Goal: Task Accomplishment & Management: Complete application form

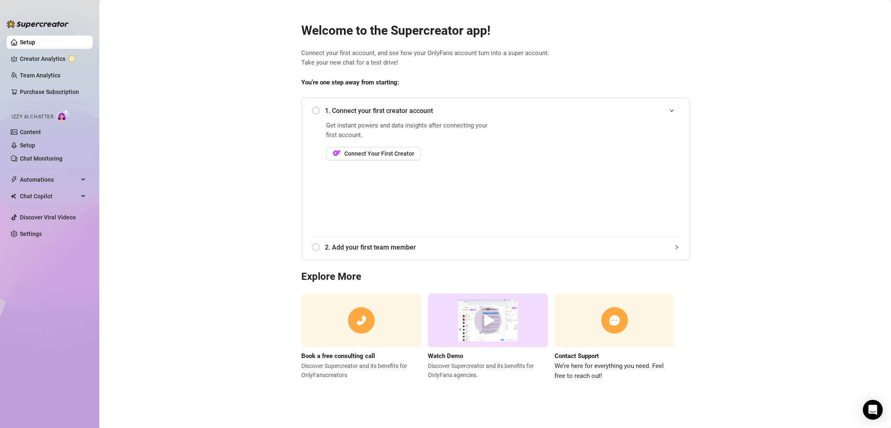
click at [315, 112] on div "1. Connect your first creator account" at bounding box center [496, 111] width 368 height 20
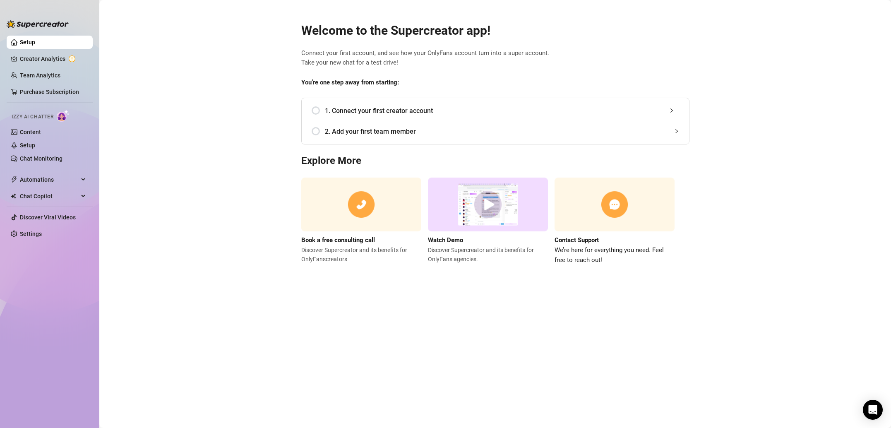
click at [315, 112] on div "1. Connect your first creator account" at bounding box center [496, 111] width 368 height 20
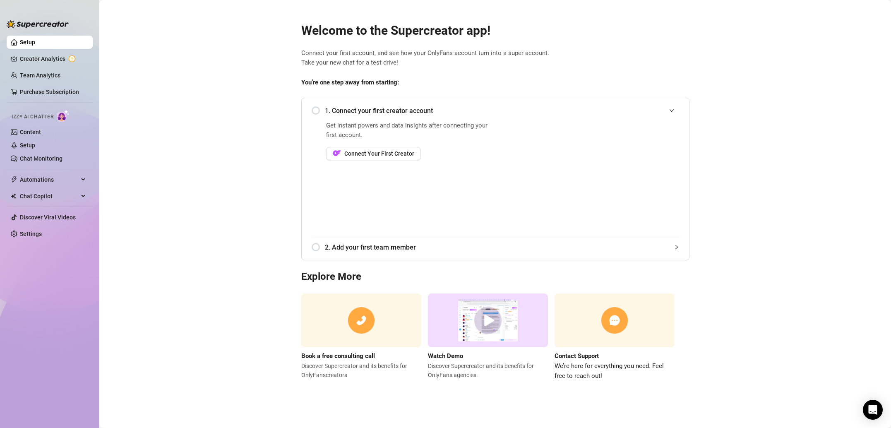
click at [416, 247] on span "2. Add your first team member" at bounding box center [502, 247] width 354 height 10
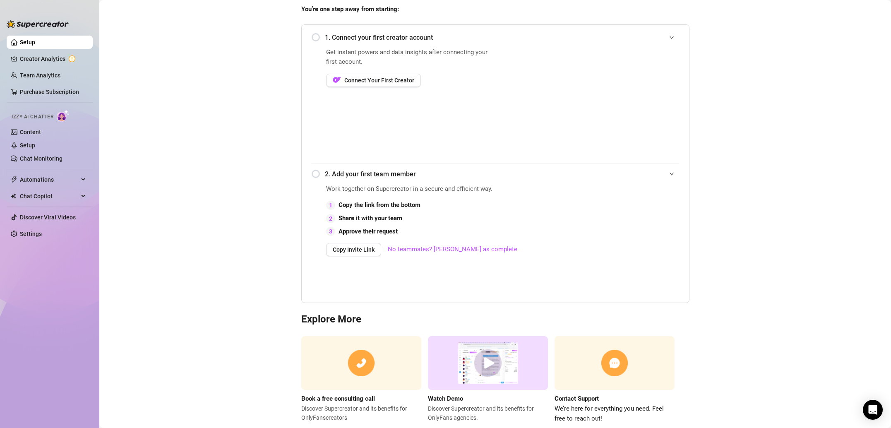
scroll to position [79, 0]
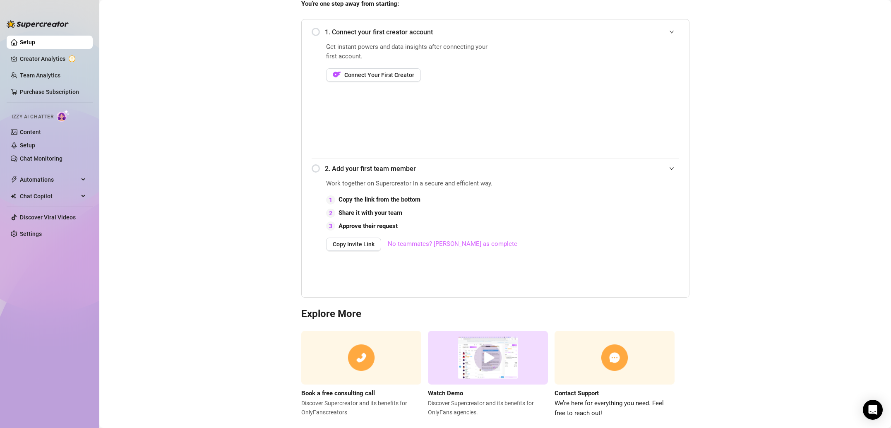
click at [469, 244] on link "No teammates? [PERSON_NAME] as complete" at bounding box center [453, 244] width 130 height 10
click at [447, 245] on link "No teammates? [PERSON_NAME] as complete" at bounding box center [453, 244] width 130 height 10
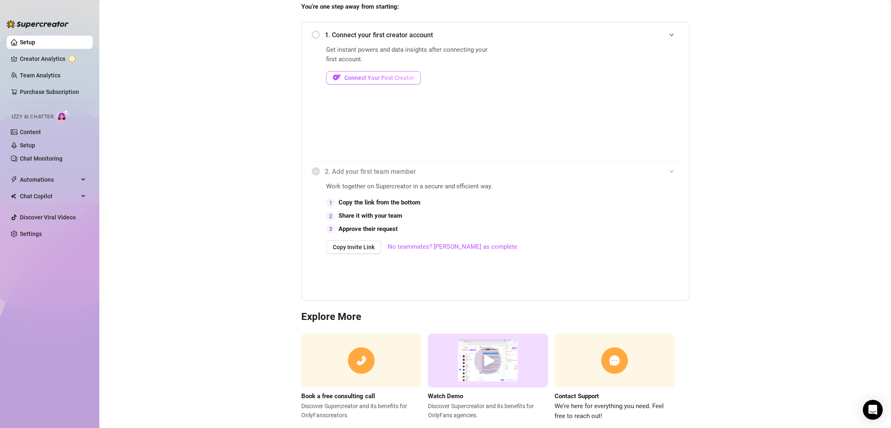
click at [387, 82] on button "Connect Your First Creator" at bounding box center [373, 77] width 95 height 13
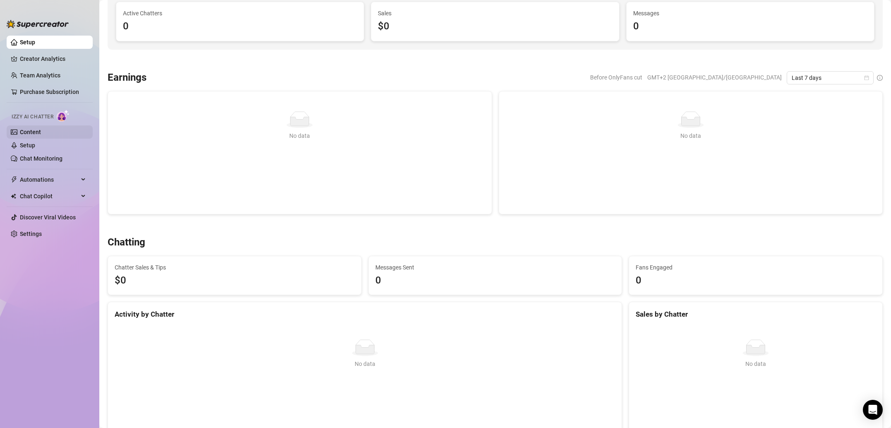
click at [36, 130] on link "Content" at bounding box center [30, 132] width 21 height 7
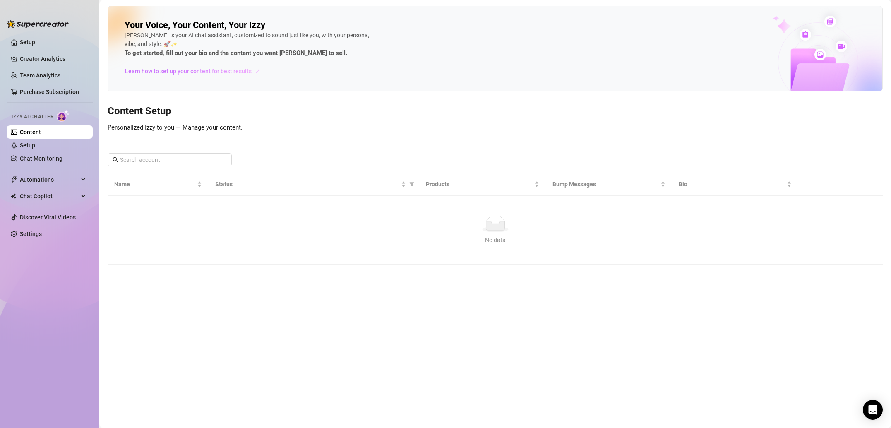
click at [192, 72] on span "Learn how to set up your content for best results" at bounding box center [188, 71] width 127 height 9
click at [204, 128] on span "Personalized Izzy to you — Manage your content." at bounding box center [175, 127] width 135 height 7
click at [26, 144] on link "Setup" at bounding box center [27, 145] width 15 height 7
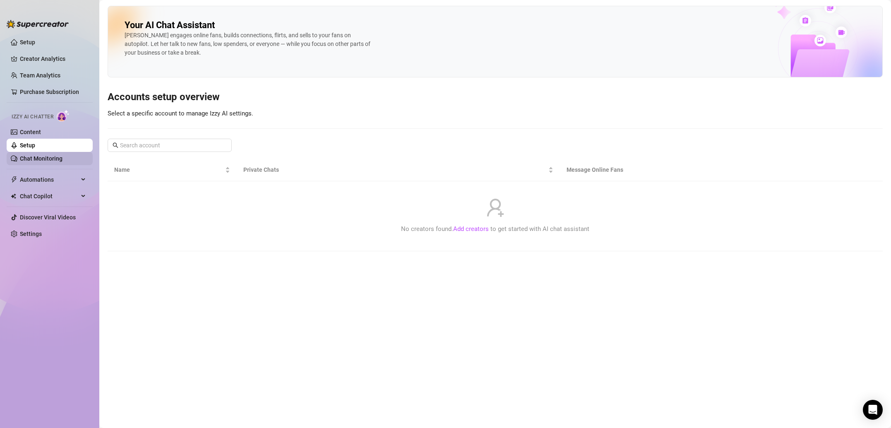
click at [52, 157] on link "Chat Monitoring" at bounding box center [41, 158] width 43 height 7
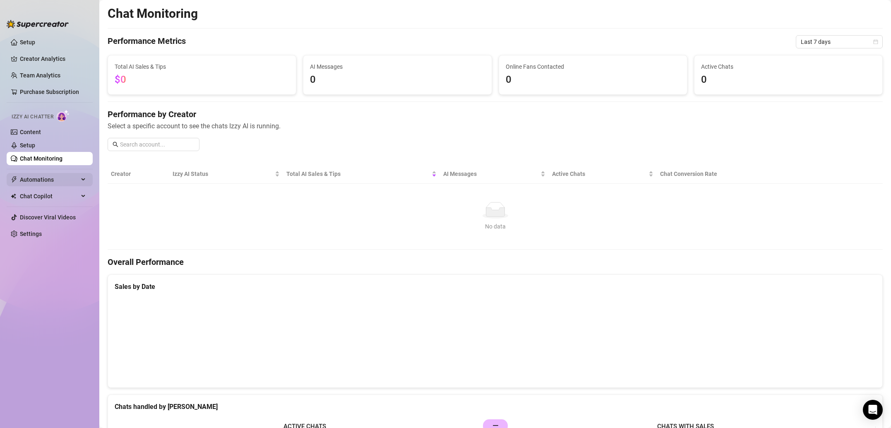
click at [82, 180] on icon at bounding box center [84, 180] width 4 height 0
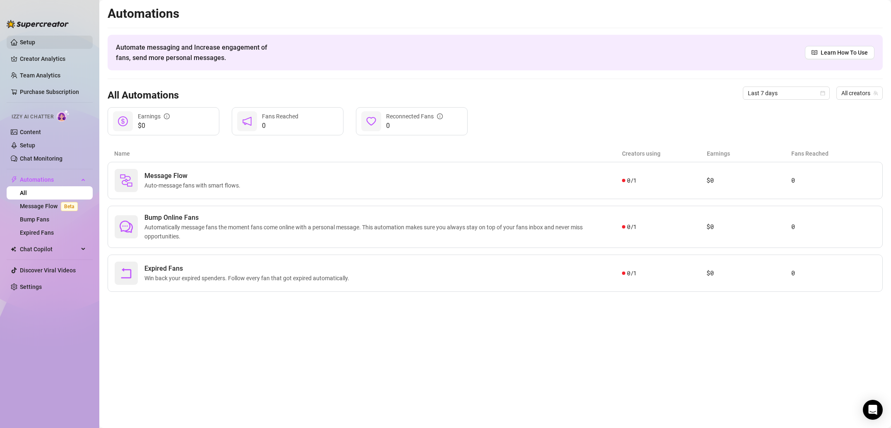
click at [34, 42] on link "Setup" at bounding box center [27, 42] width 15 height 7
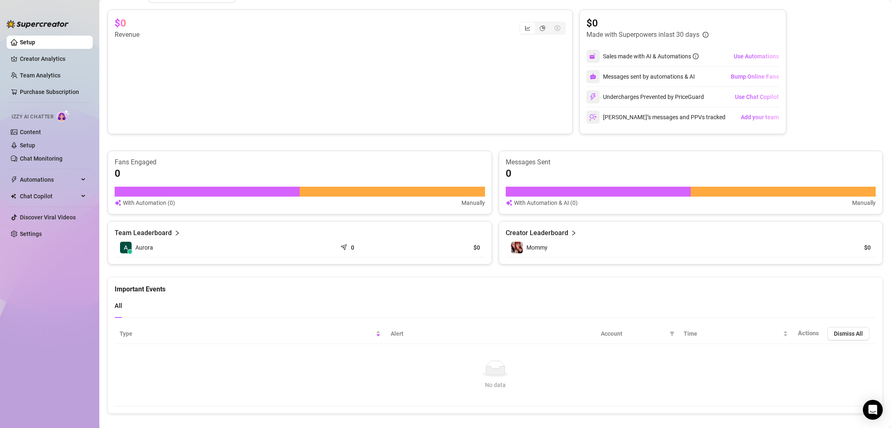
scroll to position [149, 0]
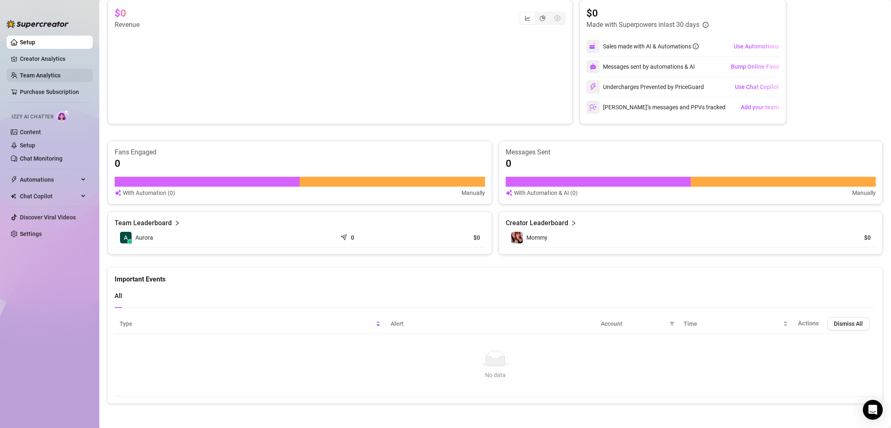
click at [27, 77] on link "Team Analytics" at bounding box center [40, 75] width 41 height 7
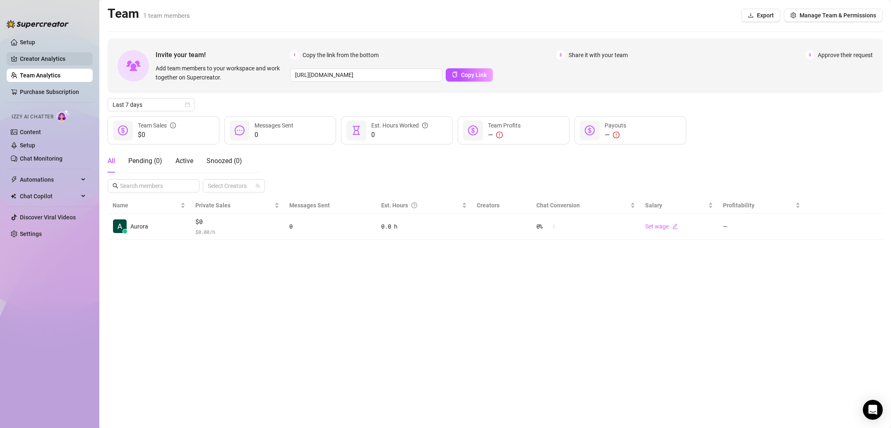
click at [47, 60] on link "Creator Analytics" at bounding box center [53, 58] width 66 height 13
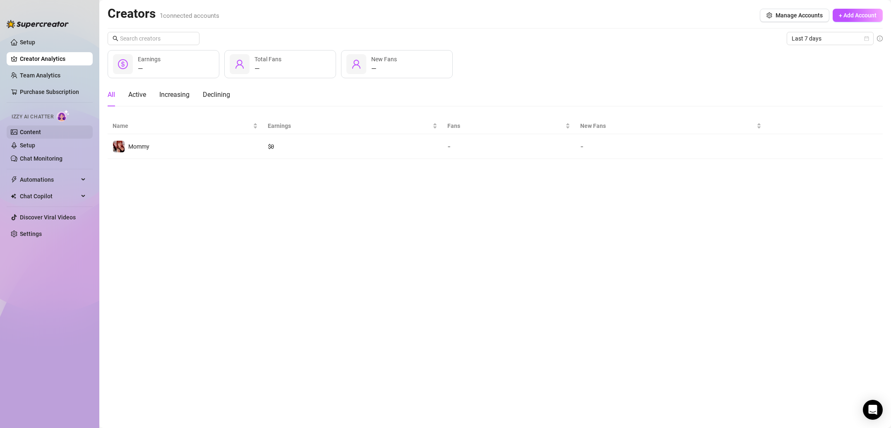
click at [41, 135] on link "Content" at bounding box center [30, 132] width 21 height 7
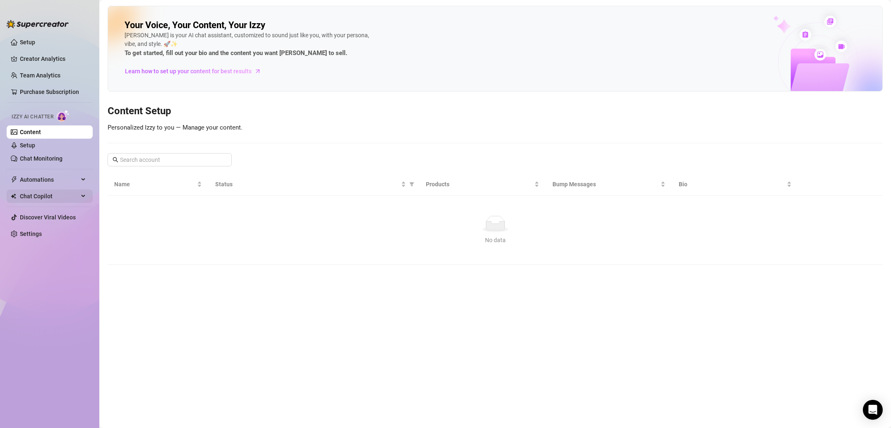
click at [60, 196] on span "Chat Copilot" at bounding box center [49, 196] width 59 height 13
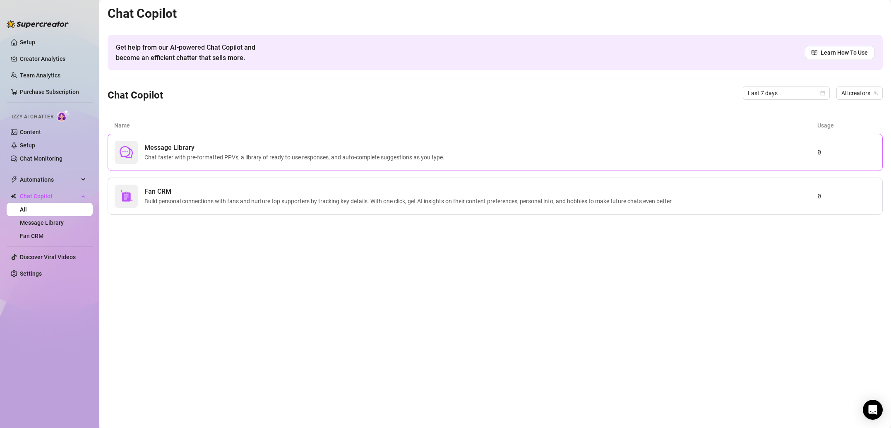
click at [353, 156] on span "Chat faster with pre-formatted PPVs, a library of ready to use responses, and a…" at bounding box center [295, 157] width 303 height 9
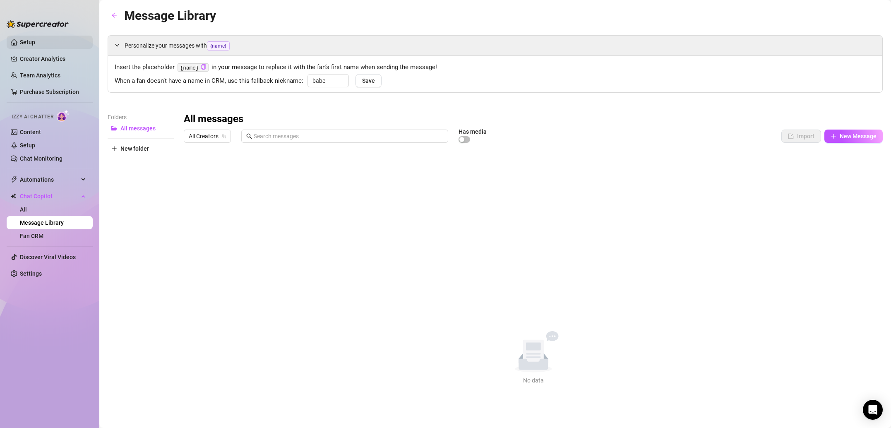
click at [32, 40] on link "Setup" at bounding box center [27, 42] width 15 height 7
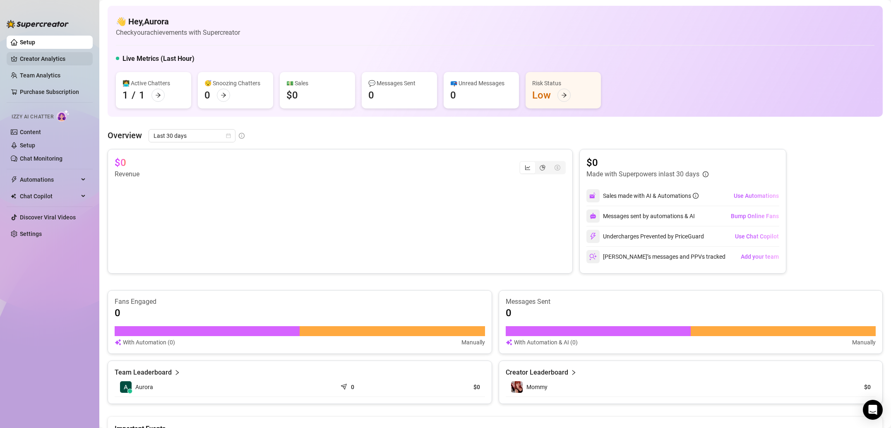
click at [48, 59] on link "Creator Analytics" at bounding box center [53, 58] width 66 height 13
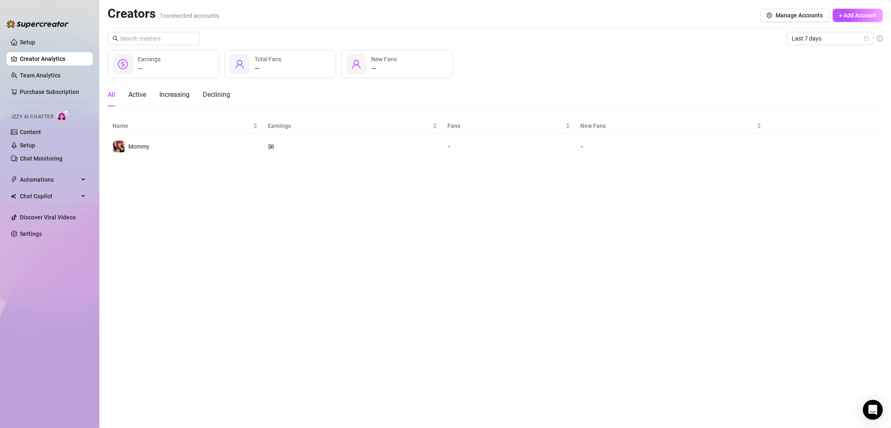
click at [41, 115] on span "Izzy AI Chatter" at bounding box center [33, 117] width 42 height 8
click at [34, 133] on link "Content" at bounding box center [30, 132] width 21 height 7
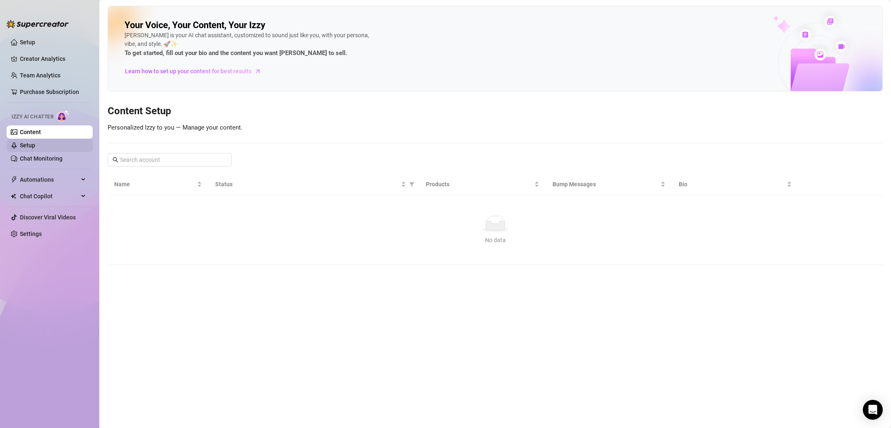
click at [35, 149] on link "Setup" at bounding box center [27, 145] width 15 height 7
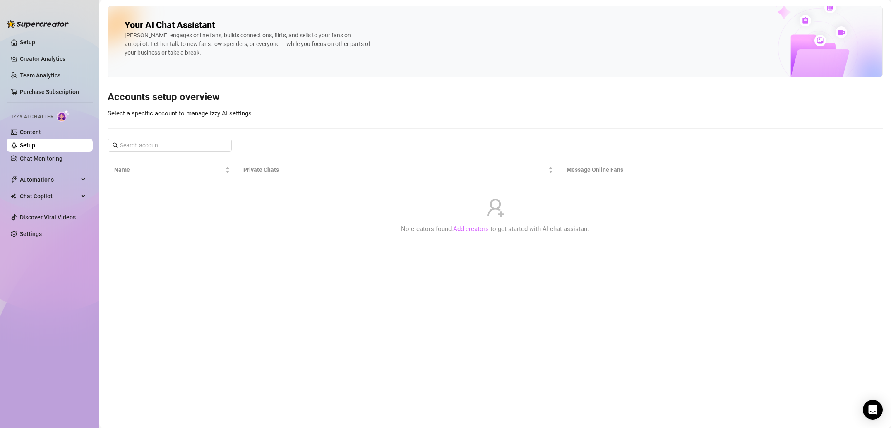
click at [478, 229] on link "Add creators" at bounding box center [471, 228] width 36 height 7
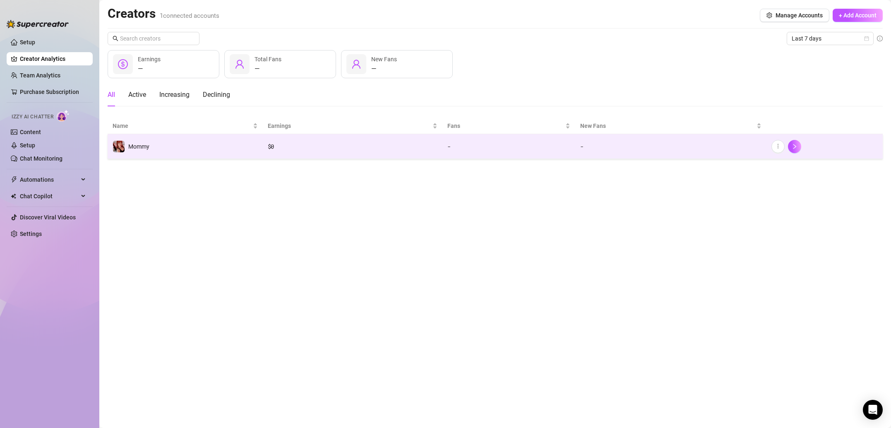
click at [298, 145] on div "$ 0" at bounding box center [353, 146] width 170 height 9
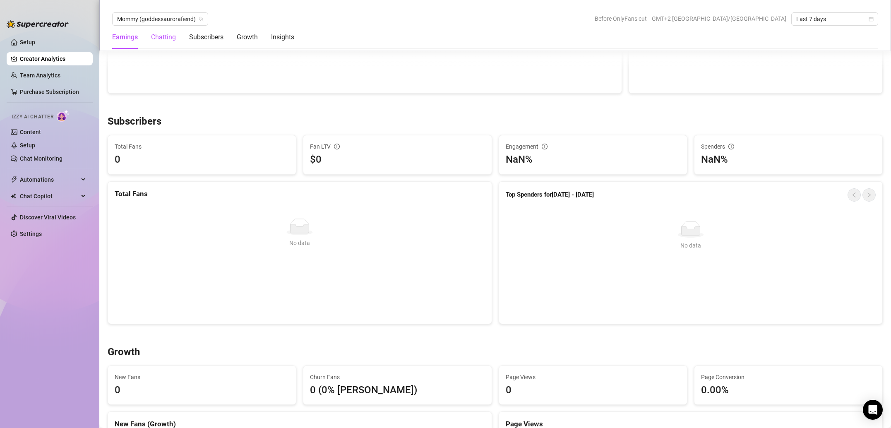
click at [157, 37] on div "Chatting" at bounding box center [163, 37] width 25 height 10
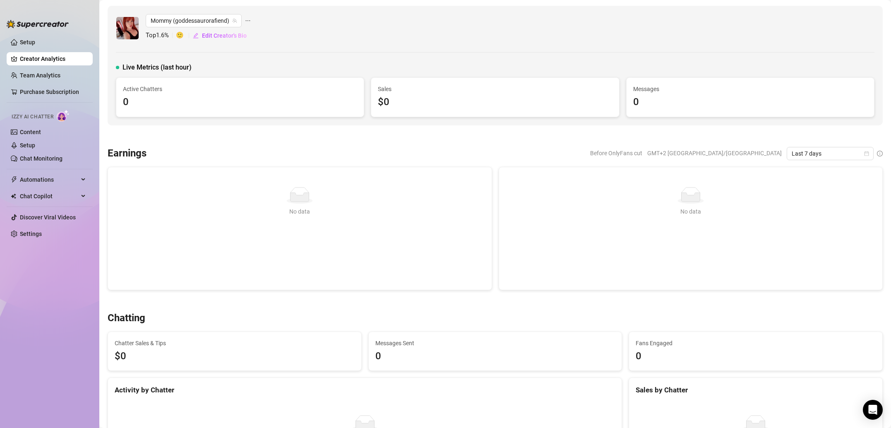
click at [246, 21] on icon "ellipsis" at bounding box center [248, 21] width 6 height 6
click at [212, 36] on span "Edit Creator's Bio" at bounding box center [224, 35] width 45 height 7
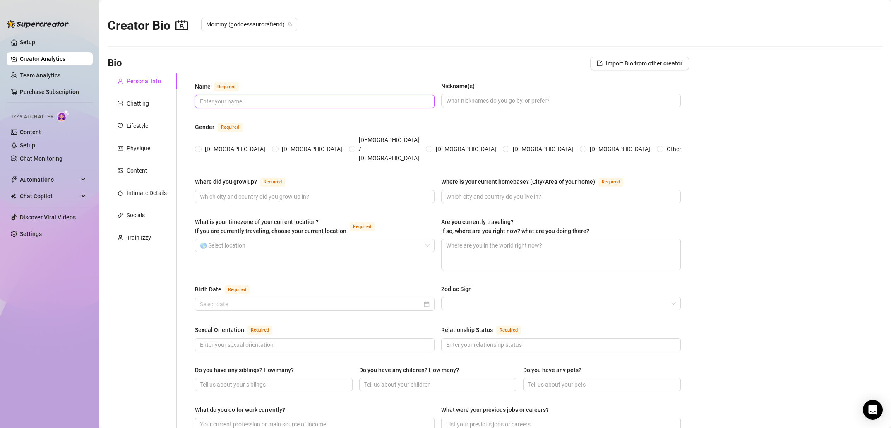
click at [258, 101] on input "Name Required" at bounding box center [314, 101] width 228 height 9
type input "Aurora"
click at [484, 99] on input "Nickname(s)" at bounding box center [560, 100] width 228 height 9
type input "mommy, goddess"
click at [200, 147] on input "[DEMOGRAPHIC_DATA]" at bounding box center [198, 149] width 3 height 5
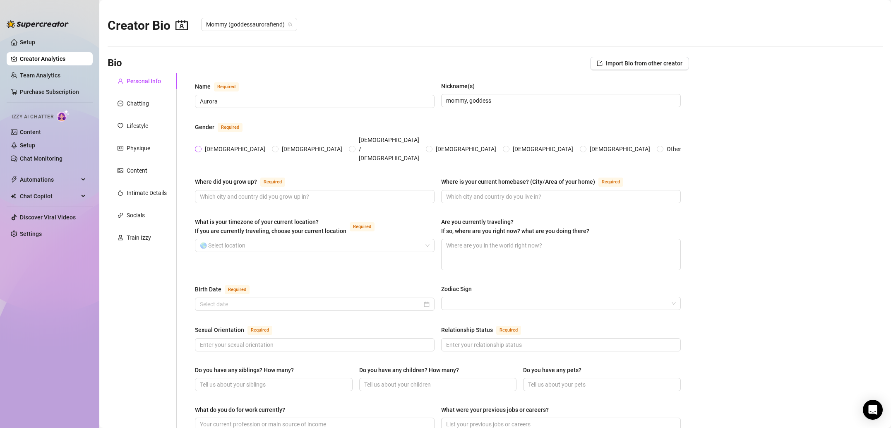
radio input "true"
click at [321, 192] on input "Where did you grow up? Required" at bounding box center [314, 196] width 228 height 9
type input "[GEOGRAPHIC_DATA]"
click at [507, 192] on input "Where is your current homebase? (City/Area of your home) Required" at bounding box center [560, 196] width 228 height 9
type input "[GEOGRAPHIC_DATA]"
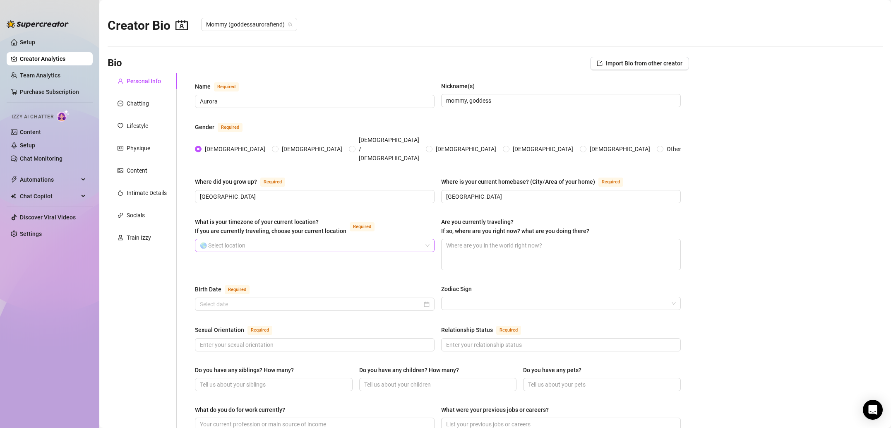
click at [285, 239] on input "What is your timezone of your current location? If you are currently traveling,…" at bounding box center [311, 245] width 222 height 12
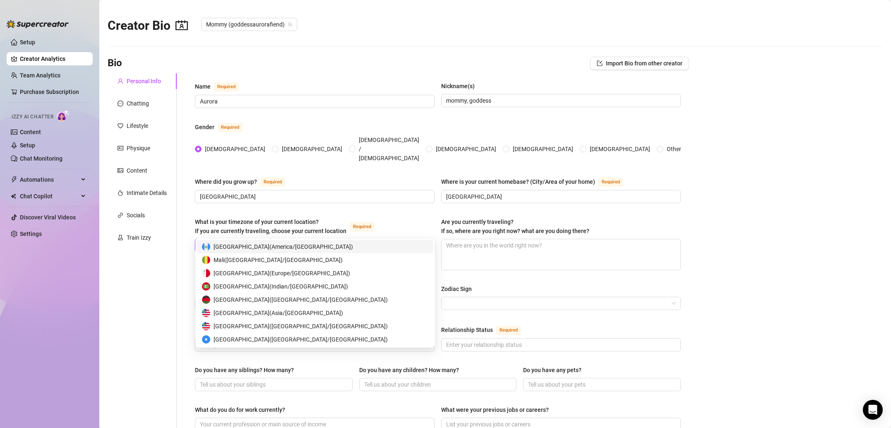
type input "malt"
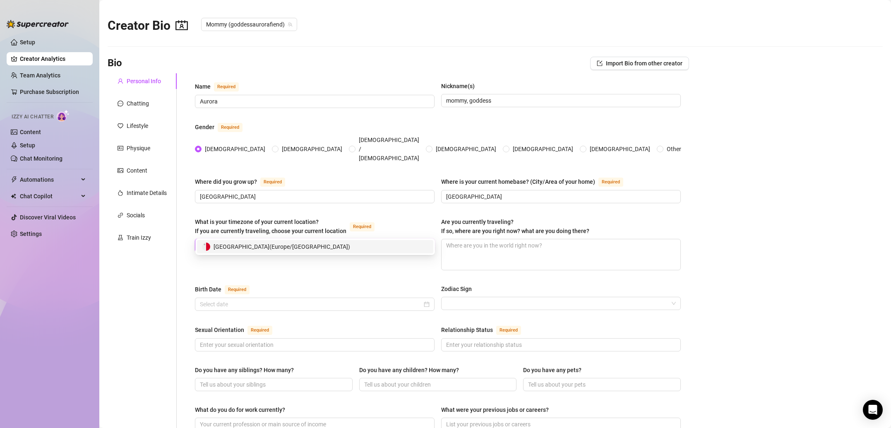
click at [272, 245] on div "[GEOGRAPHIC_DATA] ( [GEOGRAPHIC_DATA]/[GEOGRAPHIC_DATA] )" at bounding box center [315, 246] width 226 height 9
click at [478, 239] on textarea "Are you currently traveling? If so, where are you right now? what are you doing…" at bounding box center [561, 254] width 239 height 31
type textarea "N"
type textarea "No"
click at [310, 300] on input "Birth Date Required" at bounding box center [311, 304] width 222 height 9
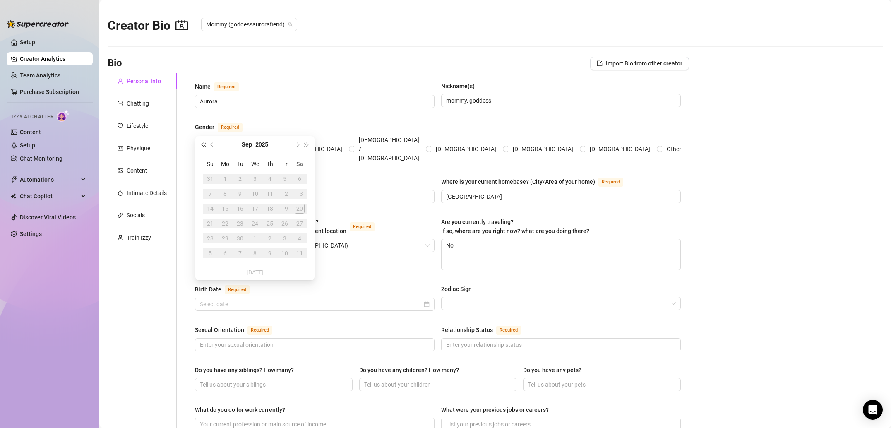
click at [205, 144] on span "Last year (Control + left)" at bounding box center [203, 144] width 4 height 4
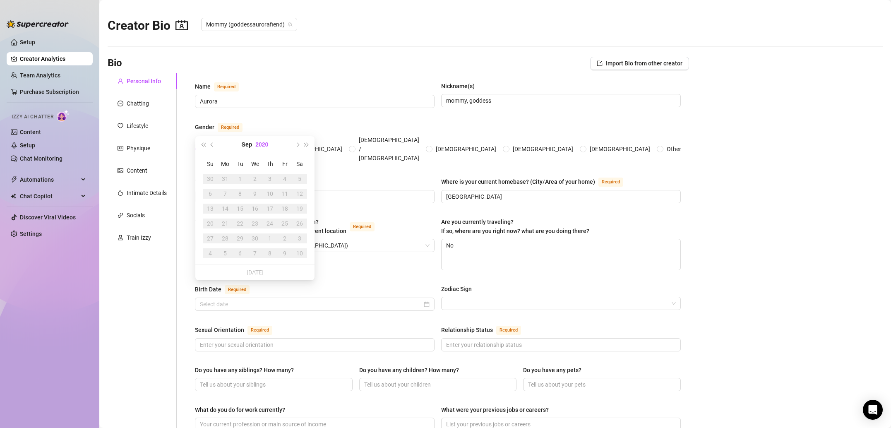
click at [262, 144] on button "2020" at bounding box center [261, 144] width 13 height 17
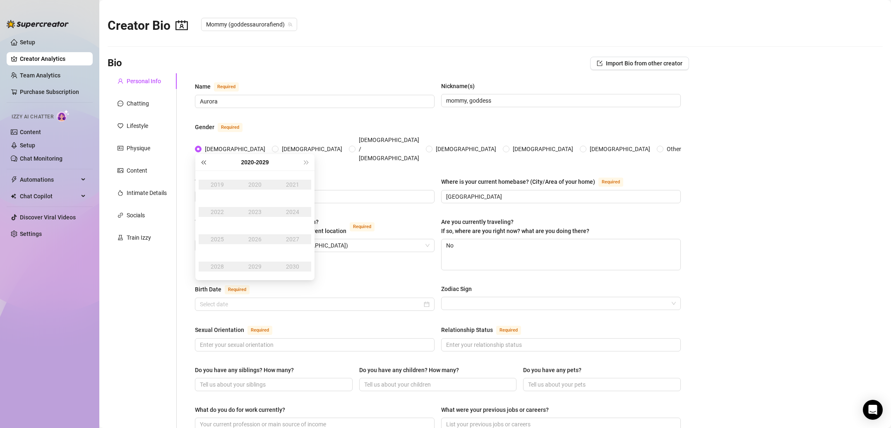
click at [204, 163] on span "Last year (Control + left)" at bounding box center [203, 162] width 4 height 4
type input "[DATE]"
click at [213, 264] on div "1998" at bounding box center [217, 267] width 25 height 10
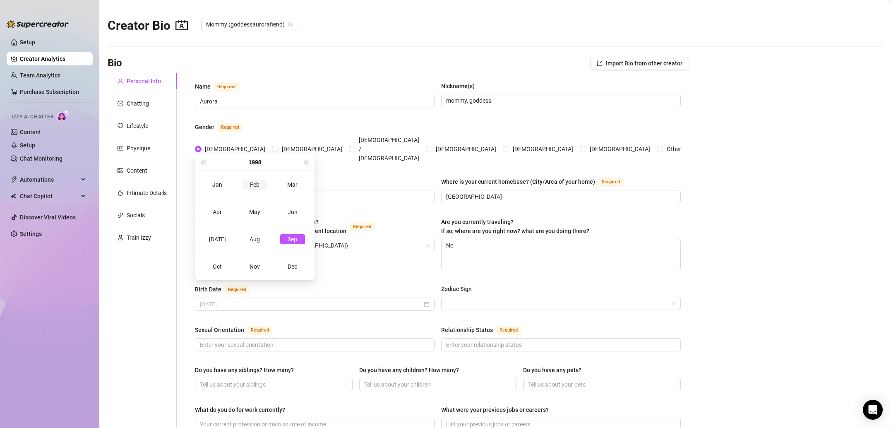
click at [252, 186] on div "Feb" at bounding box center [255, 185] width 25 height 10
type input "[DATE]"
click at [213, 210] on div "15" at bounding box center [210, 209] width 10 height 10
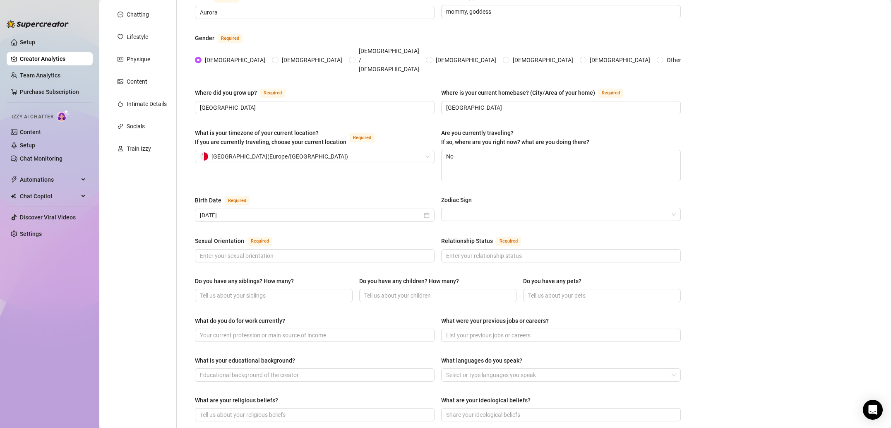
scroll to position [94, 0]
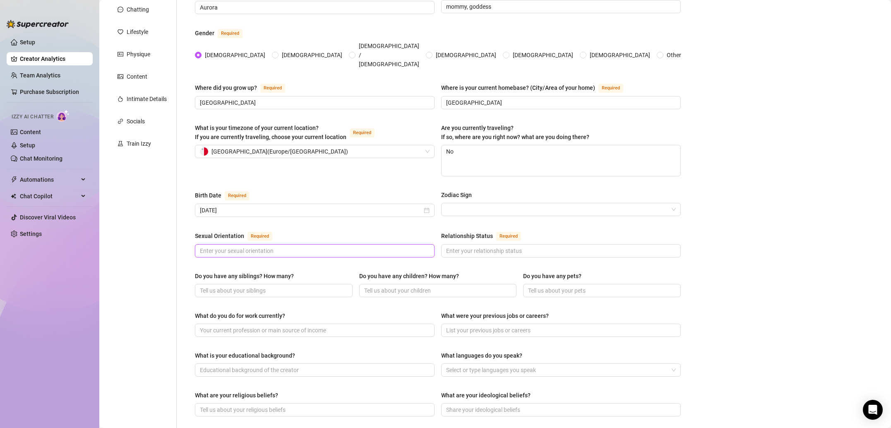
click at [284, 246] on input "Sexual Orientation Required" at bounding box center [314, 250] width 228 height 9
type input "[DEMOGRAPHIC_DATA]"
click at [516, 246] on input "Relationship Status Required" at bounding box center [560, 250] width 228 height 9
type input "Married"
click at [254, 286] on input "Do you have any siblings? How many?" at bounding box center [273, 290] width 146 height 9
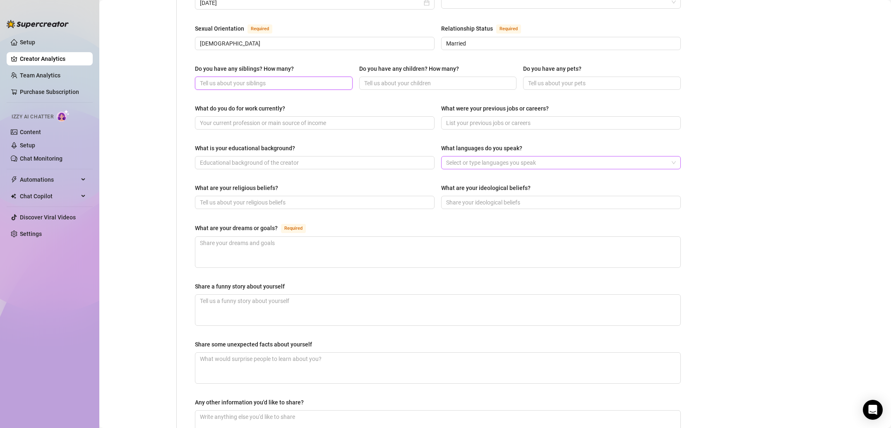
scroll to position [299, 0]
click at [546, 198] on input "What are your ideological beliefs?" at bounding box center [560, 202] width 228 height 9
click at [561, 159] on div at bounding box center [557, 165] width 228 height 12
type input "Liberal"
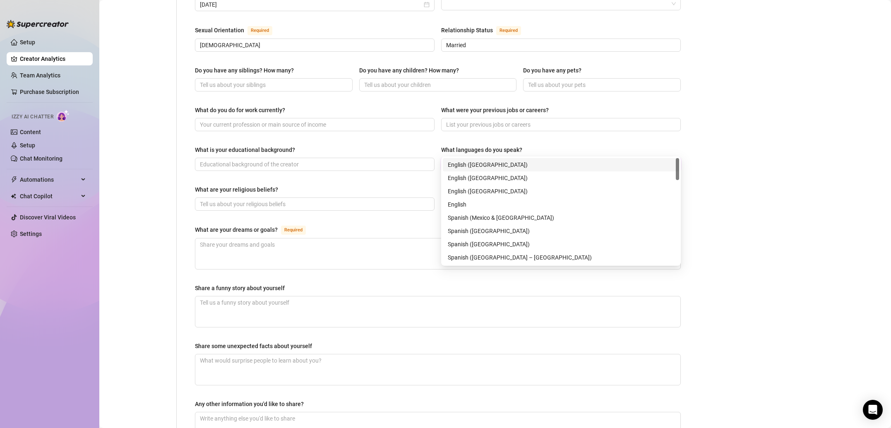
click at [506, 167] on div "English ([GEOGRAPHIC_DATA])" at bounding box center [561, 164] width 226 height 9
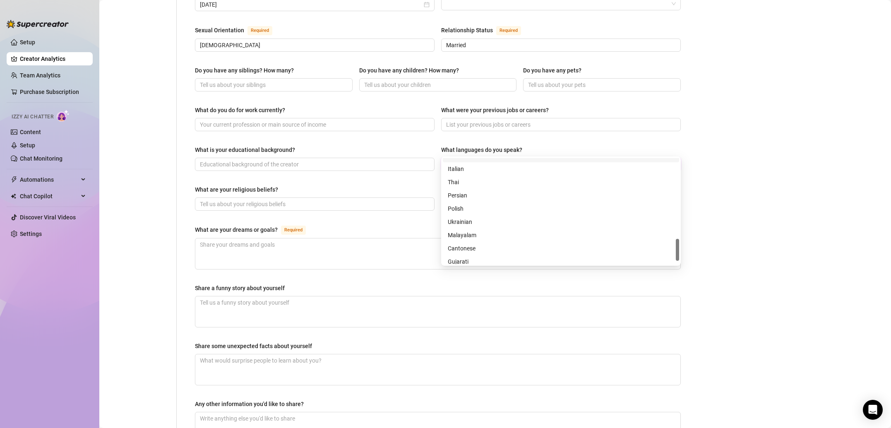
scroll to position [397, 0]
click at [746, 196] on main "Creator Bio Mommy (goddessaurorafiend) Bio Import Bio from other creator Person…" at bounding box center [495, 108] width 792 height 817
click at [517, 159] on div "English ([GEOGRAPHIC_DATA])" at bounding box center [557, 165] width 228 height 12
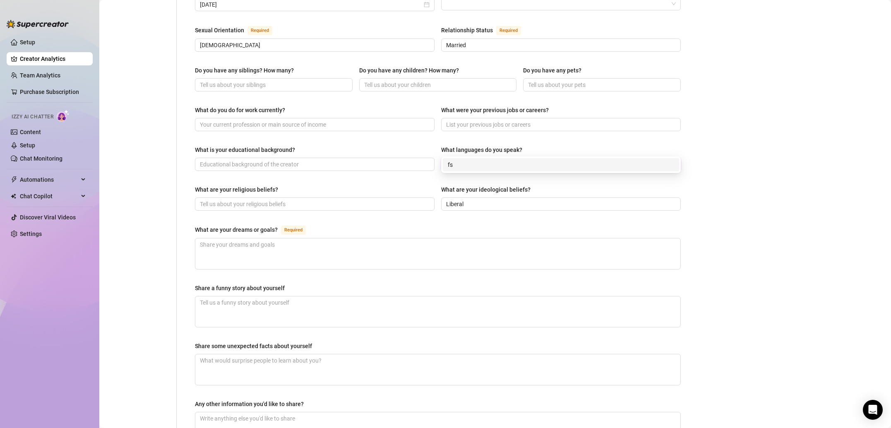
type input "f"
type input "s"
click at [726, 194] on main "Creator Bio Mommy (goddessaurorafiend) Bio Import Bio from other creator Person…" at bounding box center [495, 108] width 792 height 817
click at [336, 200] on input "What are your religious beliefs?" at bounding box center [314, 204] width 228 height 9
type input "I"
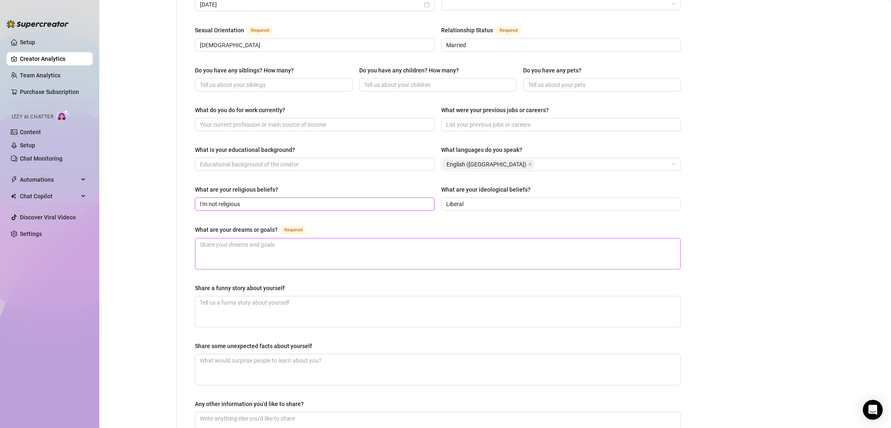
type input "I'm not religious"
click at [328, 238] on textarea "What are your dreams or goals? Required" at bounding box center [437, 253] width 485 height 31
click at [276, 120] on input "What do you do for work currently?" at bounding box center [314, 124] width 228 height 9
click at [227, 120] on input "O" at bounding box center [314, 124] width 228 height 9
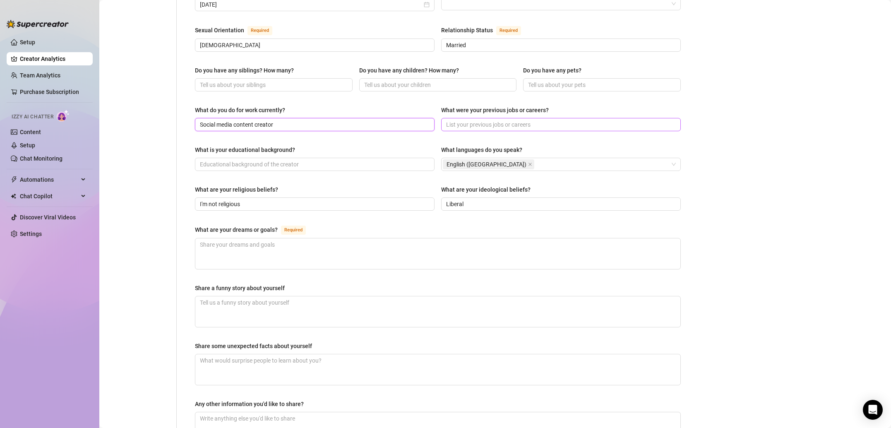
type input "Social media content creator"
click at [503, 120] on input "What were your previous jobs or careers?" at bounding box center [560, 124] width 228 height 9
type input "P"
type input "Phd student"
click at [562, 80] on input "Do you have any pets?" at bounding box center [601, 84] width 146 height 9
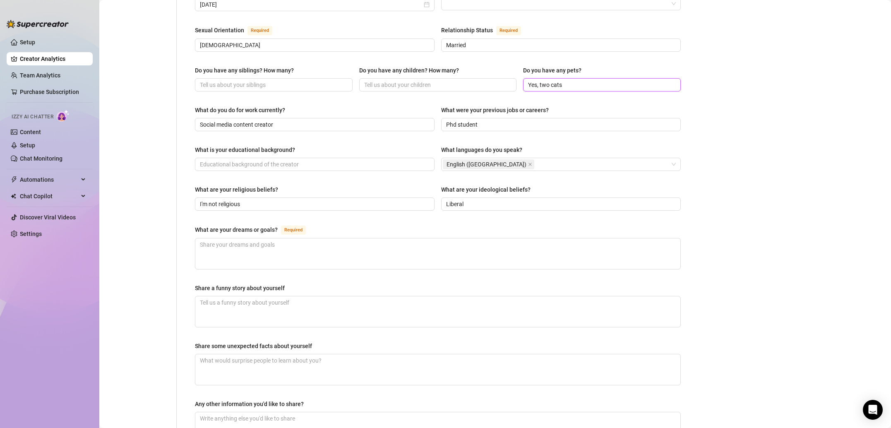
scroll to position [291, 0]
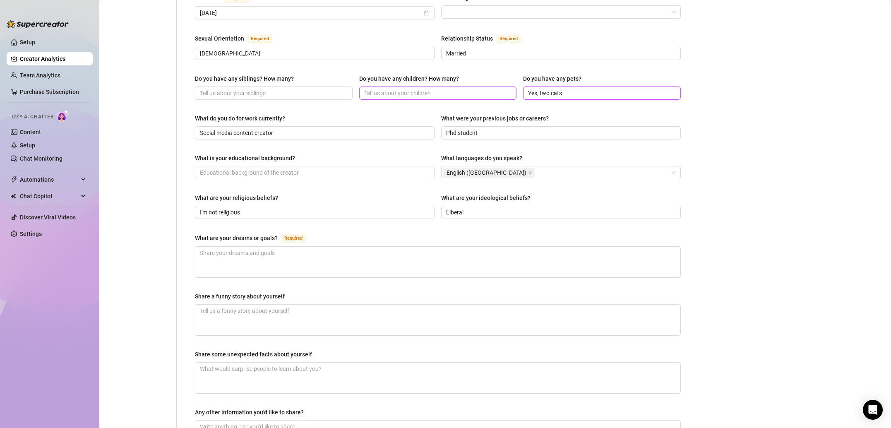
type input "Yes, two cats"
click at [451, 89] on input "Do you have any children? How many?" at bounding box center [437, 93] width 146 height 9
type input "No"
click at [264, 247] on textarea "What are your dreams or goals? Required" at bounding box center [437, 262] width 485 height 31
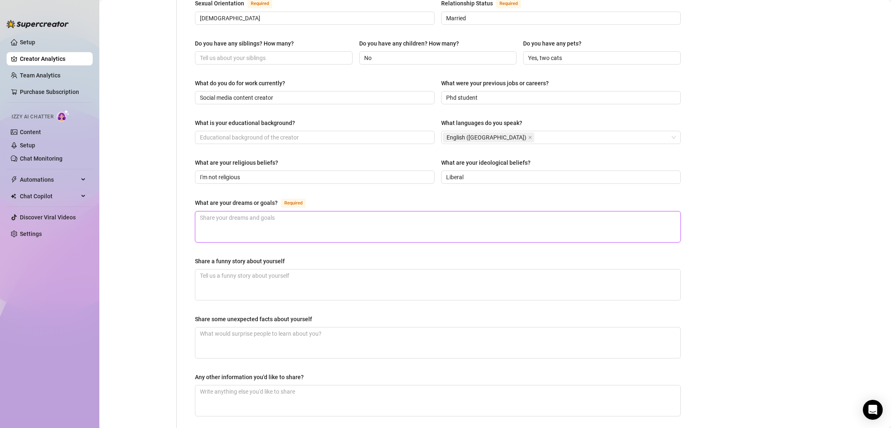
scroll to position [340, 0]
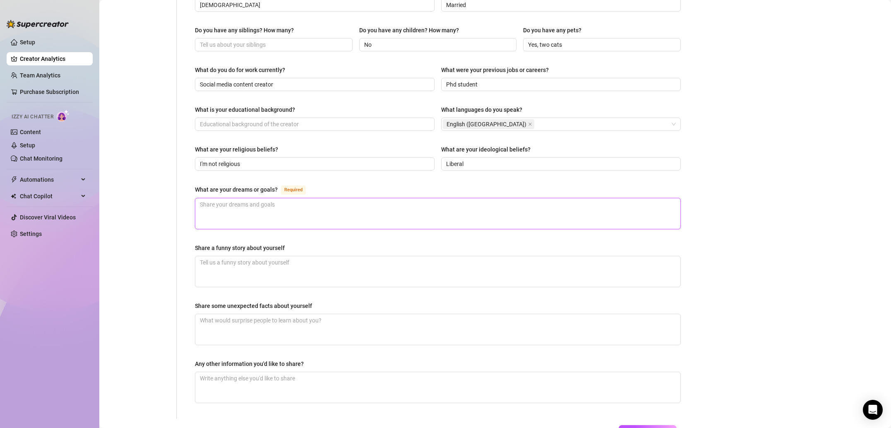
type textarea "T"
type textarea "To"
type textarea "To l"
type textarea "To li"
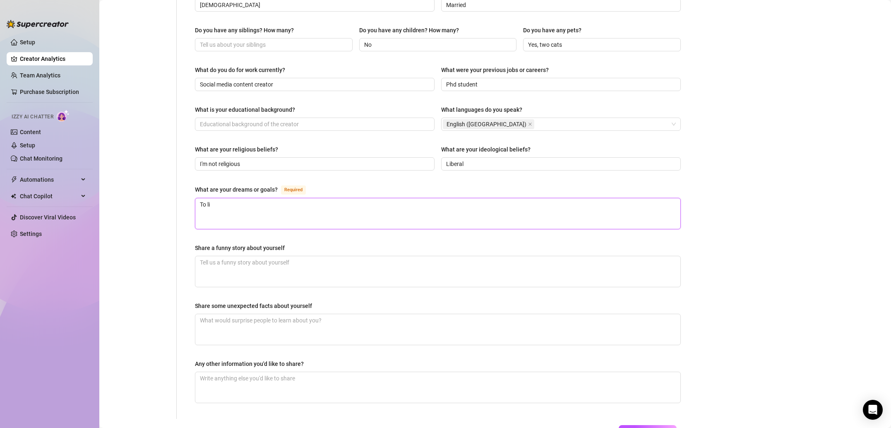
type textarea "To liv"
type textarea "To live"
type textarea "To live w"
type textarea "To live wi"
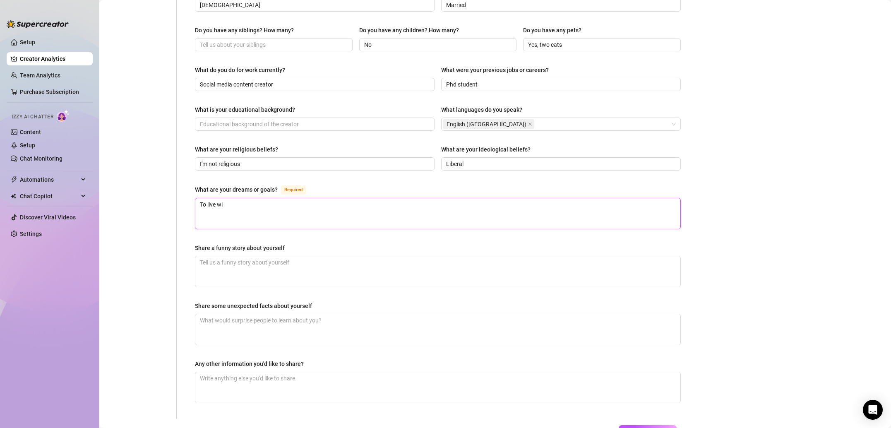
type textarea "To live wit"
type textarea "To live with"
type textarea "To live with m"
type textarea "To live with my"
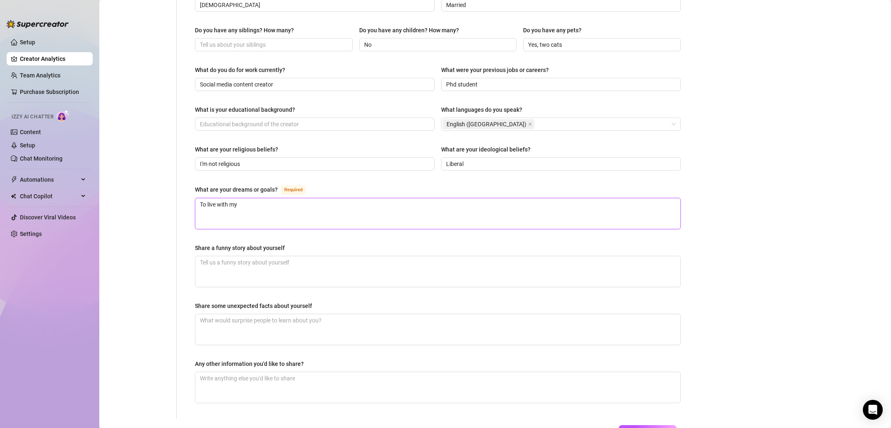
type textarea "To live with my"
type textarea "To live with my w"
type textarea "To live with my wi"
type textarea "To live with my wif"
type textarea "To live with my wife"
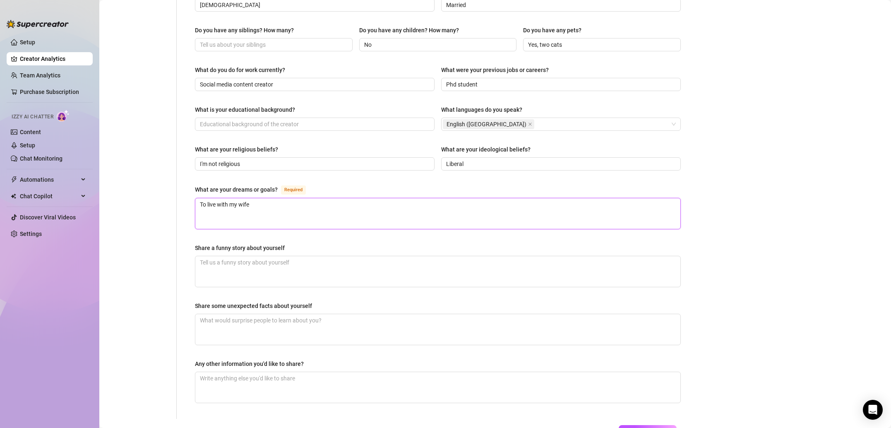
type textarea "To live with my wife h"
type textarea "To live with my wife [PERSON_NAME]"
type textarea "To live with my wife happ"
type textarea "To live with my wife happy"
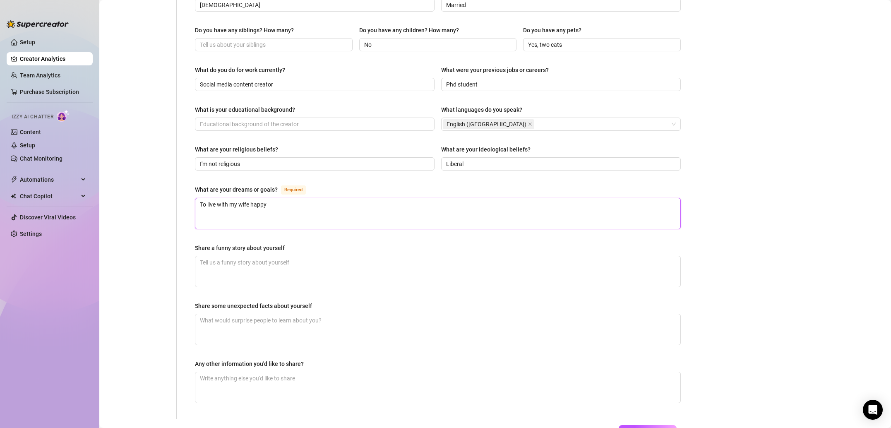
type textarea "To live with my wife happy,"
type textarea "To live with my wife happy, a"
type textarea "To live with my wife happy, an"
type textarea "To live with my wife happy, and"
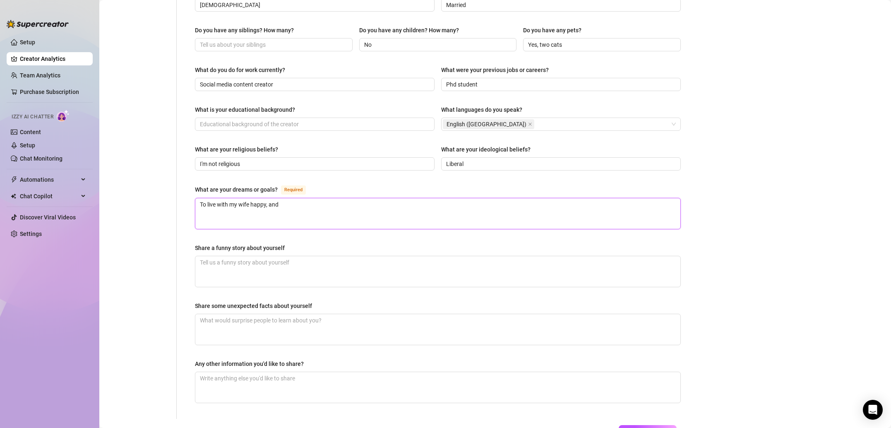
type textarea "To live with my wife happy, and"
type textarea "To live with my wife happy, and b"
type textarea "To live with my wife happy, and be"
type textarea "To live with my wife happy, and be r"
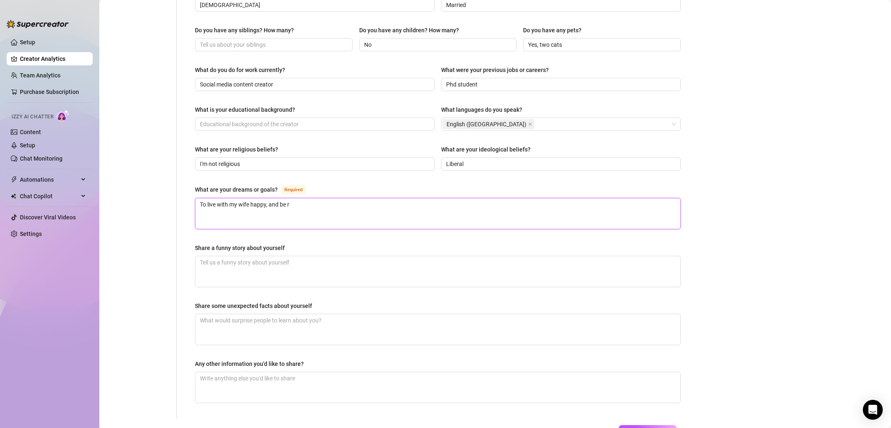
type textarea "To live with my wife happy, and be ri"
type textarea "To live with my wife happy, and be ric"
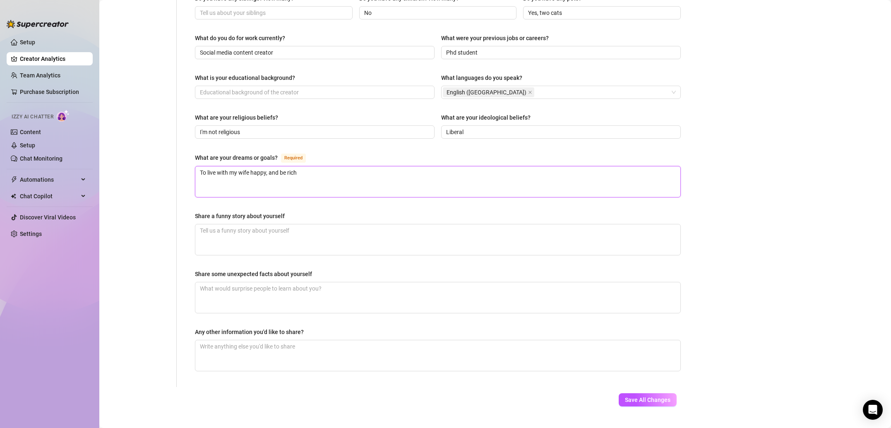
scroll to position [373, 0]
type textarea "To live with my wife happy, and be rich"
click at [658, 395] on span "Save All Changes" at bounding box center [648, 398] width 46 height 7
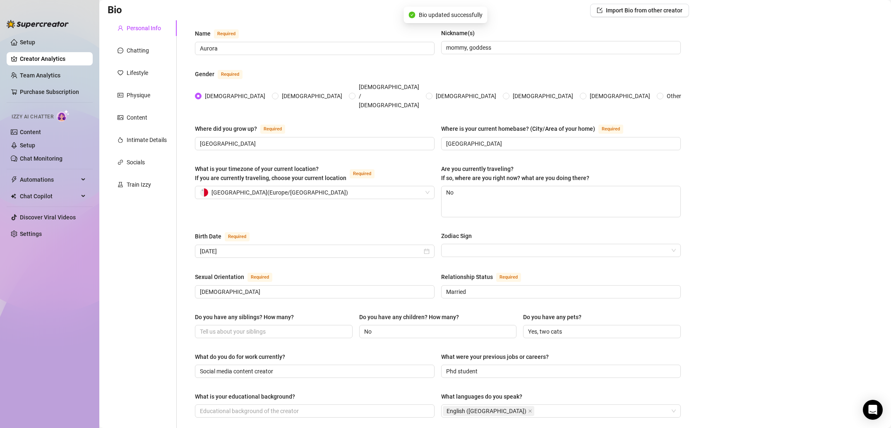
scroll to position [0, 0]
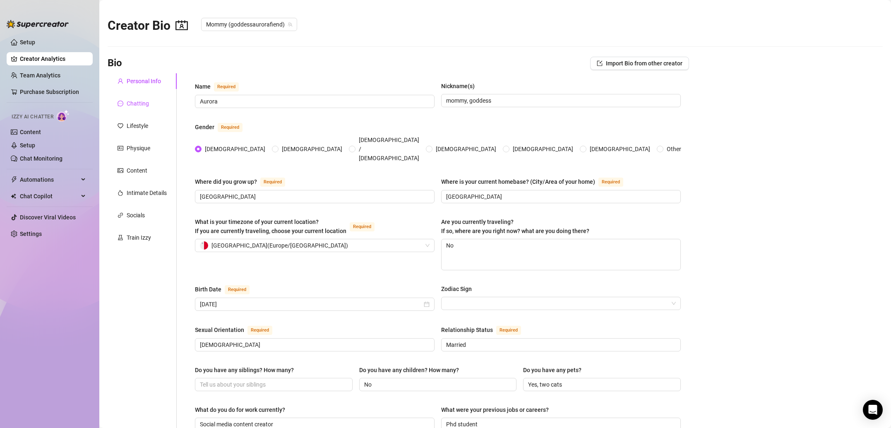
click at [140, 105] on div "Chatting" at bounding box center [138, 103] width 22 height 9
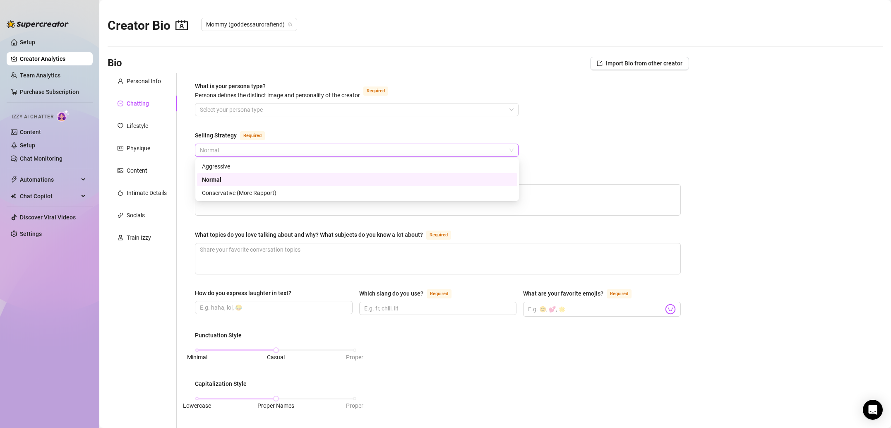
click at [238, 150] on span "Normal" at bounding box center [357, 150] width 314 height 12
click at [242, 178] on div "Normal" at bounding box center [357, 179] width 310 height 9
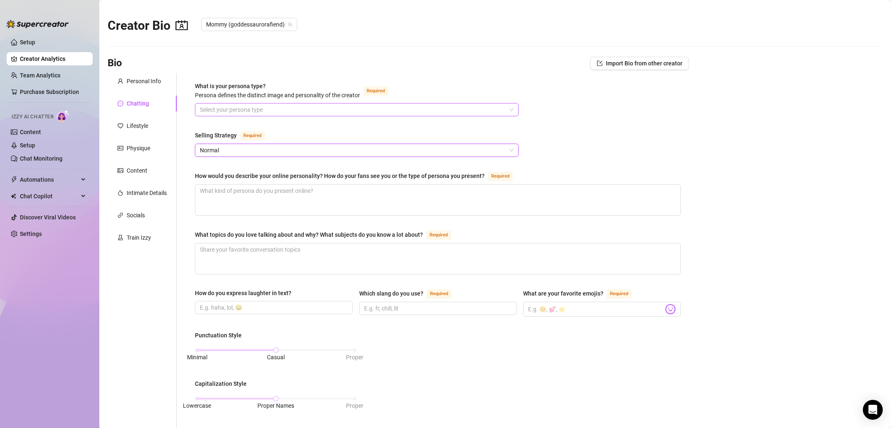
click at [293, 113] on input "What is your persona type? [PERSON_NAME] defines the distinct image and persona…" at bounding box center [353, 109] width 306 height 12
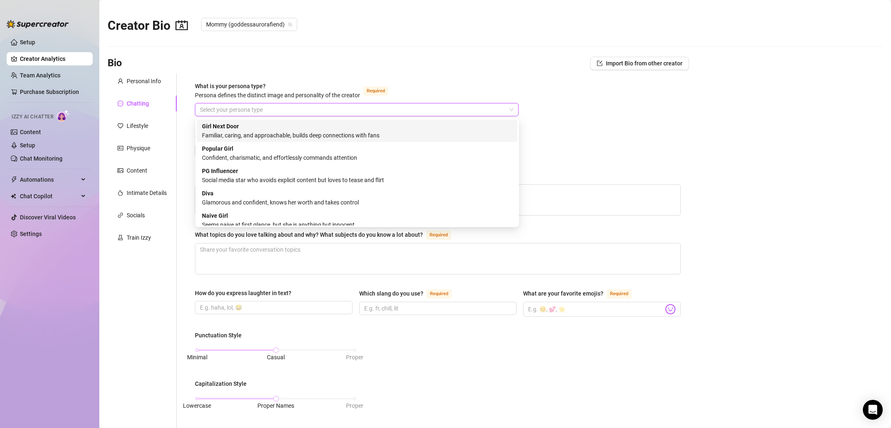
click at [385, 139] on div "Familiar, caring, and approachable, builds deep connections with fans" at bounding box center [357, 135] width 310 height 9
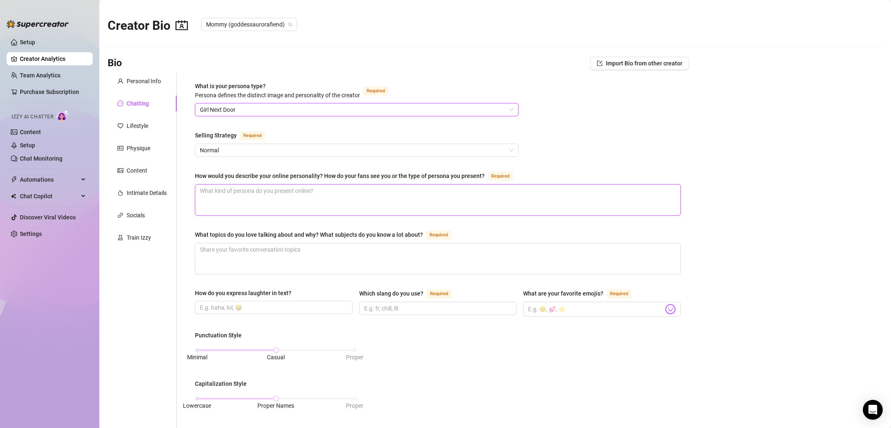
click at [319, 193] on textarea "How would you describe your online personality? How do your fans see you or the…" at bounding box center [437, 200] width 485 height 31
type textarea "D"
type textarea "Do"
type textarea "Dom"
type textarea "Domia"
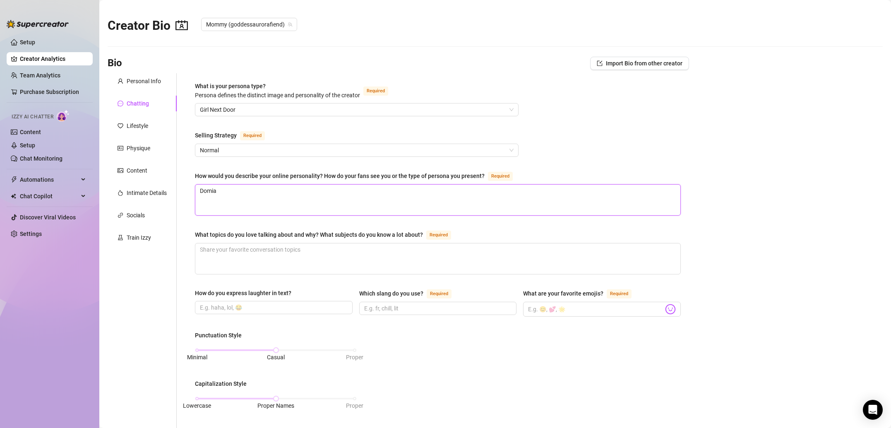
type textarea "[PERSON_NAME]"
type textarea "Domiann"
type textarea "Domiannt"
type textarea "Domiannt m"
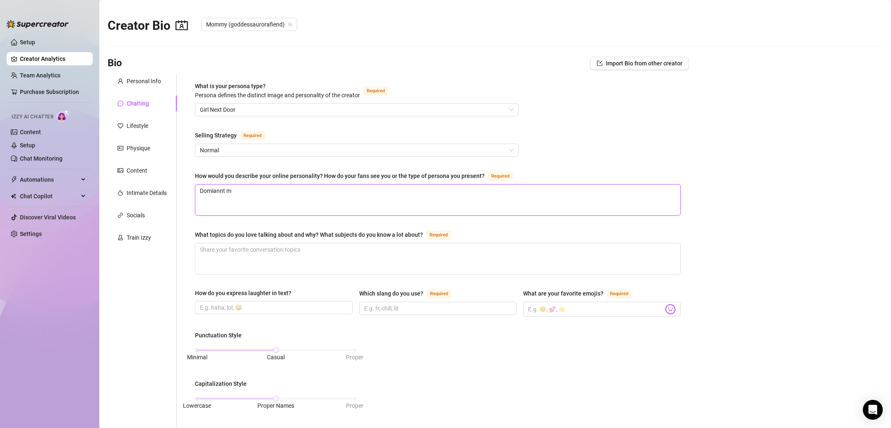
type textarea "Domiannt mo"
type textarea "Domiannt m"
type textarea "Domiannt"
type textarea "Domiann"
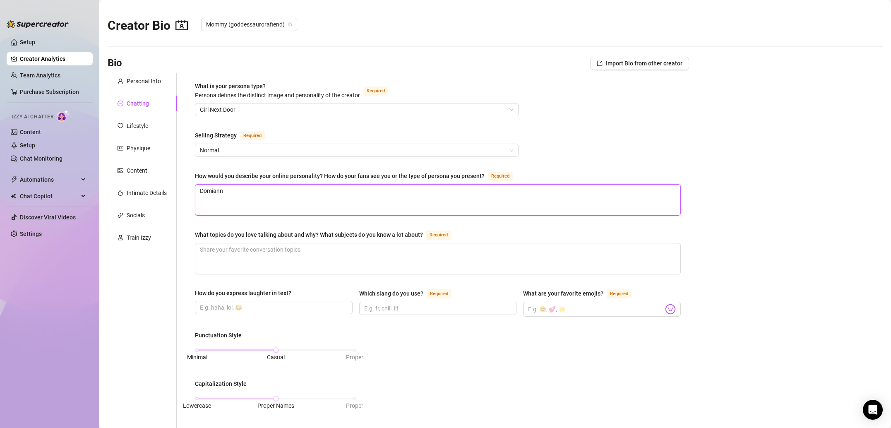
type textarea "[PERSON_NAME]"
type textarea "Domia"
type textarea "Domi"
type textarea "[PERSON_NAME]"
type textarea "Domina"
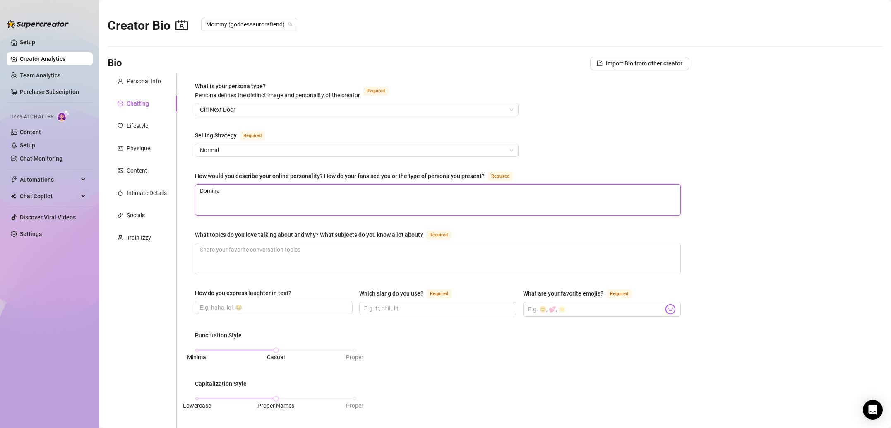
type textarea "Dominan"
type textarea "Dominant"
type textarea "Dominant b"
type textarea "Dominant bu"
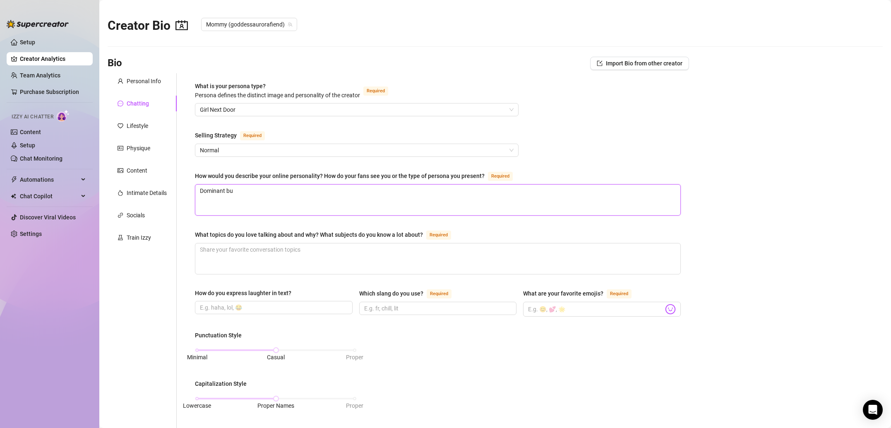
type textarea "Dominant but"
type textarea "Dominant but s"
type textarea "Dominant but sw"
type textarea "Dominant but swe"
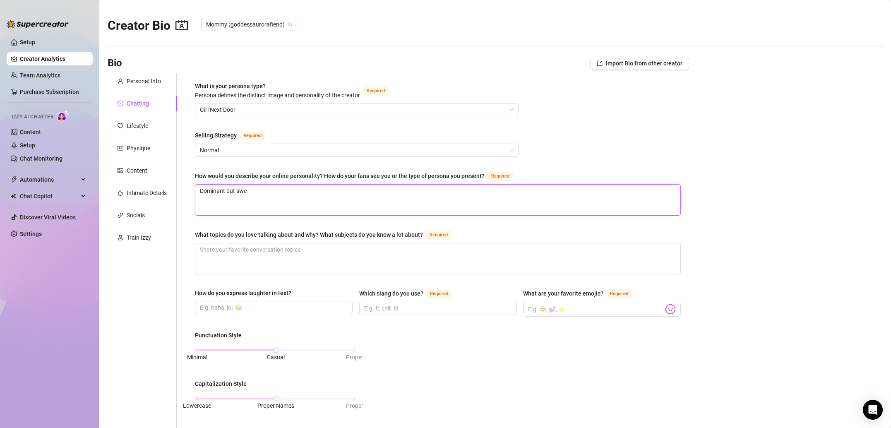
type textarea "Dominant but swee"
type textarea "Dominant but sweet"
click at [312, 250] on textarea "What topics do you love talking about and why? What subjects do you know a lot …" at bounding box center [437, 258] width 485 height 31
type textarea "F"
type textarea "Fe"
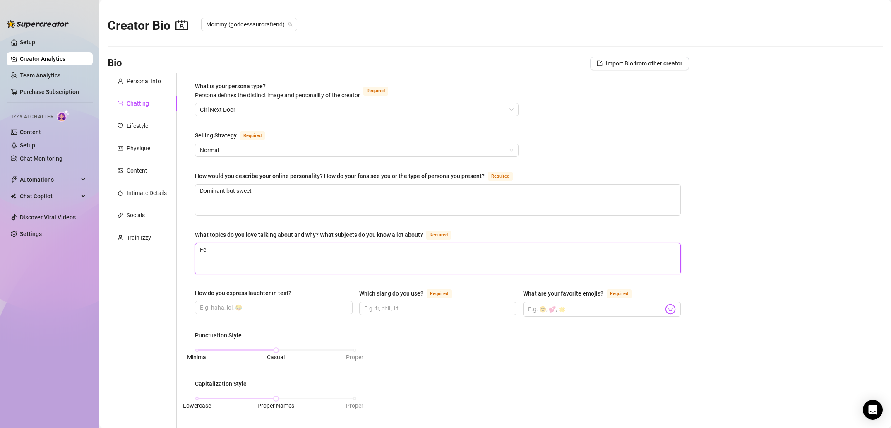
type textarea "Fem"
type textarea "Femd"
type textarea "Femdo"
type textarea "Femdom"
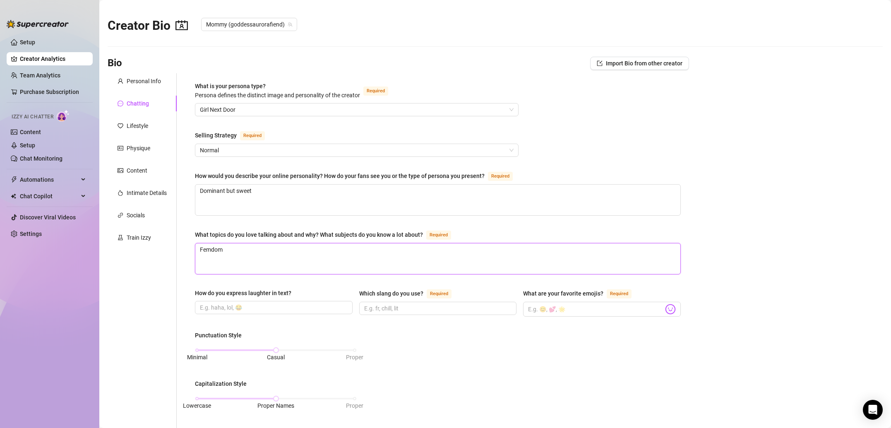
type textarea "Femdom t"
type textarea "Femdom ta"
type textarea "Femdom tas"
type textarea "Femdom task"
type textarea "Femdom tasks"
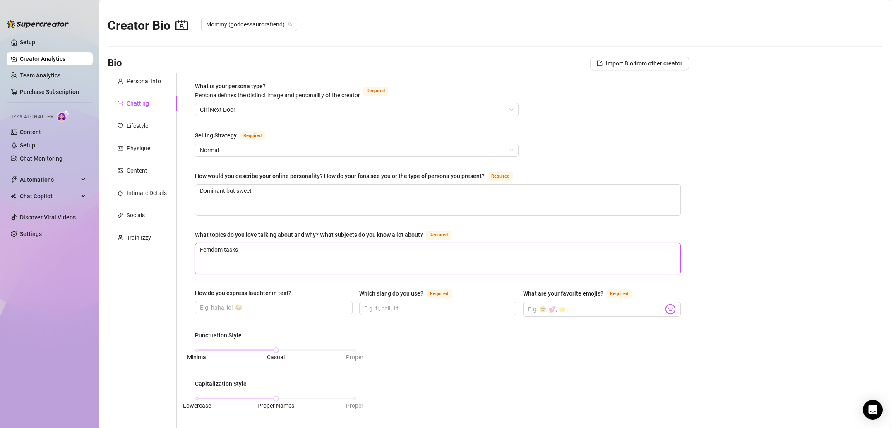
type textarea "Femdom tasks,"
type textarea "Femdom tasks, t"
type textarea "Femdom tasks, tr"
type textarea "Femdom tasks, tra"
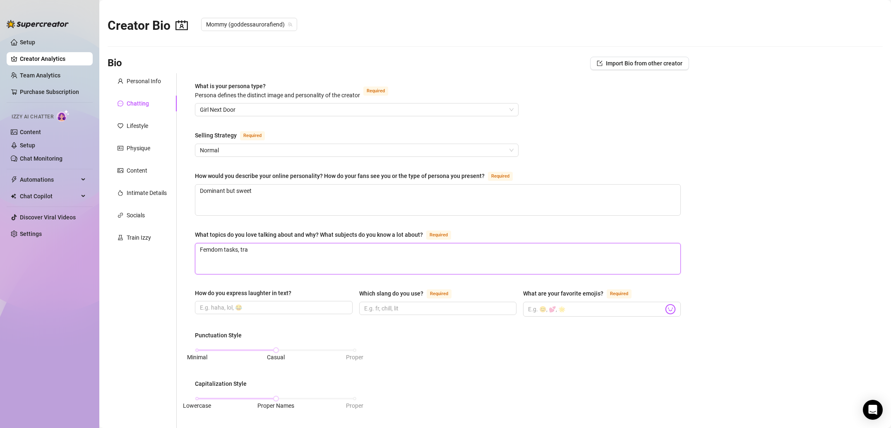
type textarea "Femdom tasks, [PERSON_NAME]"
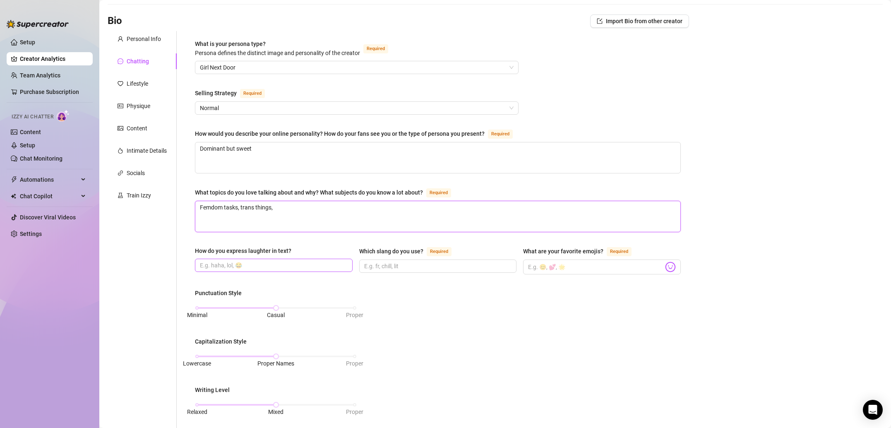
scroll to position [53, 0]
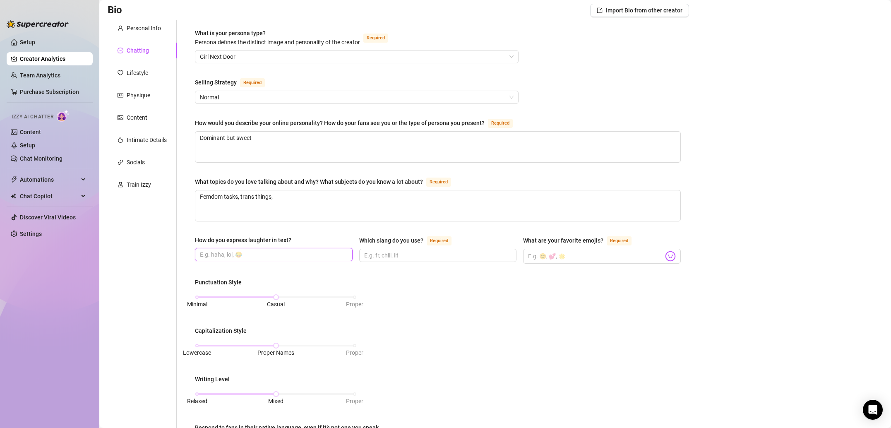
click at [265, 254] on input "How do you express laughter in text?" at bounding box center [273, 254] width 146 height 9
click at [592, 255] on input "What are your favorite emojis? Required" at bounding box center [595, 256] width 135 height 11
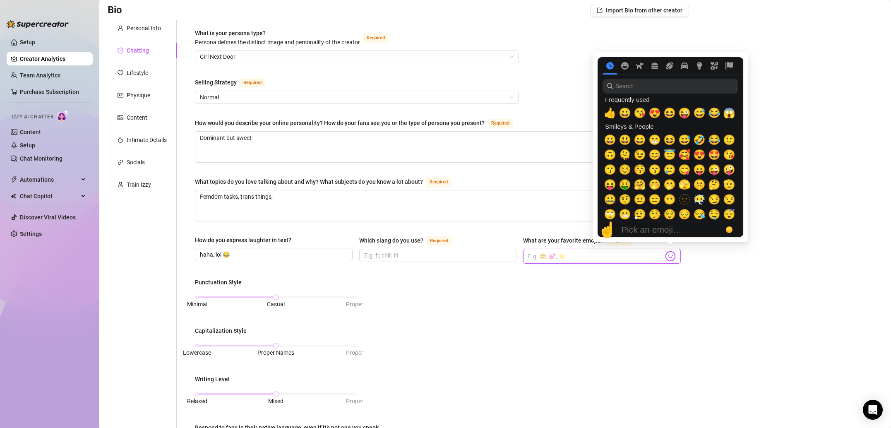
scroll to position [55, 0]
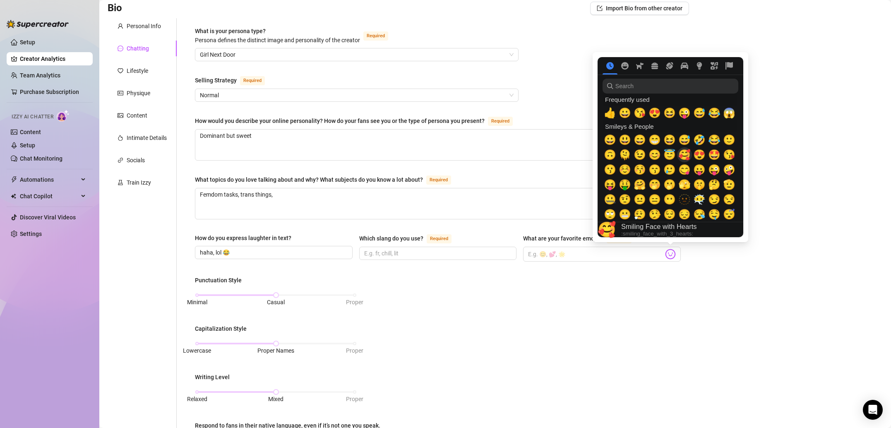
click at [684, 154] on span "🥰" at bounding box center [684, 155] width 12 height 12
click at [672, 254] on img at bounding box center [670, 254] width 11 height 11
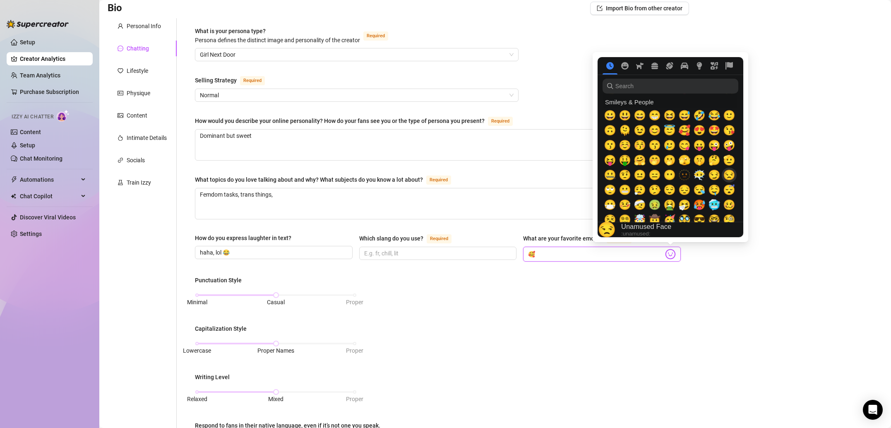
scroll to position [30, 0]
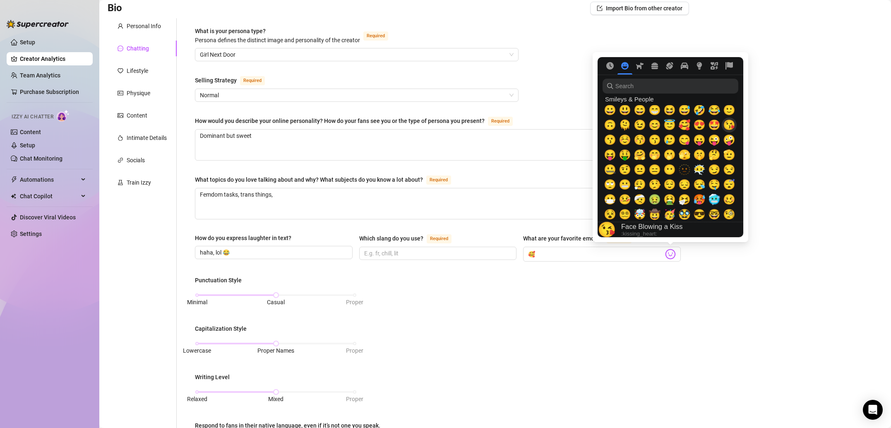
click at [729, 124] on span "😘" at bounding box center [729, 125] width 12 height 12
click at [685, 156] on span "🫣" at bounding box center [684, 155] width 12 height 12
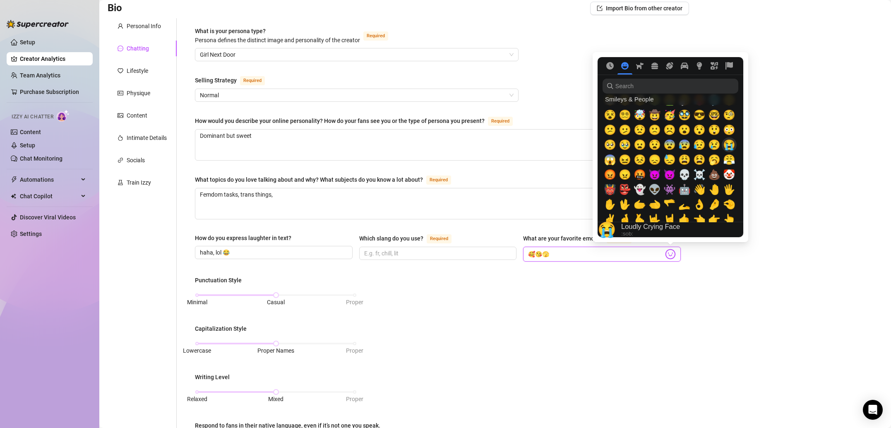
scroll to position [130, 0]
click at [726, 157] on span "😤" at bounding box center [729, 159] width 12 height 12
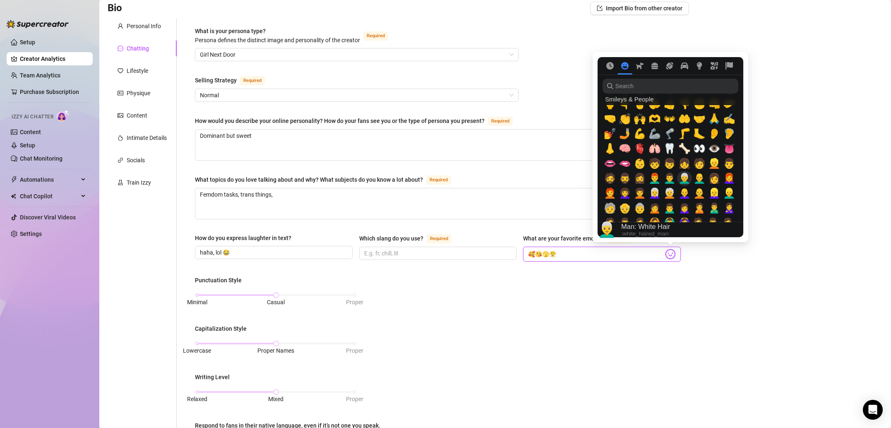
scroll to position [267, 0]
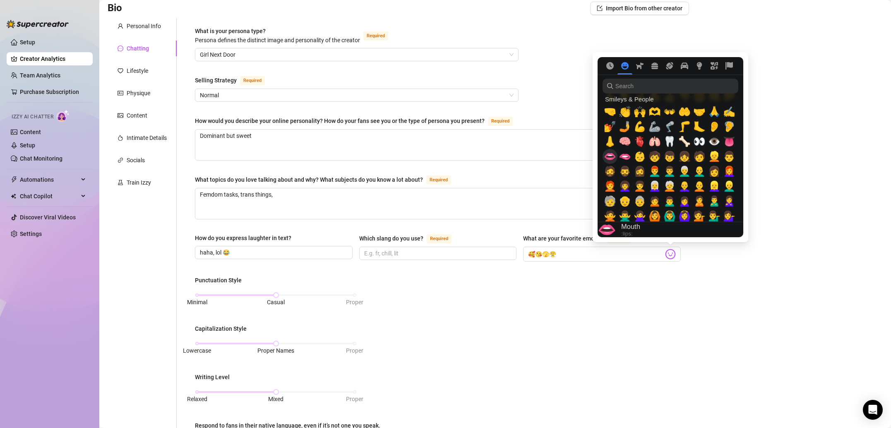
click at [607, 159] on span "👄" at bounding box center [610, 157] width 12 height 12
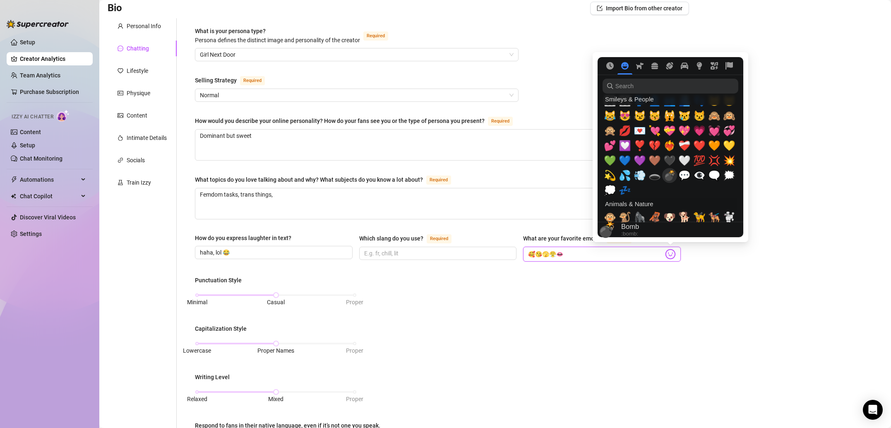
scroll to position [813, 0]
click at [611, 147] on span "💕" at bounding box center [610, 146] width 12 height 12
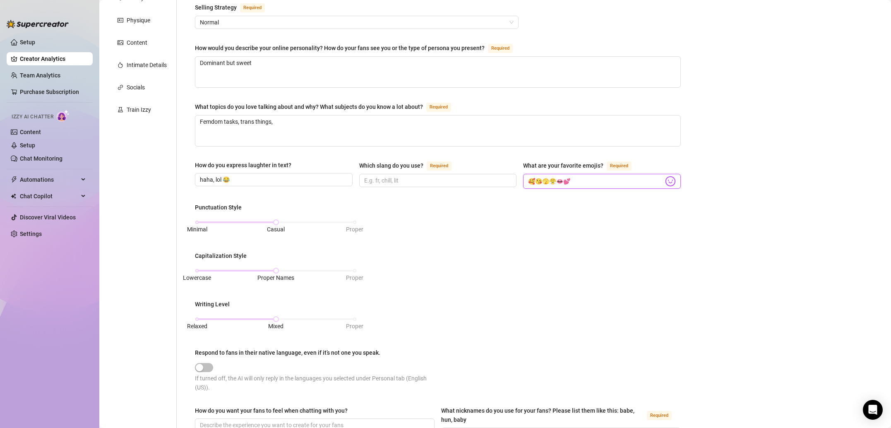
scroll to position [126, 0]
click at [408, 181] on input "Which slang do you use? Required" at bounding box center [437, 182] width 146 height 9
click at [510, 267] on div "Punctuation Style Minimal Casual Proper Capitalization Style Lowercase Proper N…" at bounding box center [438, 301] width 486 height 197
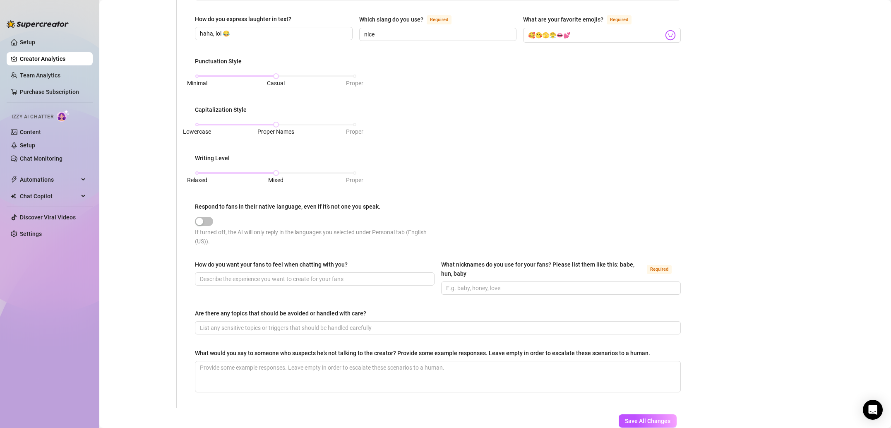
scroll to position [275, 0]
click at [299, 274] on input "How do you want your fans to feel when chatting with you?" at bounding box center [314, 278] width 228 height 9
click at [481, 283] on input "What nicknames do you use for your fans? Please list them like this: babe, hun,…" at bounding box center [560, 287] width 228 height 9
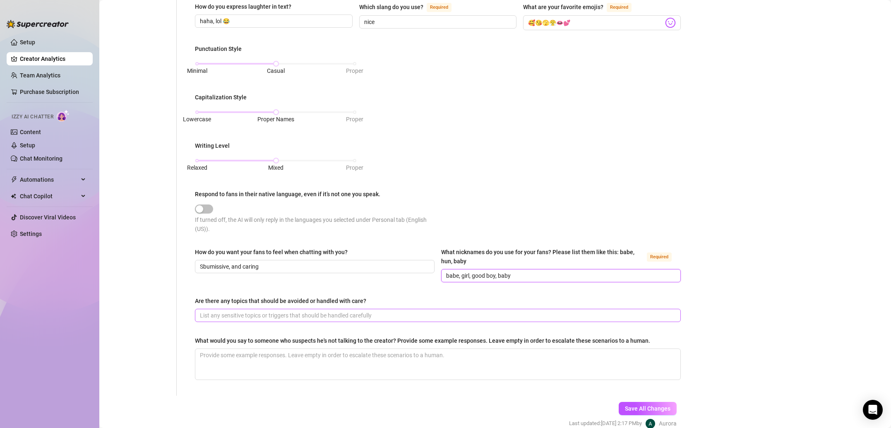
scroll to position [292, 0]
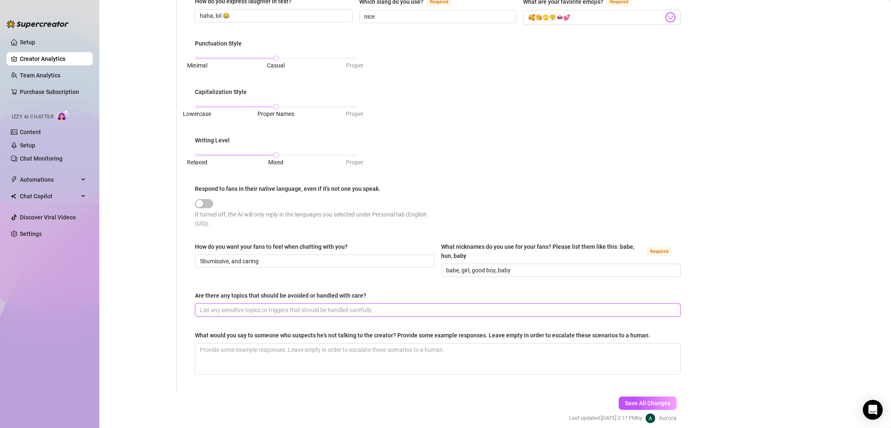
click at [245, 309] on input "Are there any topics that should be avoided or handled with care?" at bounding box center [437, 309] width 474 height 9
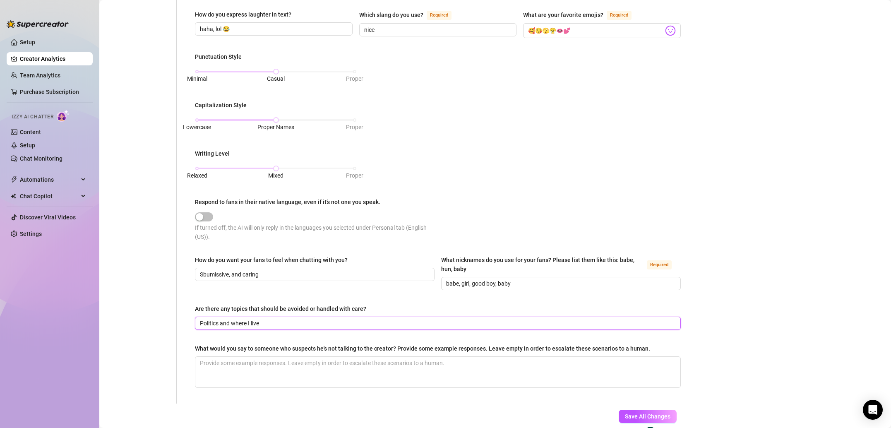
scroll to position [325, 0]
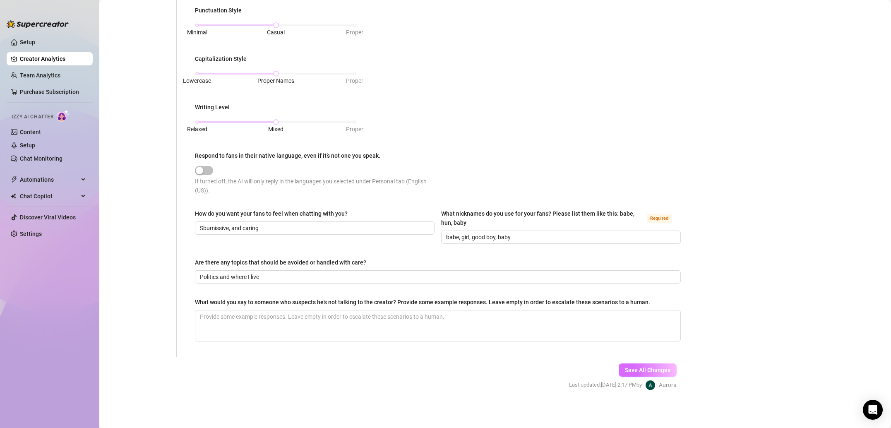
click at [661, 369] on span "Save All Changes" at bounding box center [648, 370] width 46 height 7
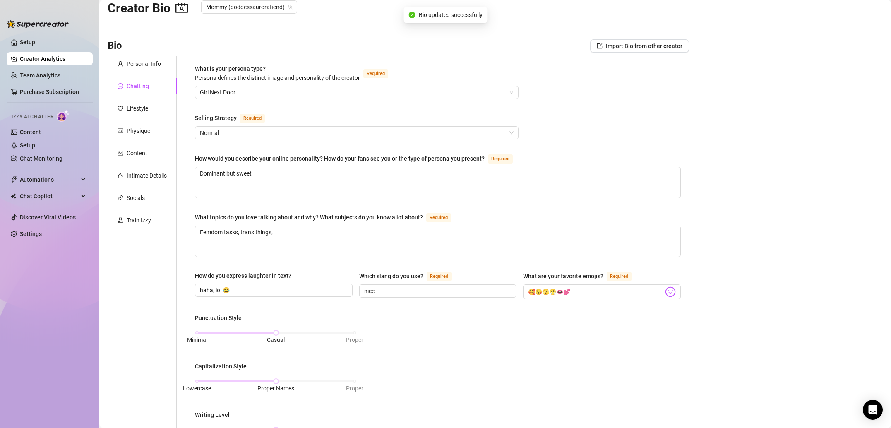
scroll to position [0, 0]
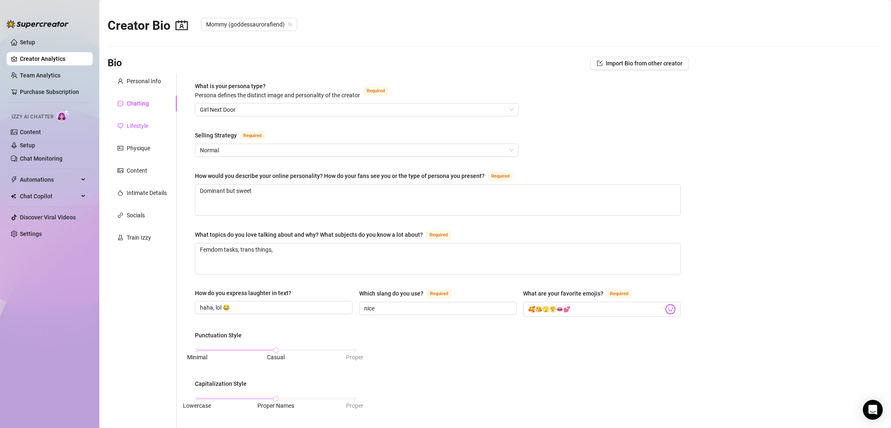
click at [134, 127] on div "Lifestyle" at bounding box center [138, 125] width 22 height 9
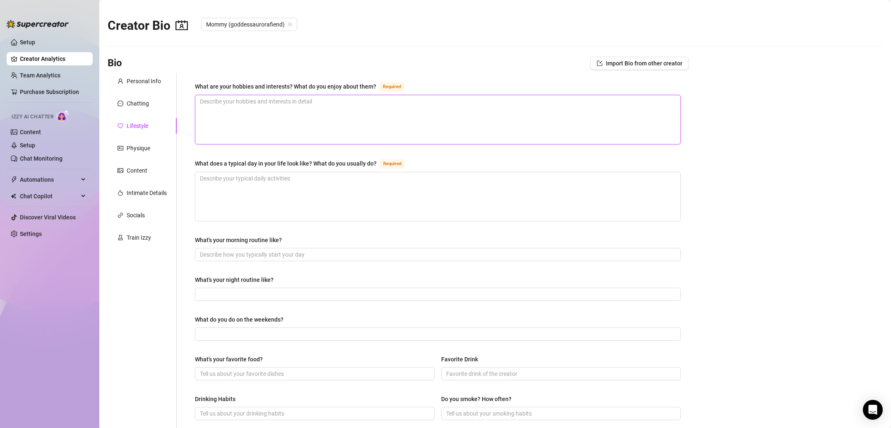
click at [284, 106] on textarea "What are your hobbies and interests? What do you enjoy about them? Required" at bounding box center [437, 119] width 485 height 49
click at [304, 182] on textarea "What does a typical day in your life look like? What do you usually do? Required" at bounding box center [437, 196] width 485 height 49
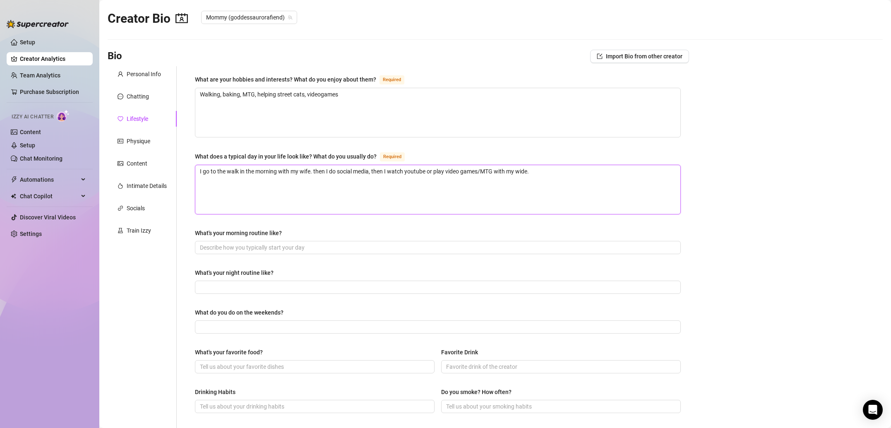
scroll to position [10, 0]
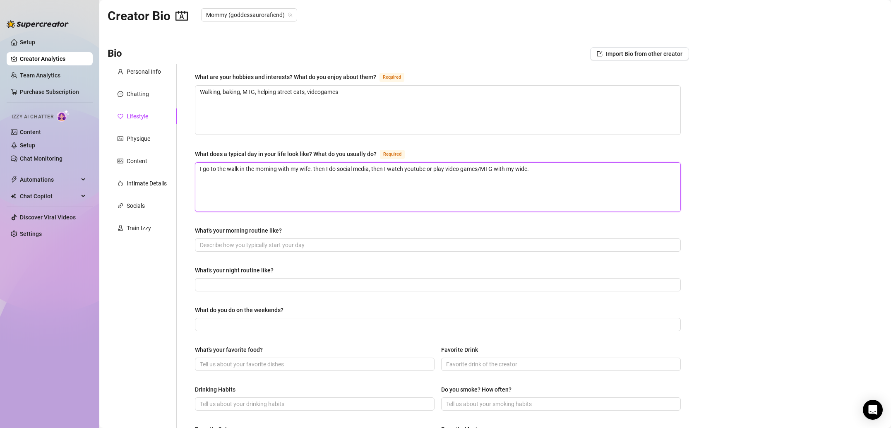
click at [371, 168] on textarea "I go to the walk in the morning with my wife. then I do social media, then I wa…" at bounding box center [437, 187] width 485 height 49
click at [600, 168] on textarea "I go to the walk in the morning with my wife. then I do social media and we ord…" at bounding box center [437, 185] width 485 height 49
click at [328, 239] on input "What's your morning routine like?" at bounding box center [437, 243] width 474 height 9
click at [236, 242] on input "Laying on bed, then I go to the shower, feed my cats" at bounding box center [437, 243] width 474 height 9
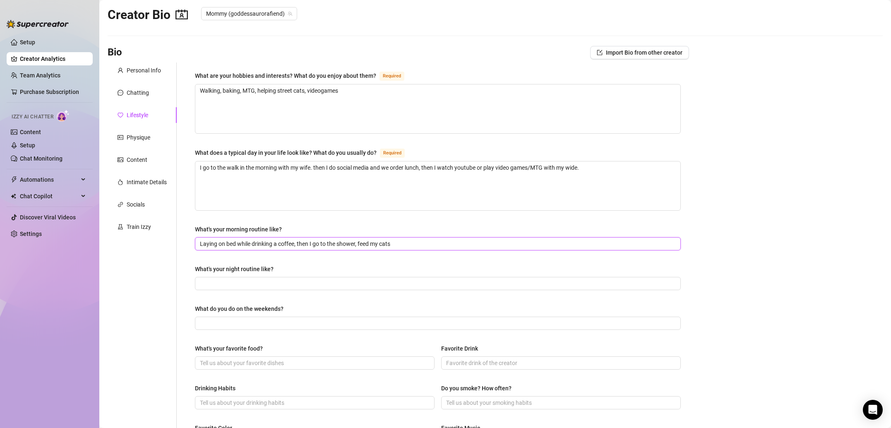
click at [419, 241] on input "Laying on bed while drinking a coffee, then I go to the shower, feed my cats" at bounding box center [437, 243] width 474 height 9
click at [416, 282] on input "What's your night routine like?" at bounding box center [437, 283] width 474 height 9
click at [316, 282] on input "We watch youtube videos? play video games/have sex" at bounding box center [437, 283] width 474 height 9
click at [363, 280] on input "We watch youtube videos? play video games/MTG/have sex" at bounding box center [437, 283] width 474 height 9
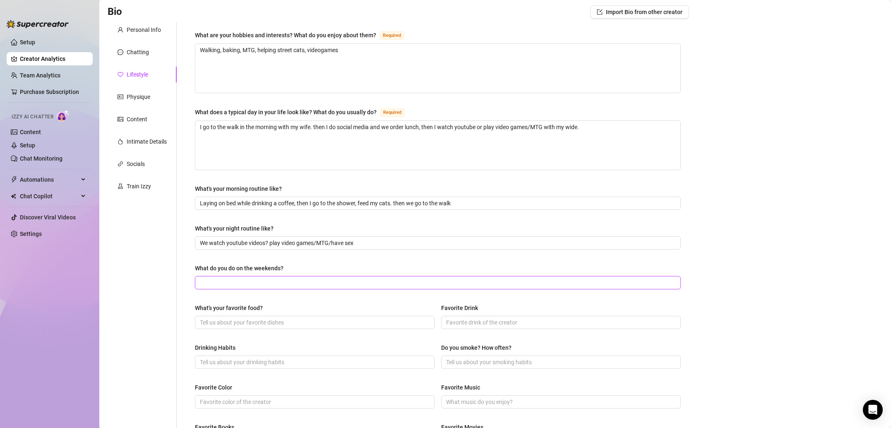
click at [264, 278] on input "What do you do on the weekends?" at bounding box center [437, 282] width 474 height 9
click at [297, 318] on input "What's your favorite food?" at bounding box center [314, 322] width 228 height 9
click at [489, 323] on input "Favorite Drink" at bounding box center [560, 322] width 228 height 9
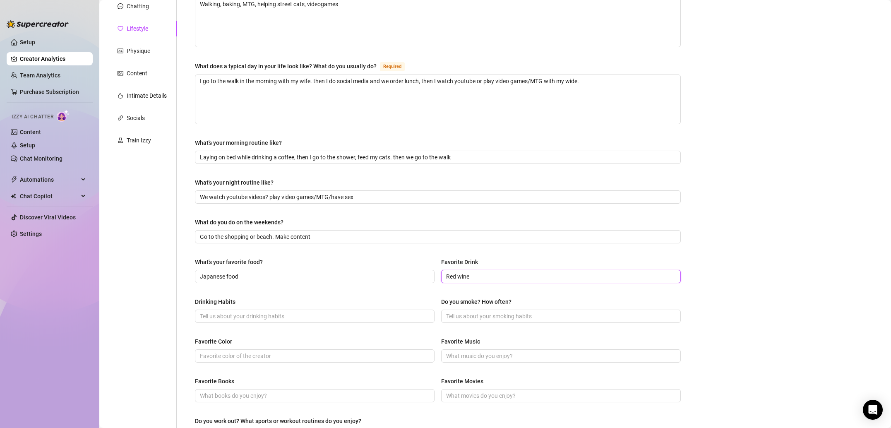
scroll to position [108, 0]
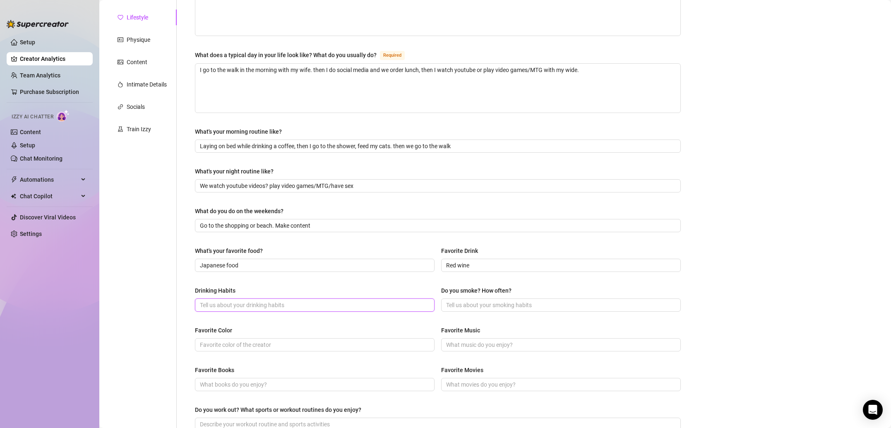
click at [339, 303] on input "Drinking Habits" at bounding box center [314, 305] width 228 height 9
click at [509, 306] on input "Do you smoke? How often?" at bounding box center [560, 305] width 228 height 9
click at [283, 304] on input "Drinking Habits" at bounding box center [314, 305] width 228 height 9
click at [276, 346] on input "Favorite Color" at bounding box center [314, 344] width 228 height 9
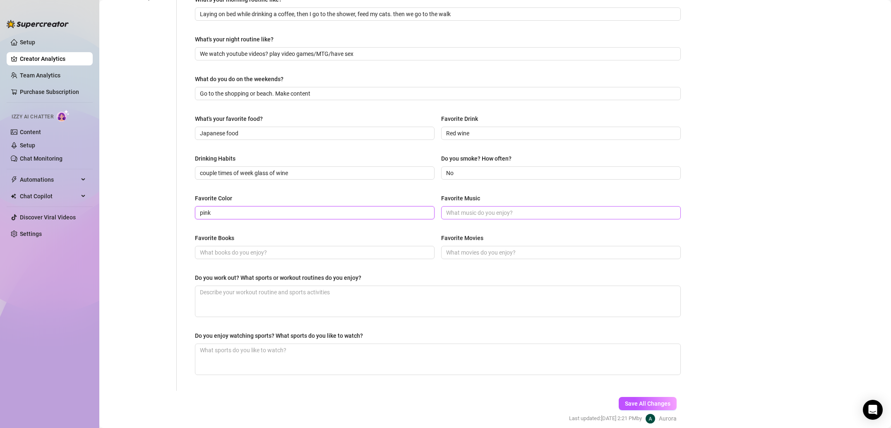
scroll to position [241, 0]
click at [317, 347] on textarea "Do you enjoy watching sports? What sports do you like to watch?" at bounding box center [437, 358] width 485 height 31
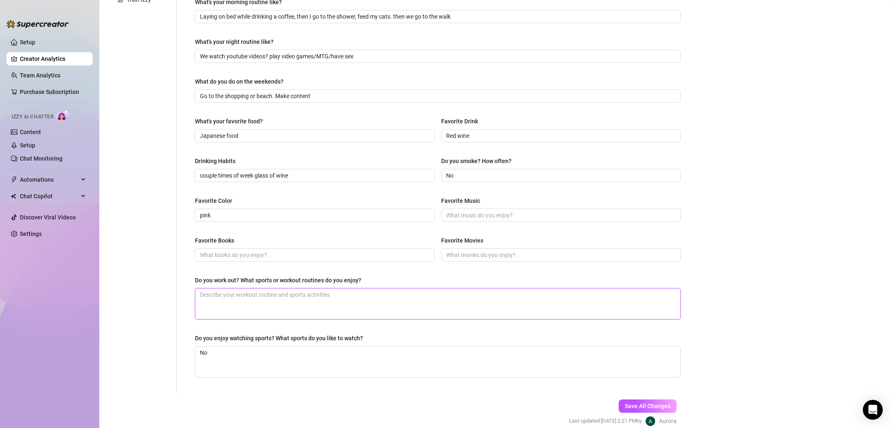
click at [326, 300] on textarea "Do you work out? What sports or workout routines do you enjoy?" at bounding box center [437, 303] width 485 height 31
click at [664, 406] on span "Save All Changes" at bounding box center [648, 405] width 46 height 7
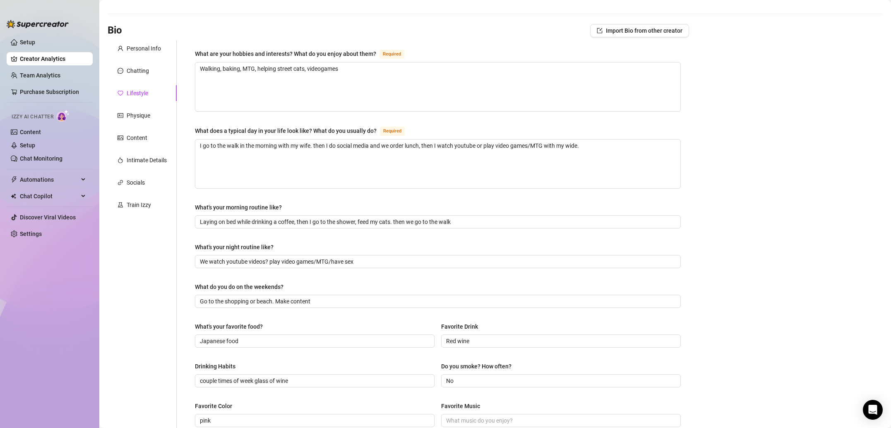
scroll to position [0, 0]
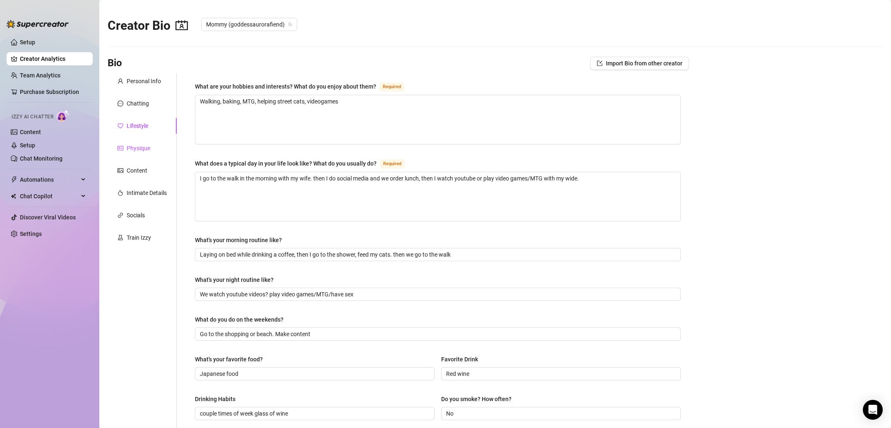
click at [139, 148] on div "Physique" at bounding box center [139, 148] width 24 height 9
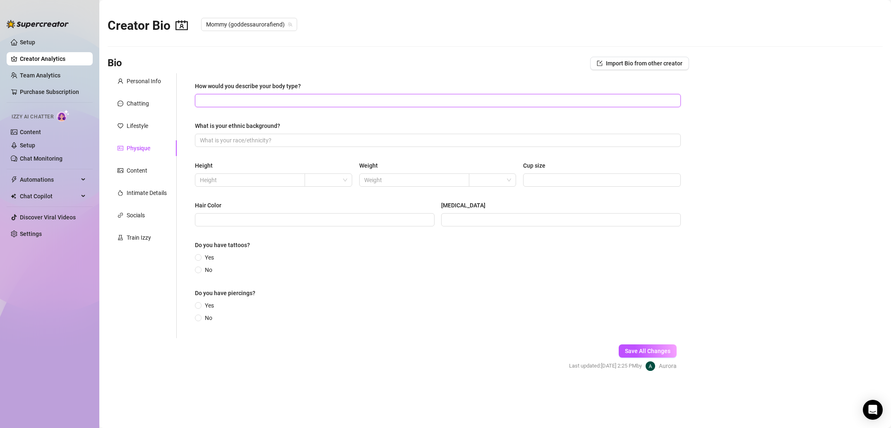
click at [274, 98] on input "How would you describe your body type?" at bounding box center [437, 100] width 474 height 9
click at [326, 142] on input "What is your ethnic background?" at bounding box center [437, 140] width 474 height 9
click at [572, 180] on input "Cup size" at bounding box center [601, 180] width 146 height 9
click at [534, 178] on input "70D" at bounding box center [601, 180] width 146 height 9
click at [433, 182] on input "text" at bounding box center [413, 180] width 99 height 9
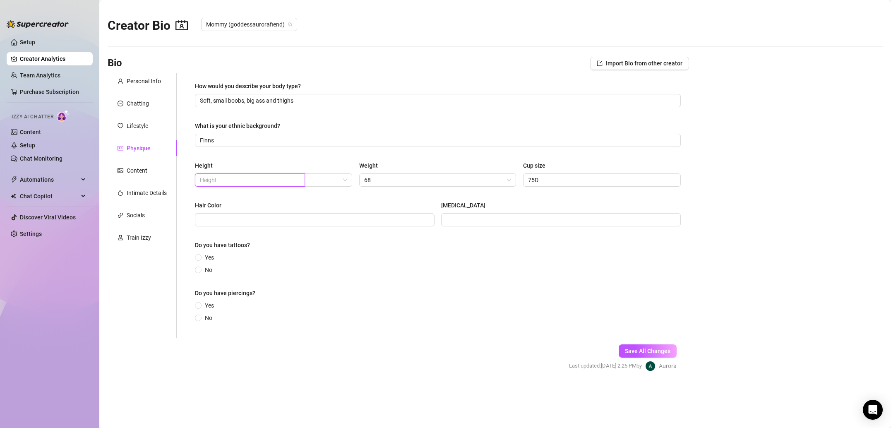
click at [268, 184] on input "text" at bounding box center [249, 180] width 99 height 9
click at [346, 184] on span at bounding box center [328, 180] width 37 height 12
drag, startPoint x: 334, startPoint y: 197, endPoint x: 346, endPoint y: 197, distance: 12.0
click at [334, 197] on div "cm" at bounding box center [329, 196] width 34 height 9
click at [509, 182] on span at bounding box center [492, 180] width 37 height 12
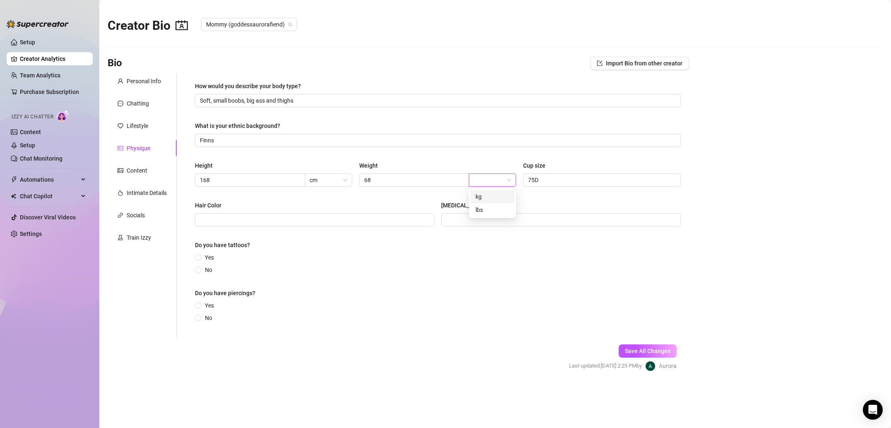
click at [488, 198] on div "kg" at bounding box center [493, 196] width 34 height 9
click at [297, 222] on input "Hair Color" at bounding box center [314, 219] width 228 height 9
click at [502, 221] on input "[MEDICAL_DATA]" at bounding box center [560, 219] width 228 height 9
click at [197, 257] on span at bounding box center [198, 257] width 7 height 7
click at [197, 257] on input "Yes" at bounding box center [198, 257] width 3 height 5
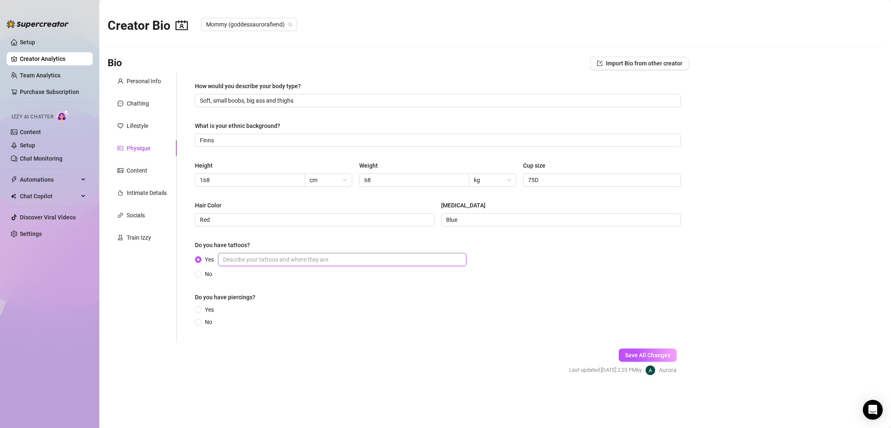
click at [292, 262] on input "Yes" at bounding box center [342, 259] width 248 height 13
drag, startPoint x: 238, startPoint y: 260, endPoint x: 267, endPoint y: 266, distance: 29.1
click at [239, 260] on input "Small tattoo on my wrist" at bounding box center [342, 259] width 248 height 13
click at [201, 321] on span at bounding box center [198, 322] width 7 height 7
click at [200, 321] on input "No" at bounding box center [198, 322] width 3 height 5
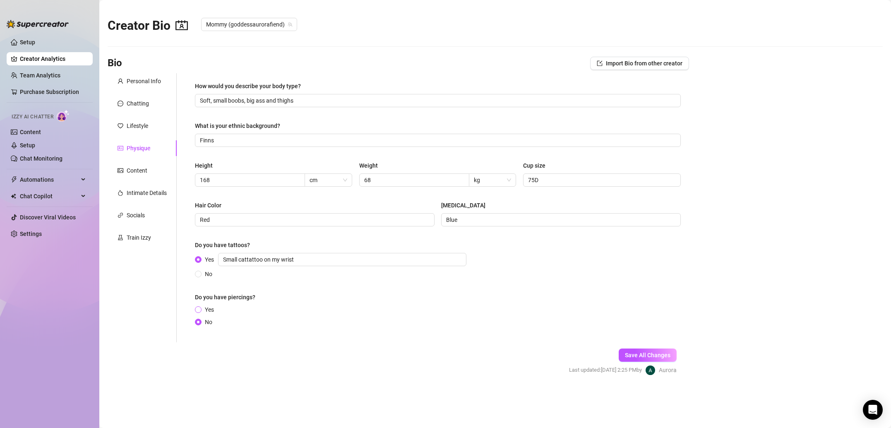
click at [197, 312] on input "Yes" at bounding box center [198, 310] width 3 height 5
click at [280, 315] on input "Yes" at bounding box center [342, 311] width 248 height 13
click at [642, 363] on button "Save All Changes" at bounding box center [648, 359] width 58 height 13
click at [152, 176] on div "Content" at bounding box center [142, 171] width 69 height 16
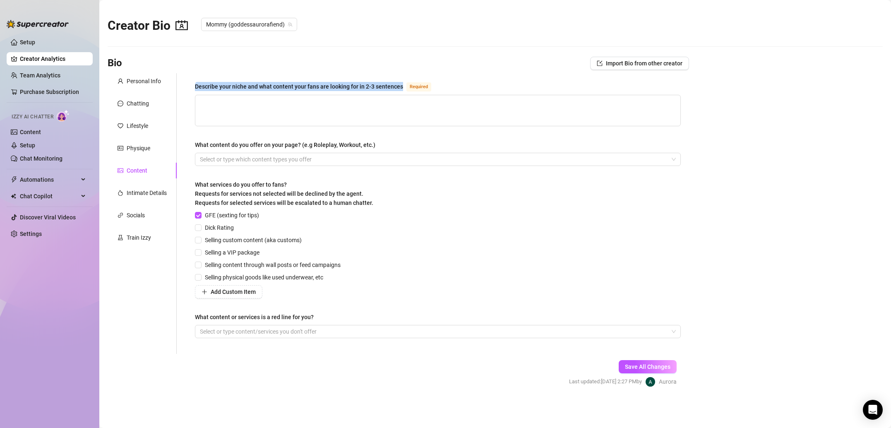
drag, startPoint x: 202, startPoint y: 86, endPoint x: 402, endPoint y: 87, distance: 199.5
click at [402, 87] on div "Describe your niche and what content your fans are looking for in 2-3 sentences…" at bounding box center [438, 213] width 502 height 281
copy div "Describe your niche and what content your fans are looking for in 2-3 sentences"
click at [289, 107] on textarea "Describe your niche and what content your fans are looking for in 2-3 sentences…" at bounding box center [437, 110] width 485 height 31
paste textarea "I create femdom-centered adult content with a focus on chastity, pegging, cock …"
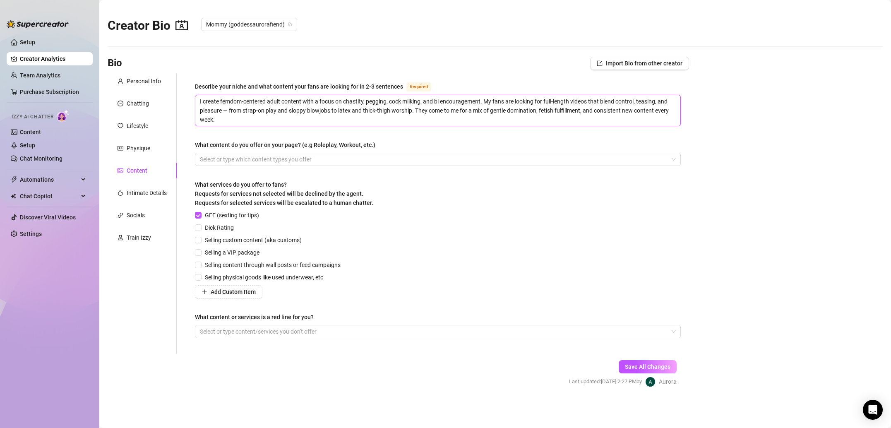
drag, startPoint x: 282, startPoint y: 101, endPoint x: 314, endPoint y: 107, distance: 32.0
click at [274, 102] on textarea "I create femdom-centered adult content with a focus on chastity, pegging, cock …" at bounding box center [437, 110] width 485 height 31
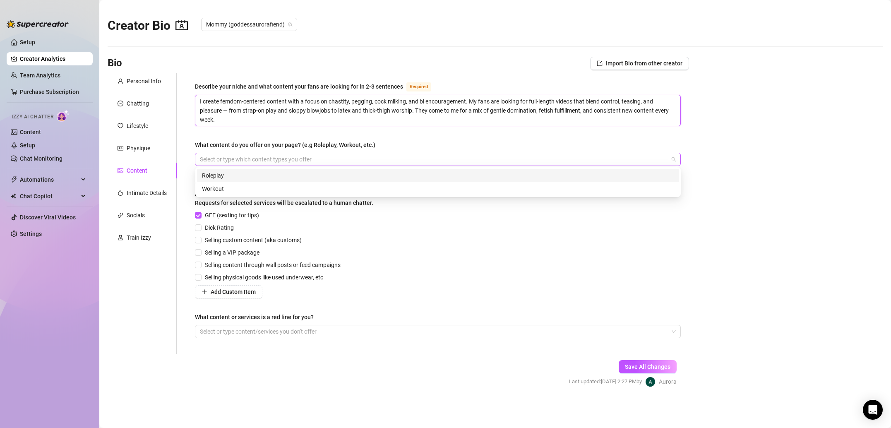
click at [328, 160] on div at bounding box center [434, 160] width 474 height 12
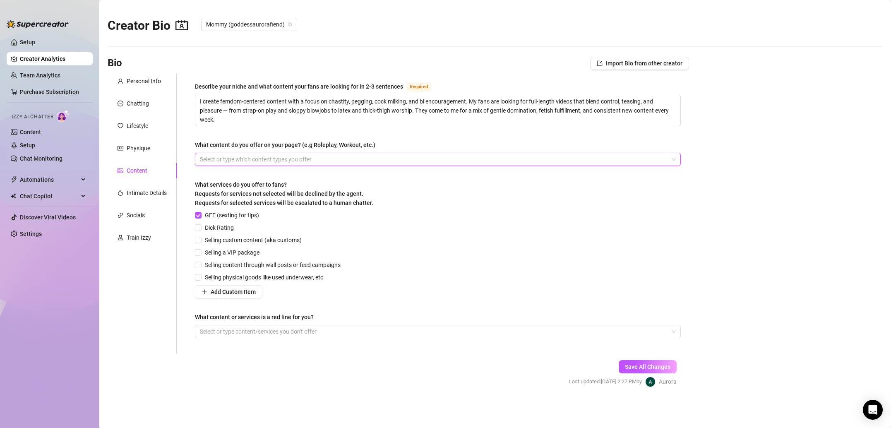
click at [316, 157] on div at bounding box center [434, 160] width 474 height 12
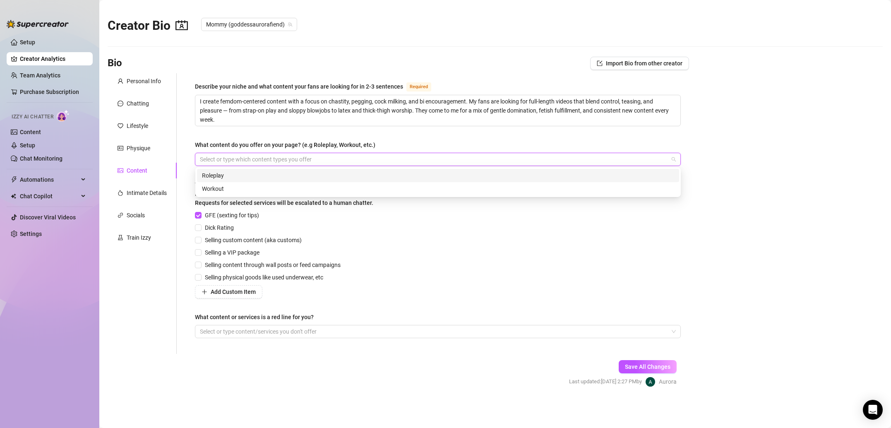
click at [208, 180] on div "Roleplay" at bounding box center [438, 175] width 482 height 13
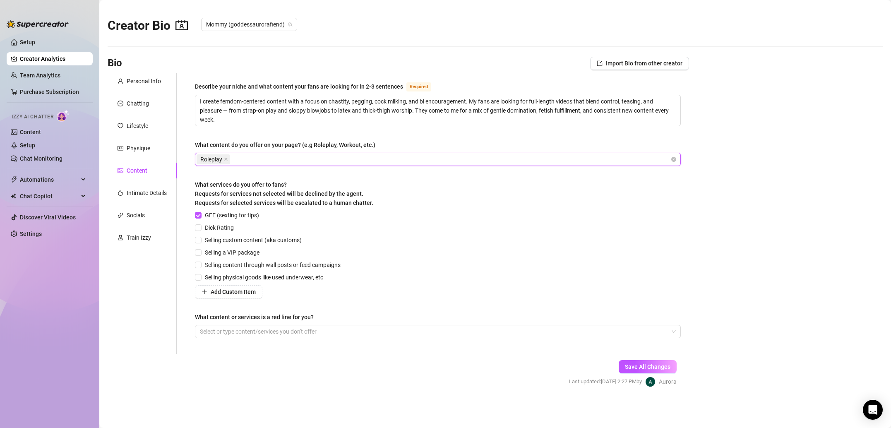
click at [250, 159] on div "Roleplay" at bounding box center [434, 160] width 474 height 12
click at [276, 159] on div "Roleplay" at bounding box center [434, 160] width 474 height 12
drag, startPoint x: 195, startPoint y: 145, endPoint x: 380, endPoint y: 145, distance: 184.2
click at [380, 145] on div "What content do you offer on your page? (e.g Roleplay, Workout, etc.)" at bounding box center [438, 146] width 486 height 12
copy div "What content do you offer on your page? (e.g Roleplay, Workout, etc.)"
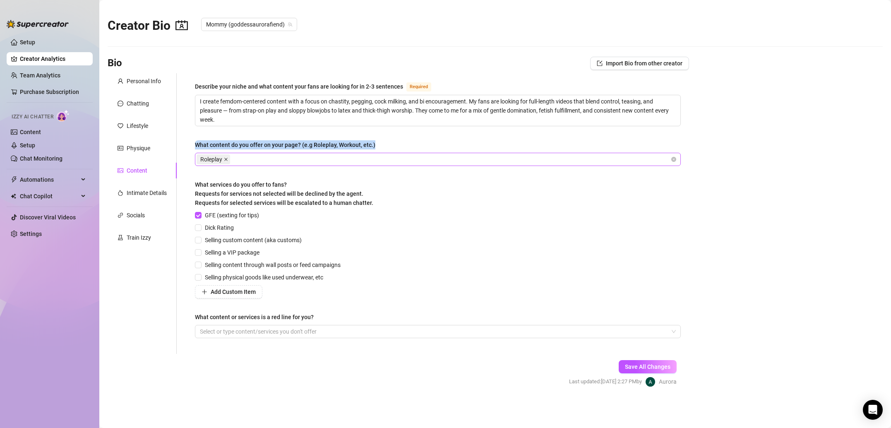
click at [224, 160] on icon "close" at bounding box center [226, 159] width 4 height 4
click at [244, 160] on div at bounding box center [434, 160] width 474 height 12
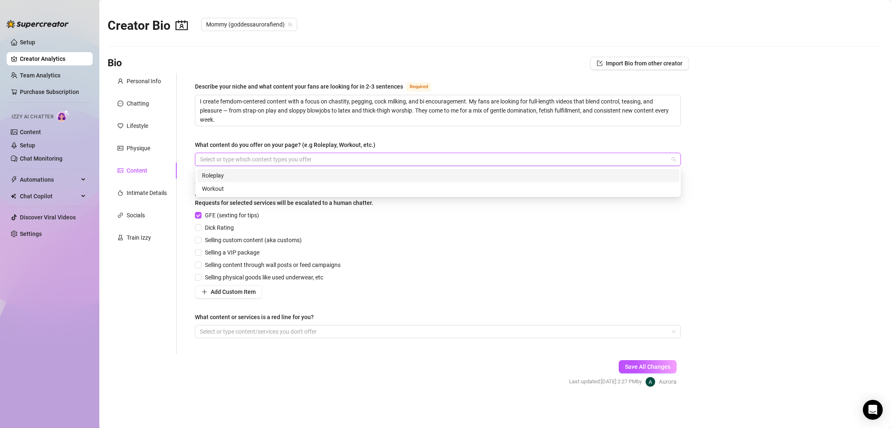
paste input "Femdom roleplay"
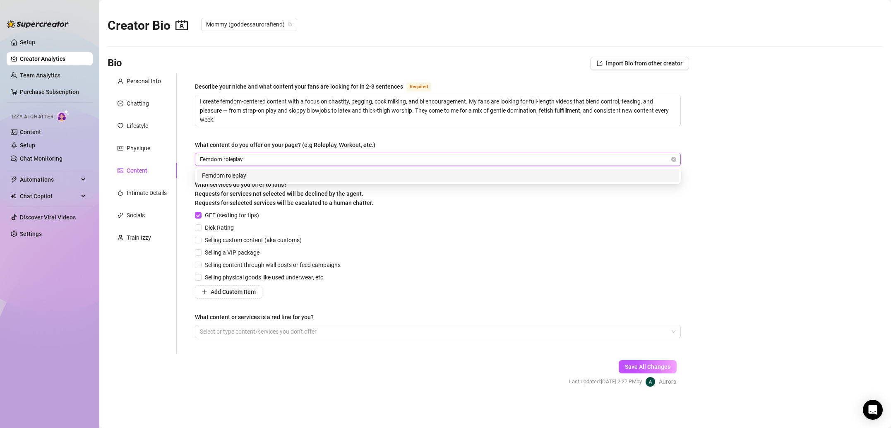
click at [267, 178] on div "Femdom roleplay" at bounding box center [438, 175] width 472 height 9
click at [251, 174] on div "pegging" at bounding box center [438, 175] width 472 height 9
click at [309, 177] on div "strapon" at bounding box center [438, 175] width 472 height 9
click at [306, 176] on div "blowjob" at bounding box center [438, 175] width 472 height 9
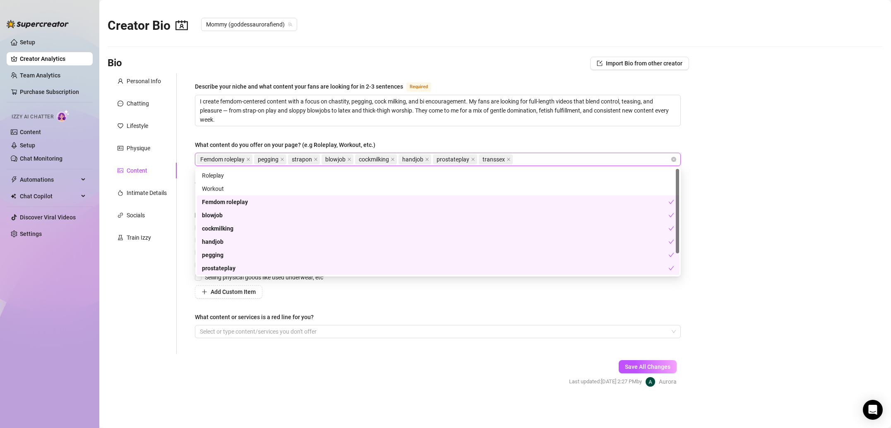
click at [723, 245] on main "Creator Bio Mommy (goddessaurorafiend) Bio Import Bio from other creator Person…" at bounding box center [495, 214] width 792 height 428
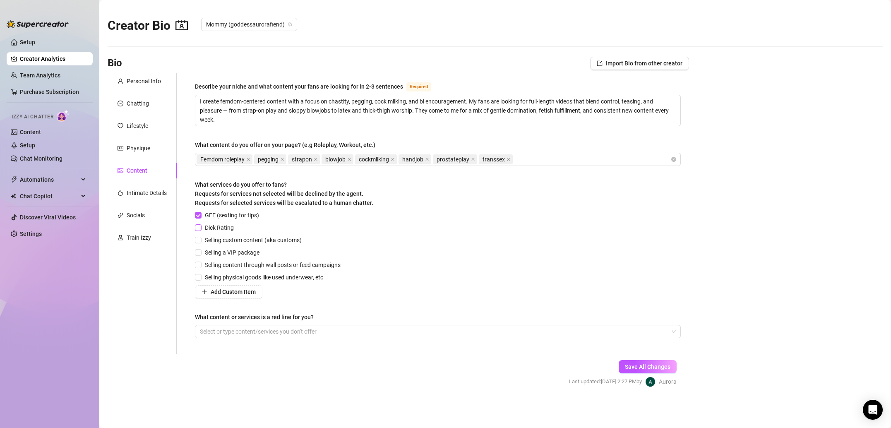
click at [200, 226] on input "Dick Rating" at bounding box center [198, 227] width 6 height 6
click at [201, 215] on span at bounding box center [198, 215] width 7 height 7
click at [201, 215] on input "GFE (sexting for tips)" at bounding box center [198, 215] width 6 height 6
click at [229, 293] on span "Add Custom Item" at bounding box center [233, 291] width 45 height 7
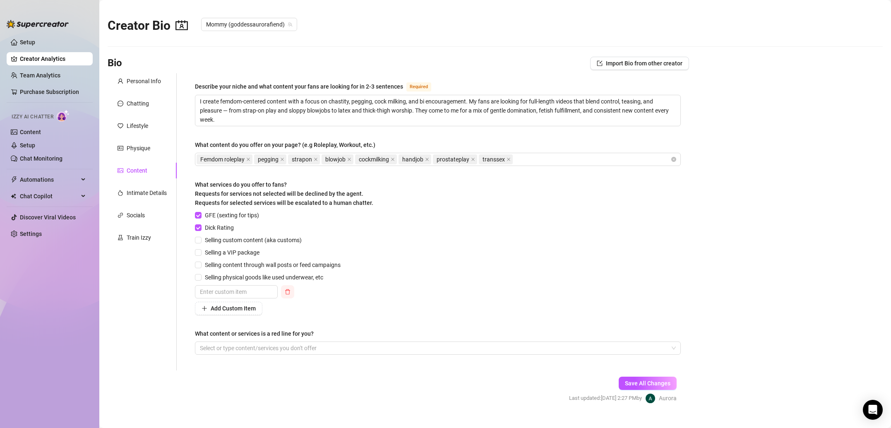
click at [291, 292] on button "button" at bounding box center [287, 291] width 13 height 13
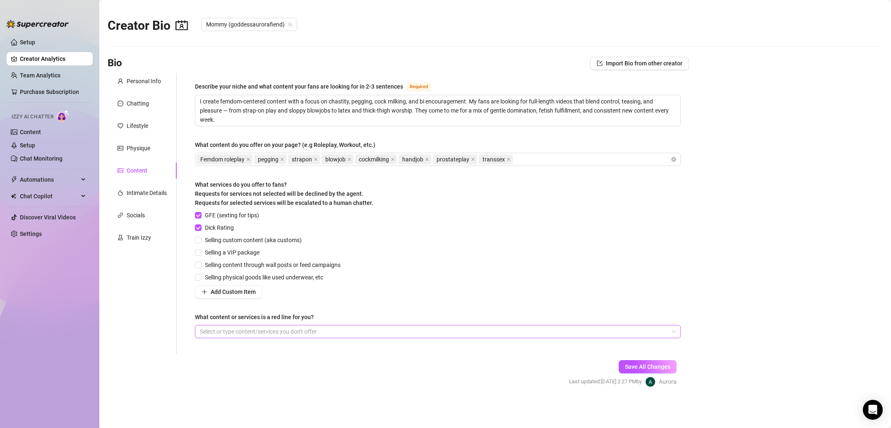
click at [314, 334] on div at bounding box center [434, 332] width 474 height 12
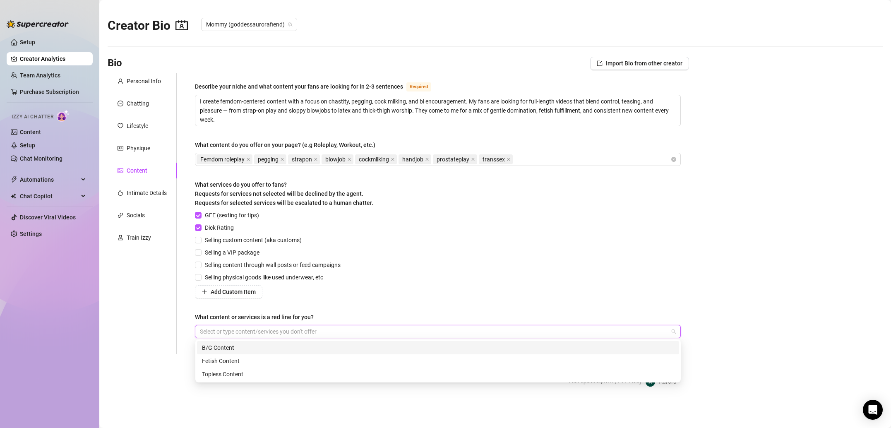
click at [264, 346] on div "B/G Content" at bounding box center [438, 347] width 472 height 9
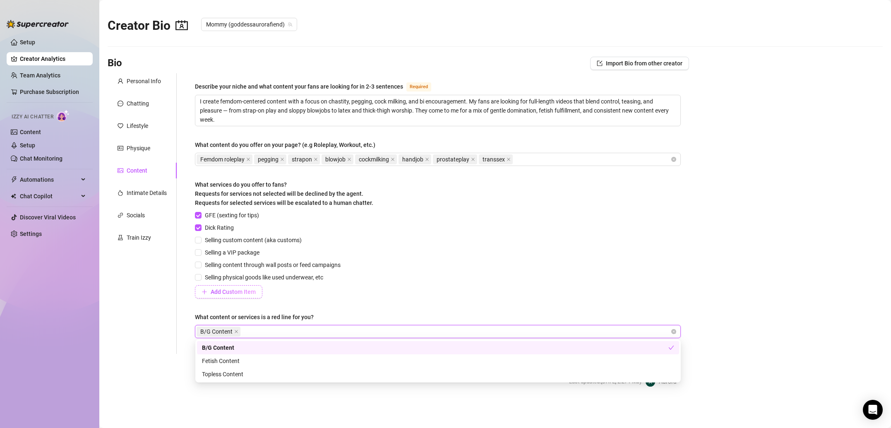
click at [217, 291] on span "Add Custom Item" at bounding box center [233, 291] width 45 height 7
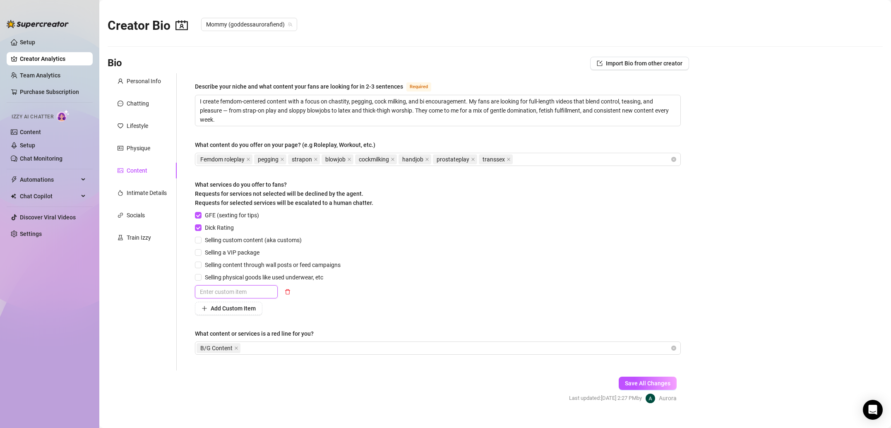
click at [231, 291] on input "text" at bounding box center [236, 291] width 83 height 13
click at [352, 299] on div "GFE (sexting for tips) Dick Rating Selling custom content (aka customs) Selling…" at bounding box center [438, 263] width 486 height 104
click at [258, 294] on input "Trans-Girl/Girl content" at bounding box center [236, 291] width 83 height 13
click at [184, 301] on div "Describe your niche and what content your fans are looking for in 2-3 sentences…" at bounding box center [433, 221] width 512 height 297
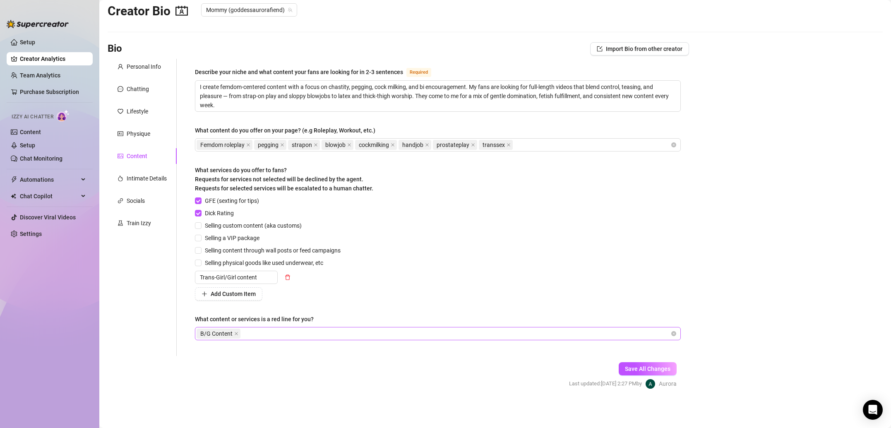
click at [295, 335] on div "B/G Content" at bounding box center [434, 334] width 474 height 12
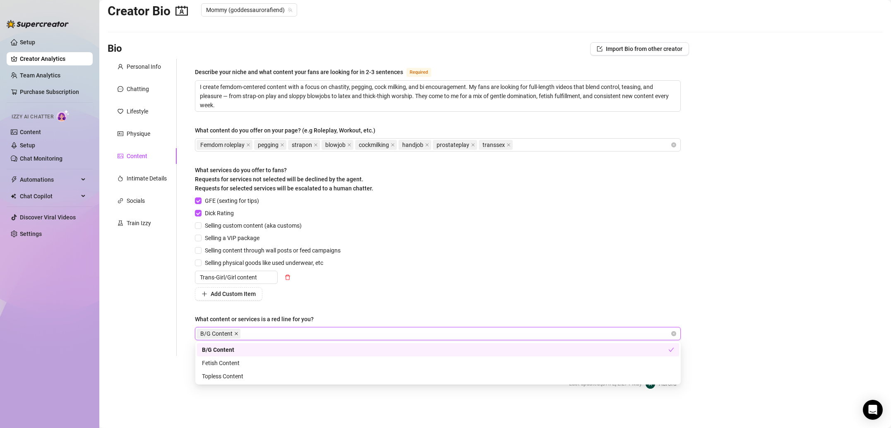
click at [237, 334] on icon "close" at bounding box center [236, 334] width 4 height 4
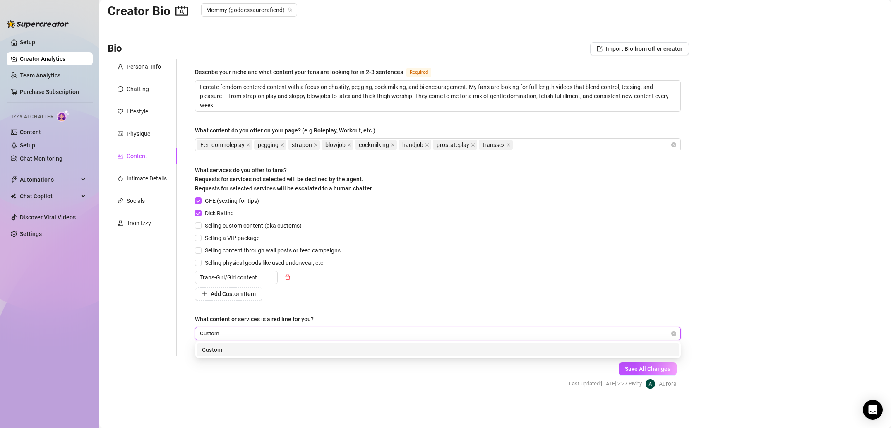
click at [255, 348] on div "Custom" at bounding box center [438, 349] width 472 height 9
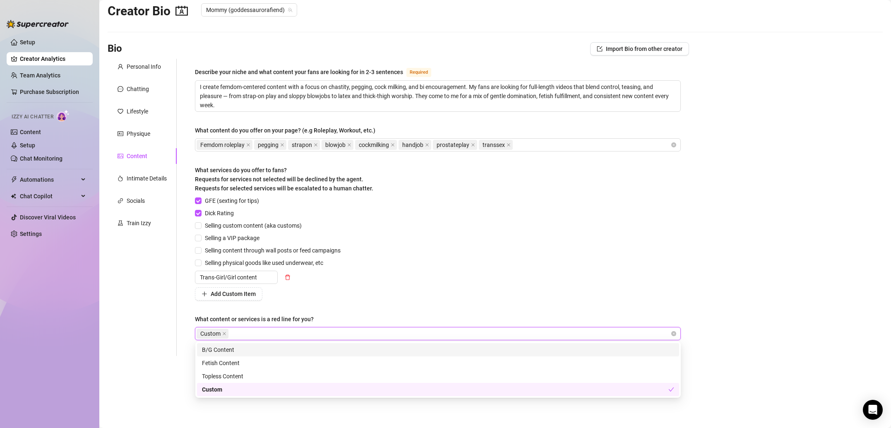
click at [267, 329] on div "Custom" at bounding box center [434, 334] width 474 height 12
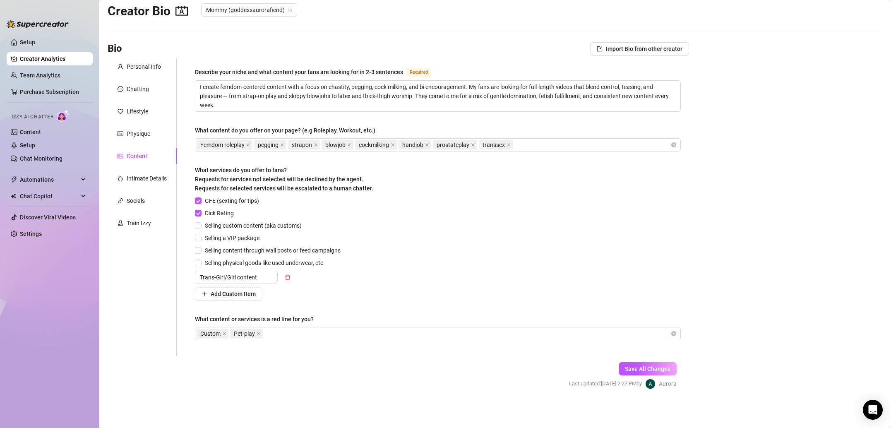
click at [729, 309] on main "Creator Bio Mommy (goddessaurorafiend) Bio Import Bio from other creator Person…" at bounding box center [495, 207] width 792 height 443
click at [662, 369] on span "Save All Changes" at bounding box center [648, 368] width 46 height 7
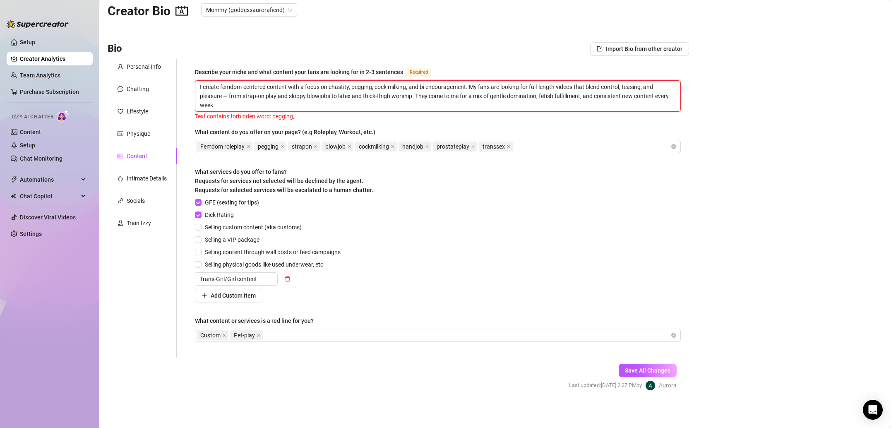
drag, startPoint x: 375, startPoint y: 87, endPoint x: 353, endPoint y: 87, distance: 21.5
click at [353, 87] on textarea "I create femdom-centered content with a focus on chastity, pegging, cock milkin…" at bounding box center [437, 96] width 485 height 31
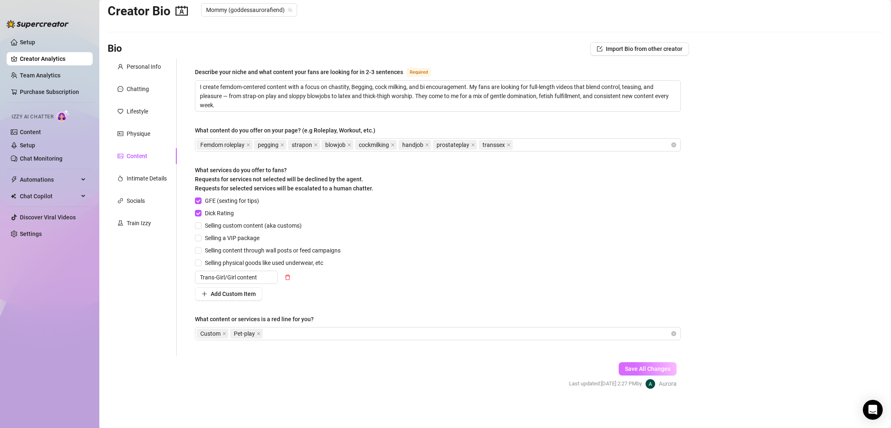
click at [666, 368] on span "Save All Changes" at bounding box center [648, 368] width 46 height 7
click at [284, 145] on icon "close" at bounding box center [282, 145] width 4 height 4
click at [643, 368] on span "Save All Changes" at bounding box center [648, 370] width 46 height 7
click at [132, 180] on div "Intimate Details" at bounding box center [147, 178] width 40 height 9
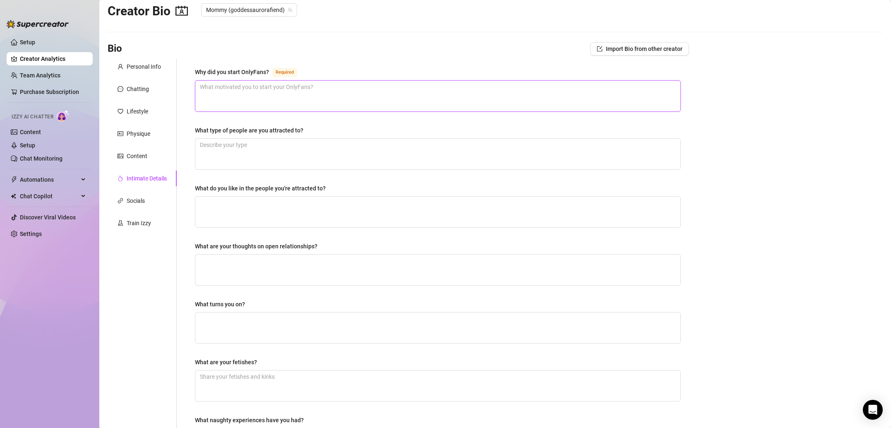
click at [308, 87] on textarea "Why did you start OnlyFans? Required" at bounding box center [437, 96] width 485 height 31
click at [313, 149] on textarea "What type of people are you attracted to?" at bounding box center [437, 154] width 485 height 31
click at [320, 207] on textarea "What do you like in the people you're attracted to?" at bounding box center [437, 212] width 485 height 31
click at [344, 264] on textarea "What are your thoughts on open relationships?" at bounding box center [437, 270] width 485 height 31
click at [248, 311] on div "What turns you on?" at bounding box center [438, 322] width 486 height 44
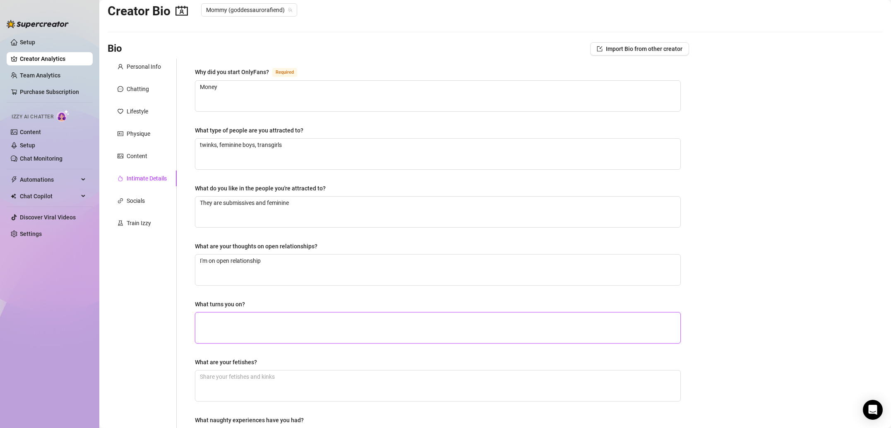
click at [251, 315] on textarea "What turns you on?" at bounding box center [437, 328] width 485 height 31
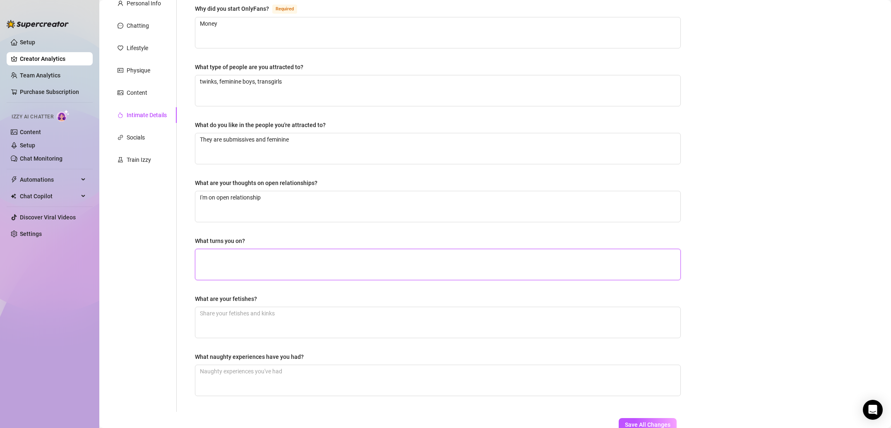
scroll to position [78, 0]
drag, startPoint x: 235, startPoint y: 240, endPoint x: 196, endPoint y: 241, distance: 39.3
click at [196, 241] on div "What turns you on?" at bounding box center [220, 240] width 50 height 9
copy div "What turns you on?"
click at [233, 257] on textarea "What turns you on?" at bounding box center [437, 264] width 485 height 31
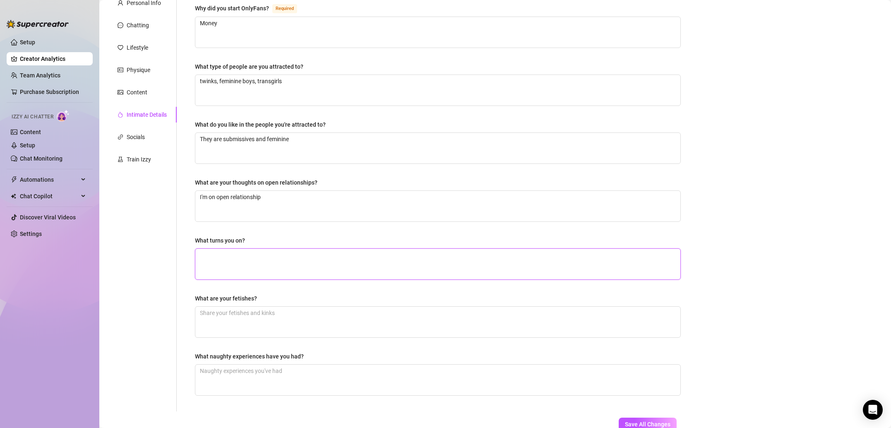
paste textarea "I get turned on by power… teasing you until you can’t think straight, milking y…"
drag, startPoint x: 250, startPoint y: 298, endPoint x: 196, endPoint y: 293, distance: 54.4
click at [196, 294] on label "What are your fetishes?" at bounding box center [229, 298] width 68 height 9
copy div "What are your fetishes?"
click at [274, 321] on textarea "What are your fetishes?" at bounding box center [437, 322] width 485 height 31
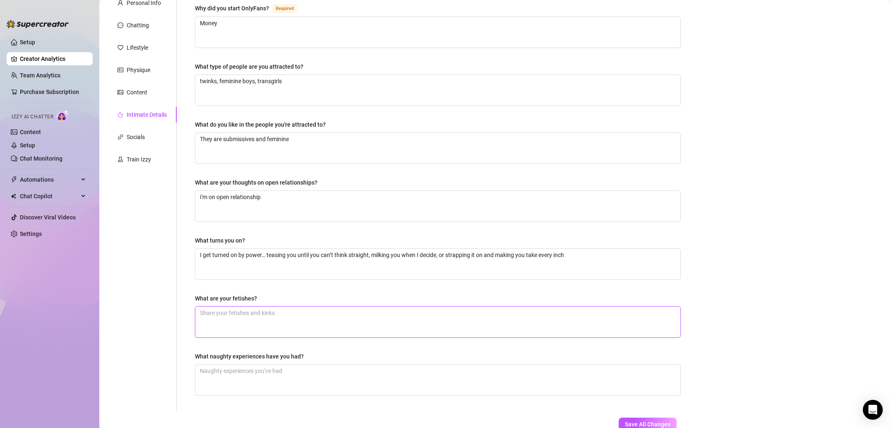
paste textarea "I’m into chastity, denial, pegging, cock milking, bi encouragement, strap-on tr…"
click at [229, 313] on textarea "I’m into chastity, denial, pegging, cock milking, bi encouragement, strap-on tr…" at bounding box center [437, 322] width 485 height 31
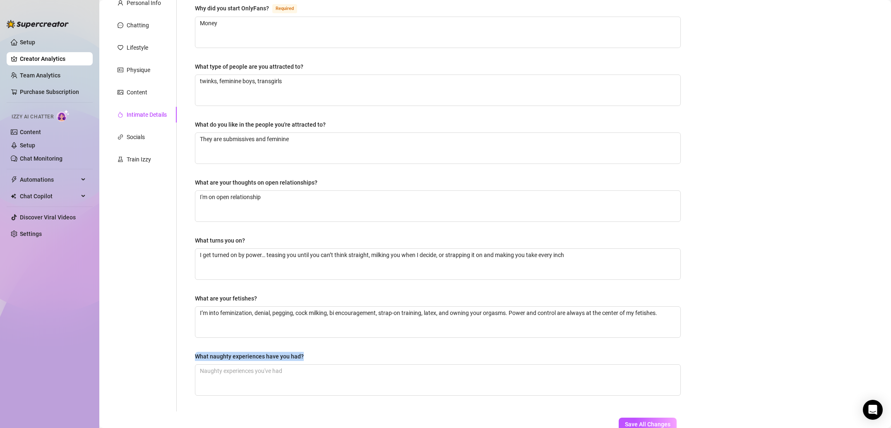
drag, startPoint x: 305, startPoint y: 356, endPoint x: 192, endPoint y: 354, distance: 113.4
click at [192, 354] on div "Why did you start OnlyFans? Required Money What type of people are you attracte…" at bounding box center [438, 203] width 502 height 416
copy div "What naughty experiences have you had?"
click at [304, 384] on textarea "What naughty experiences have you had?" at bounding box center [437, 380] width 485 height 31
paste textarea "like the first time I bent a boy over and made him take my strap-on"
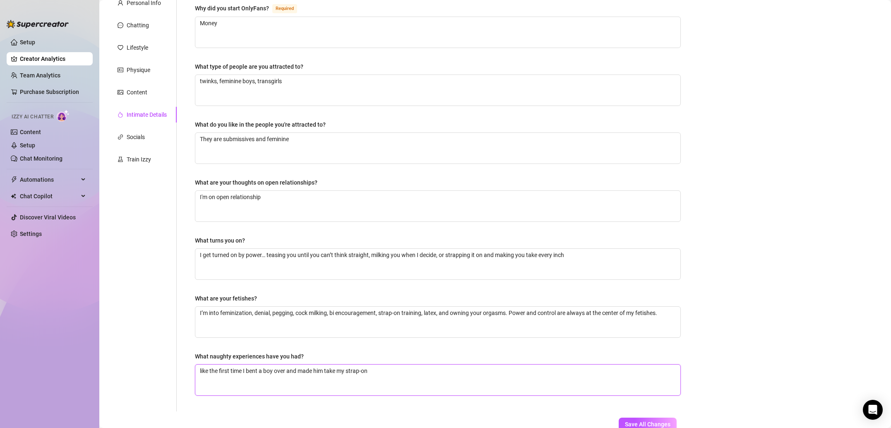
click at [199, 371] on textarea "like the first time I bent a boy over and made him take my strap-on" at bounding box center [437, 380] width 485 height 31
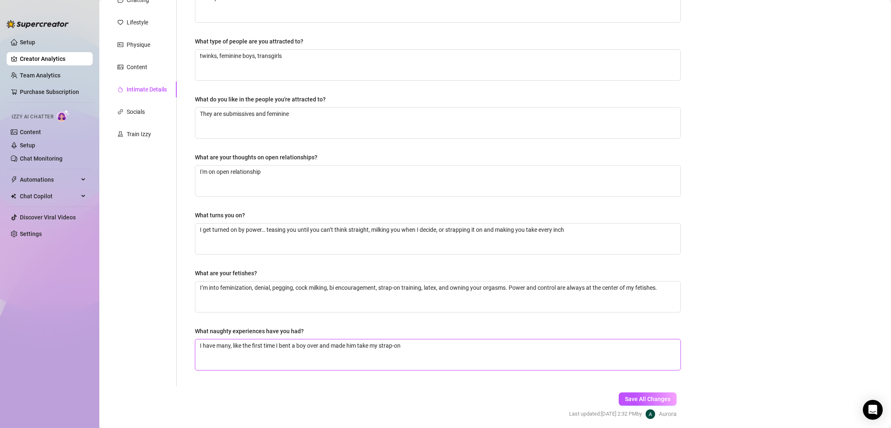
click at [478, 346] on textarea "I have many, like the first time I bent a boy over and made him take my strap-on" at bounding box center [437, 354] width 485 height 31
click at [664, 397] on span "Save All Changes" at bounding box center [648, 399] width 46 height 7
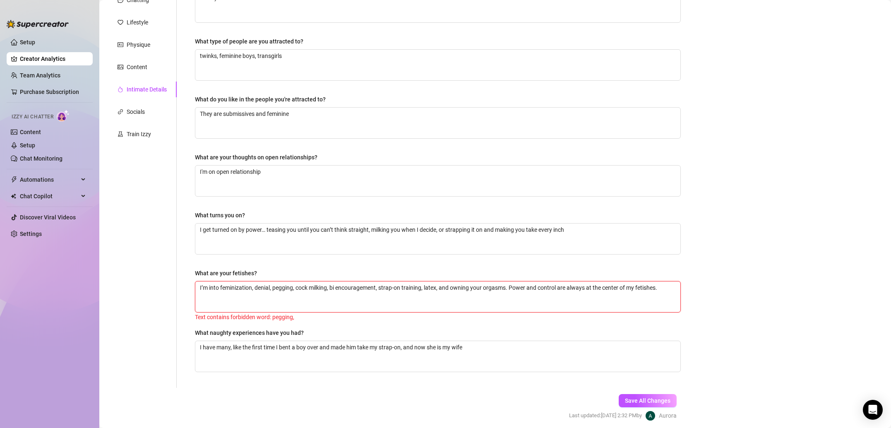
click at [280, 286] on textarea "I’m into feminization, denial, pegging, cock milking, bi encouragement, strap-o…" at bounding box center [437, 296] width 485 height 31
click at [655, 401] on span "Save All Changes" at bounding box center [648, 400] width 46 height 7
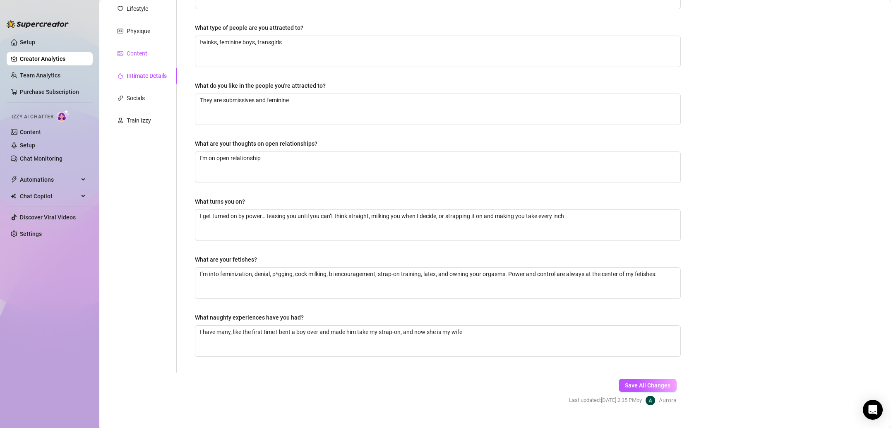
click at [141, 58] on div "Content" at bounding box center [142, 54] width 69 height 16
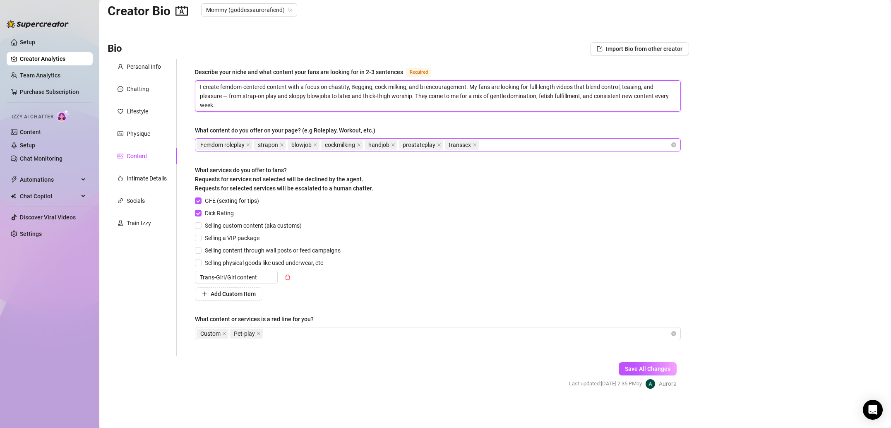
click at [356, 86] on textarea "I create femdom-centered content with a focus on chastity, Begging, cock milkin…" at bounding box center [437, 96] width 485 height 31
click at [668, 368] on span "Save All Changes" at bounding box center [648, 368] width 46 height 7
click at [142, 180] on div "Intimate Details" at bounding box center [147, 178] width 40 height 9
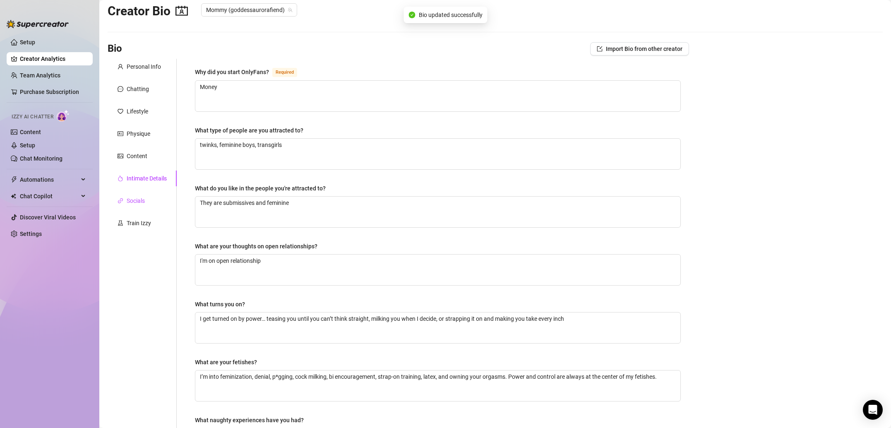
click at [142, 202] on div "Socials" at bounding box center [136, 200] width 18 height 9
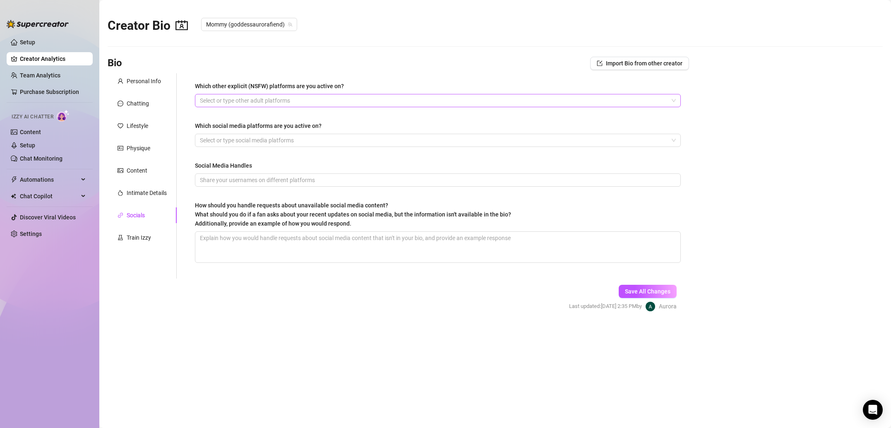
click at [297, 101] on div at bounding box center [434, 101] width 474 height 12
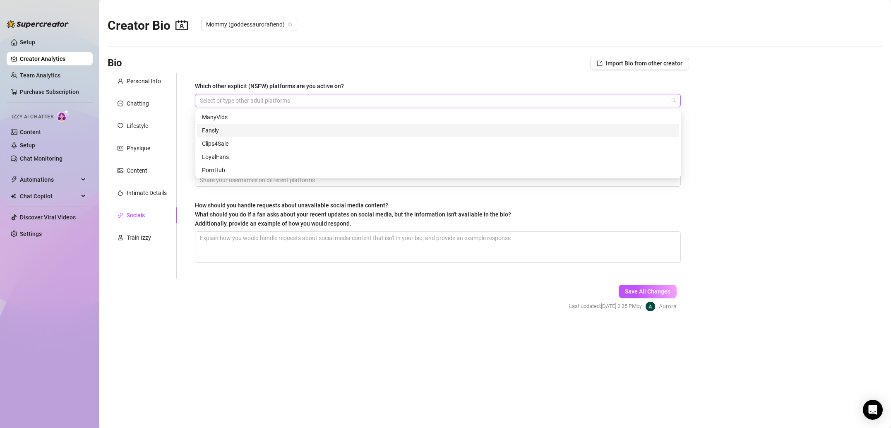
click at [273, 134] on div "Fansly" at bounding box center [438, 130] width 472 height 9
click at [230, 144] on div "Clips4Sale" at bounding box center [438, 143] width 472 height 9
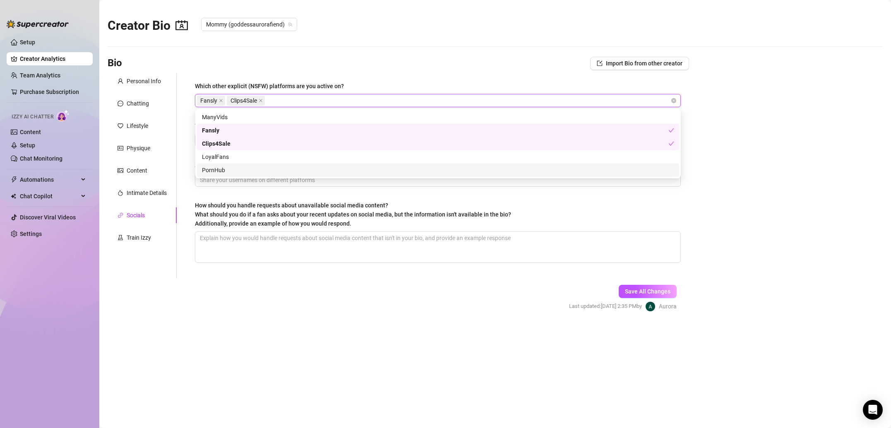
click at [772, 178] on main "Creator Bio Mommy (goddessaurorafiend) Bio Import Bio from other creator Person…" at bounding box center [495, 214] width 792 height 428
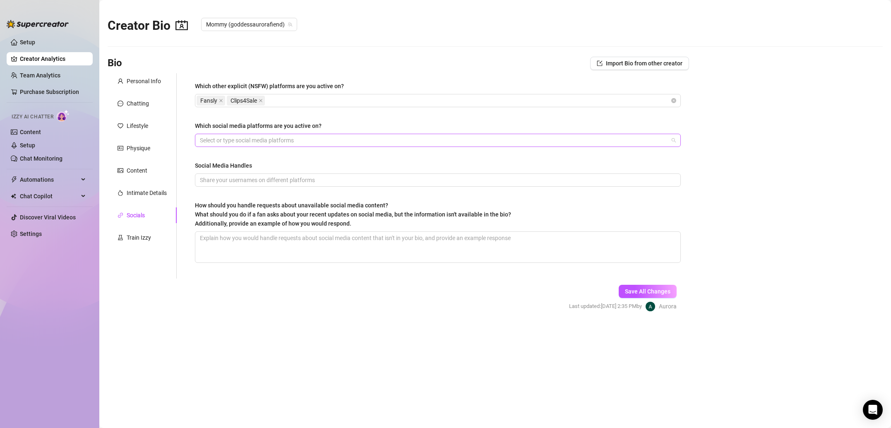
click at [286, 142] on div at bounding box center [434, 141] width 474 height 12
click at [229, 184] on div "Reddit" at bounding box center [438, 183] width 472 height 9
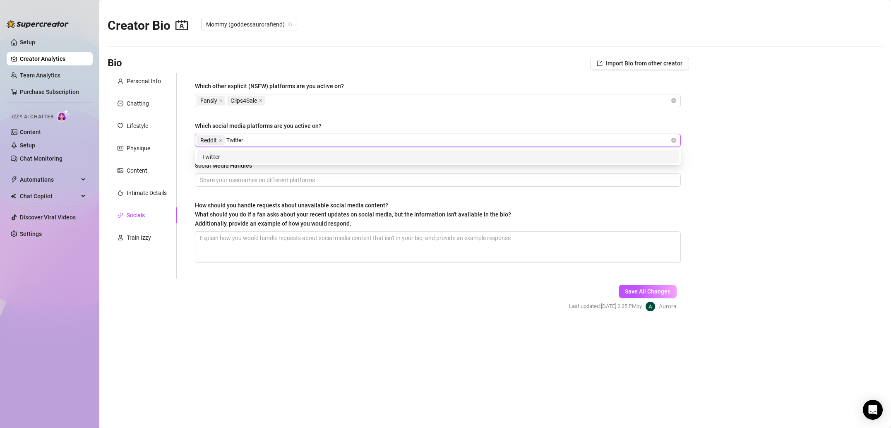
click at [248, 156] on div "Twitter" at bounding box center [438, 156] width 472 height 9
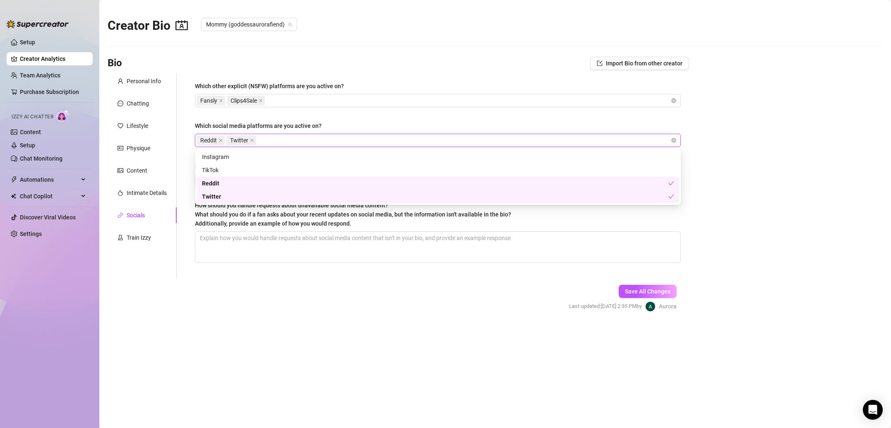
click at [738, 175] on main "Creator Bio Mommy (goddessaurorafiend) Bio Import Bio from other creator Person…" at bounding box center [495, 214] width 792 height 428
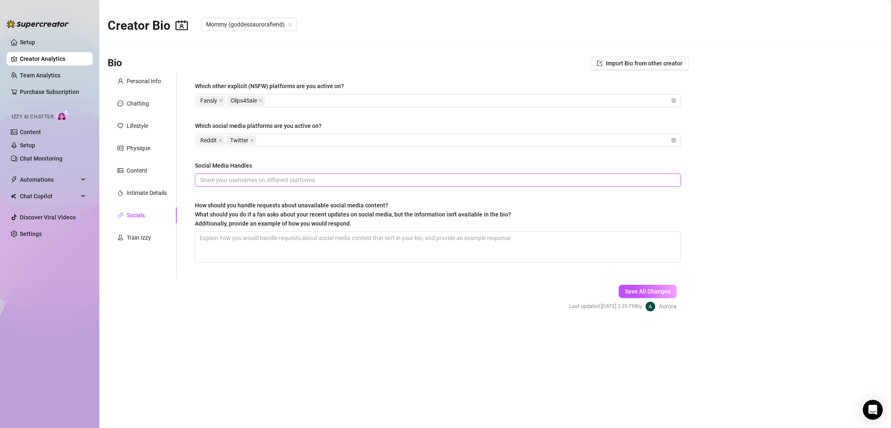
click at [313, 182] on input "Social Media Handles" at bounding box center [437, 180] width 474 height 9
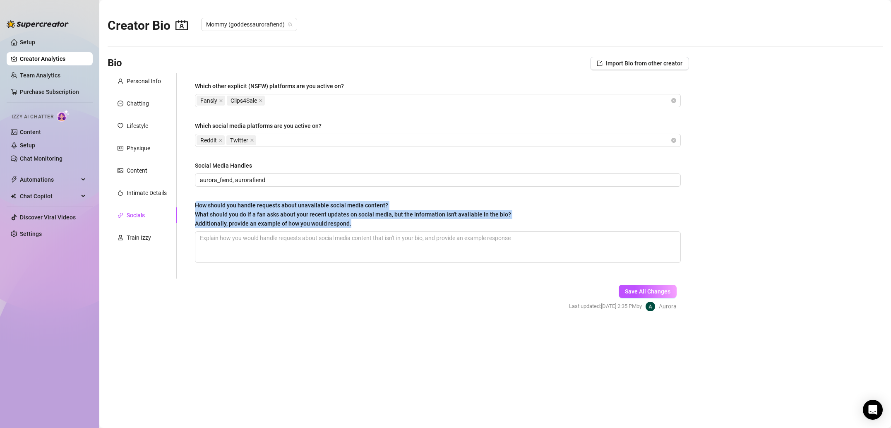
drag, startPoint x: 354, startPoint y: 224, endPoint x: 188, endPoint y: 202, distance: 168.2
click at [188, 202] on div "Which other explicit (NSFW) platforms are you active on? Fansly Clips4Sale Whic…" at bounding box center [438, 175] width 502 height 205
copy span "How should you handle requests about unavailable social media content? What sho…"
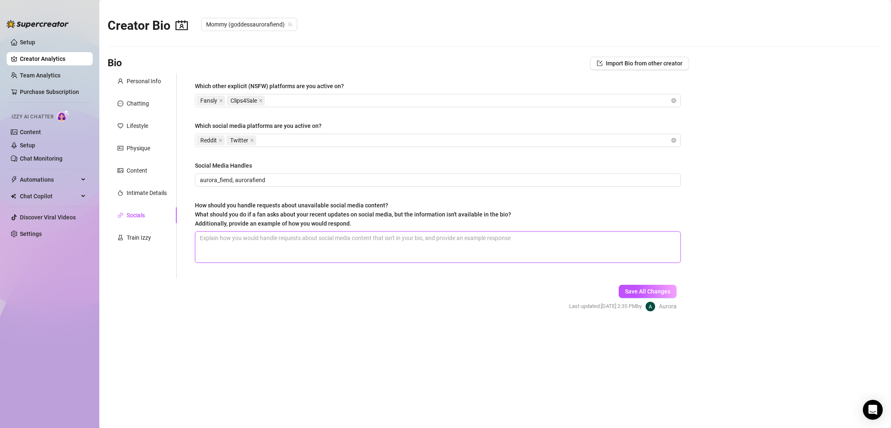
click at [286, 246] on textarea "How should you handle requests about unavailable social media content? What sho…" at bounding box center [437, 247] width 485 height 31
paste textarea "All my new content and announcements are right on my [OnlyFans/Fansly] page."
drag, startPoint x: 389, startPoint y: 237, endPoint x: 344, endPoint y: 240, distance: 44.4
click at [344, 240] on textarea "All my new content and announcements are right on my [OnlyFans/Fansly] page." at bounding box center [437, 247] width 485 height 31
click at [394, 239] on textarea "All my new content and announcements are right on my page." at bounding box center [437, 247] width 485 height 31
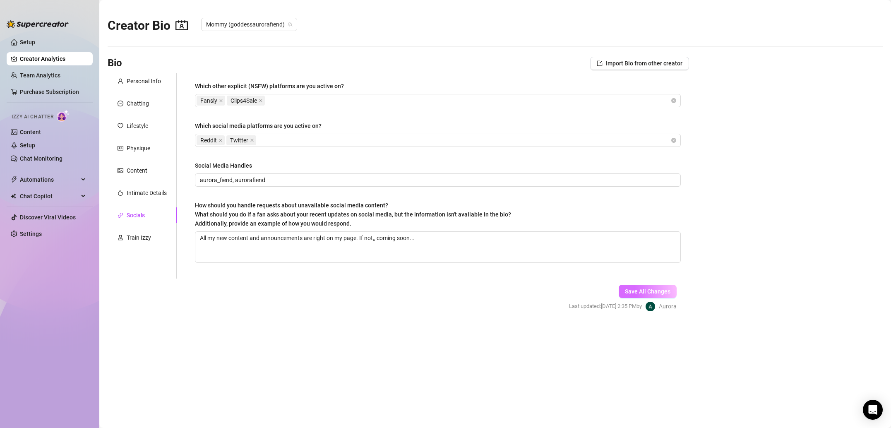
click at [650, 294] on span "Save All Changes" at bounding box center [648, 291] width 46 height 7
click at [136, 236] on div "Train Izzy" at bounding box center [139, 237] width 24 height 9
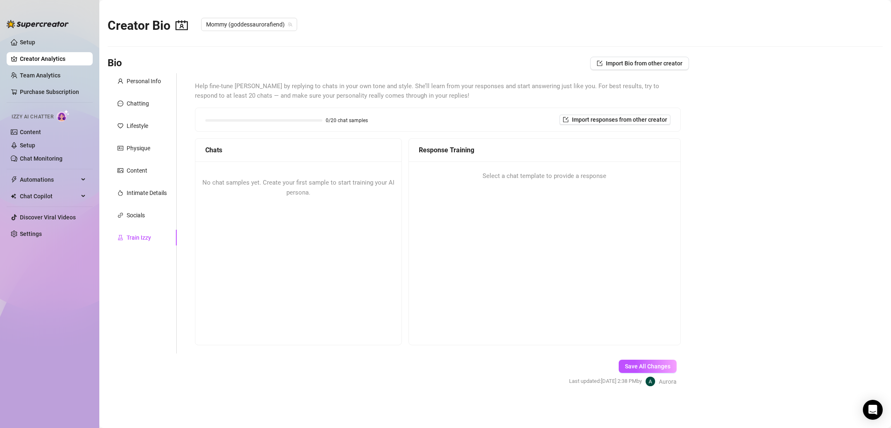
click at [271, 185] on span "No chat samples yet. Create your first sample to start training your AI persona." at bounding box center [298, 187] width 192 height 17
drag, startPoint x: 314, startPoint y: 194, endPoint x: 239, endPoint y: 181, distance: 76.1
click at [239, 181] on div "No chat samples yet. Create your first sample to start training your AI persona." at bounding box center [298, 187] width 206 height 53
click at [239, 181] on span "No chat samples yet. Create your first sample to start training your AI persona." at bounding box center [298, 187] width 192 height 17
click at [614, 122] on span "Import responses from other creator" at bounding box center [619, 119] width 95 height 7
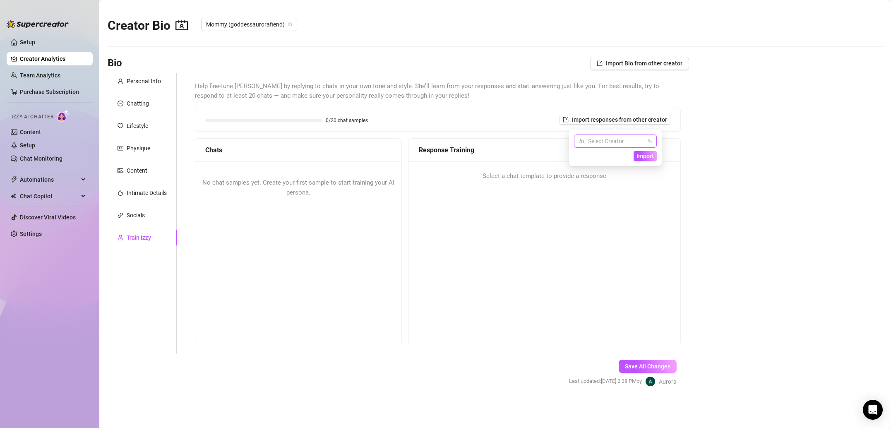
click at [615, 138] on input "search" at bounding box center [611, 141] width 65 height 12
click at [642, 157] on span "( goddessaurorafiend )" at bounding box center [646, 158] width 56 height 9
click at [642, 157] on span "Import" at bounding box center [645, 156] width 17 height 7
click at [640, 159] on span "Import" at bounding box center [645, 156] width 17 height 7
click at [733, 212] on main "Creator Bio Mommy (goddessaurorafiend) Bio Import Bio from other creator Person…" at bounding box center [495, 214] width 792 height 428
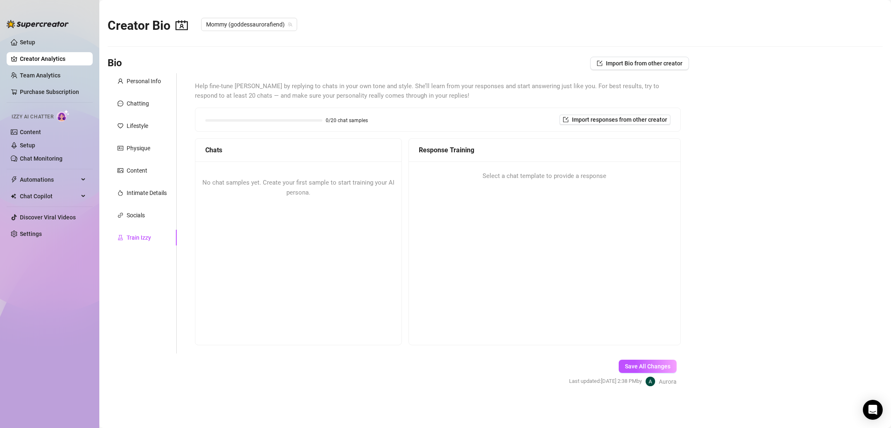
click at [262, 184] on span "No chat samples yet. Create your first sample to start training your AI persona." at bounding box center [298, 187] width 192 height 17
click at [209, 150] on span "Chats" at bounding box center [213, 150] width 17 height 10
click at [133, 100] on div "Chatting" at bounding box center [138, 103] width 22 height 9
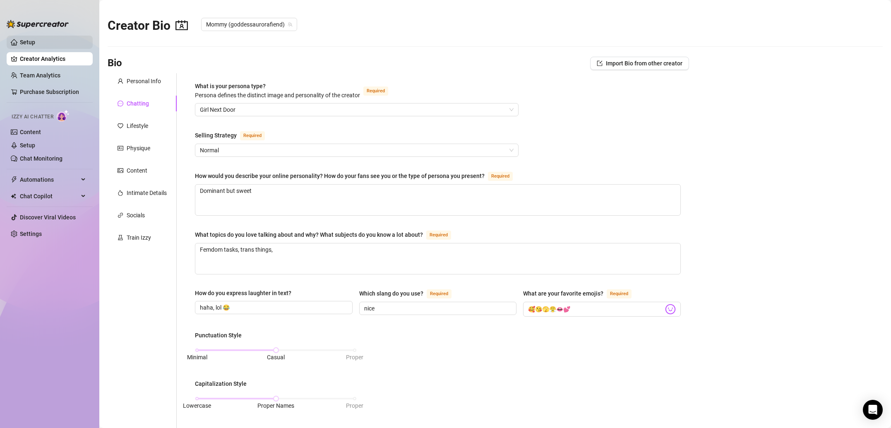
click at [35, 46] on link "Setup" at bounding box center [27, 42] width 15 height 7
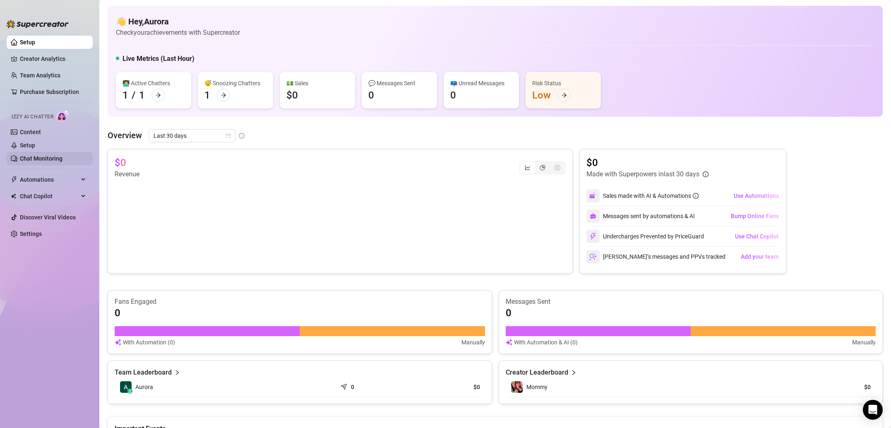
click at [54, 162] on link "Chat Monitoring" at bounding box center [41, 158] width 43 height 7
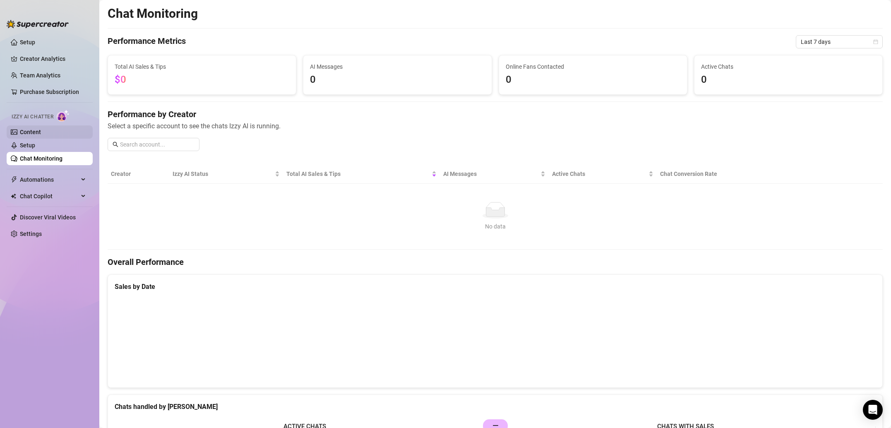
click at [39, 132] on link "Content" at bounding box center [30, 132] width 21 height 7
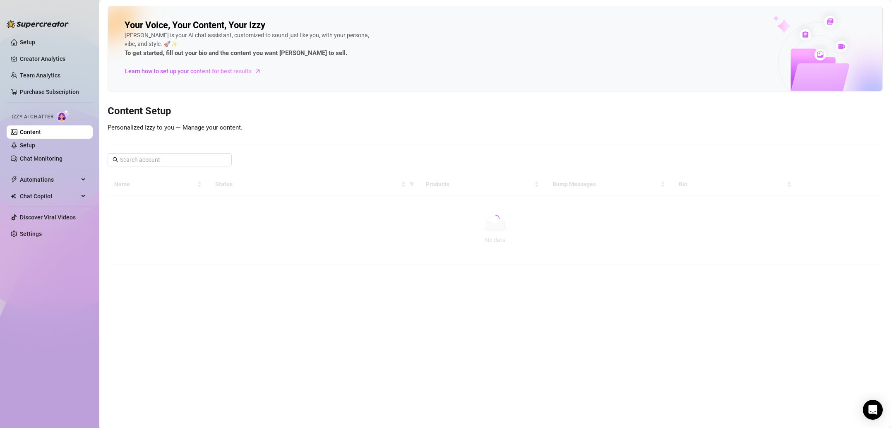
click at [43, 115] on span "Izzy AI Chatter" at bounding box center [33, 117] width 42 height 8
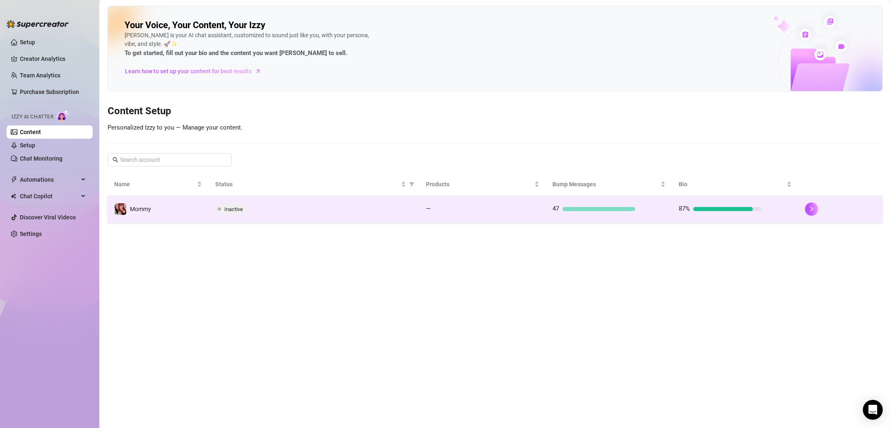
click at [565, 207] on div at bounding box center [599, 209] width 73 height 4
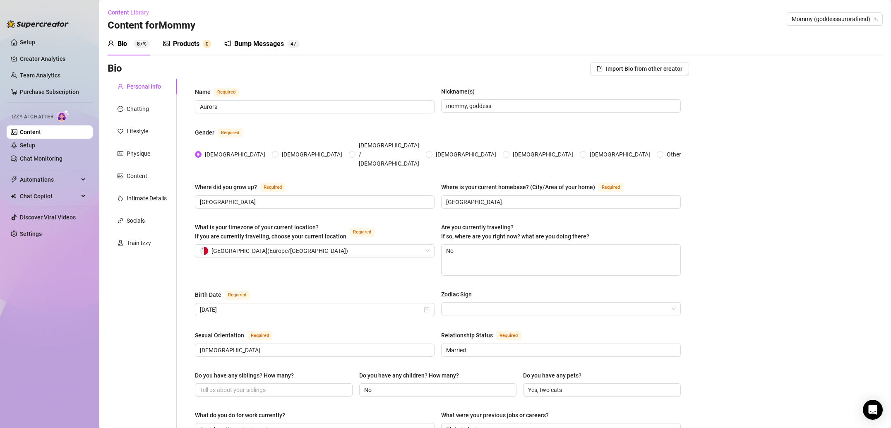
click at [251, 43] on div "Bump Messages" at bounding box center [259, 44] width 50 height 10
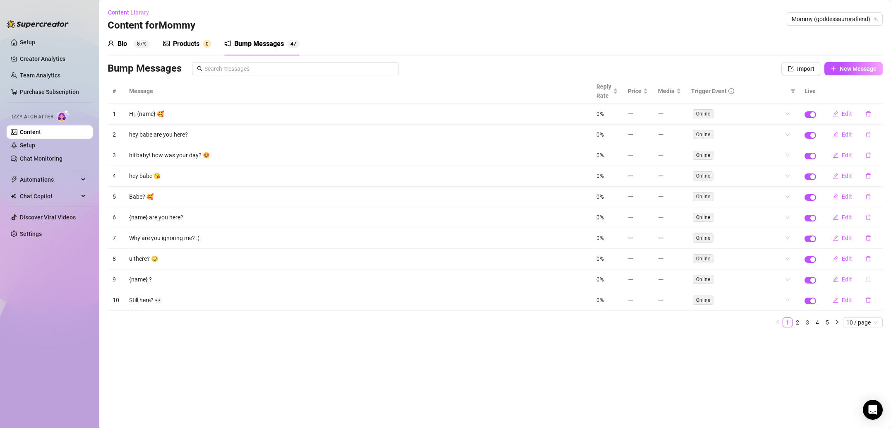
click at [871, 280] on icon "delete" at bounding box center [868, 279] width 6 height 6
click at [879, 259] on span "Yes" at bounding box center [877, 258] width 10 height 7
click at [869, 280] on icon "delete" at bounding box center [868, 279] width 6 height 6
click at [878, 257] on span "Yes" at bounding box center [877, 258] width 10 height 7
click at [868, 217] on icon "delete" at bounding box center [868, 217] width 6 height 6
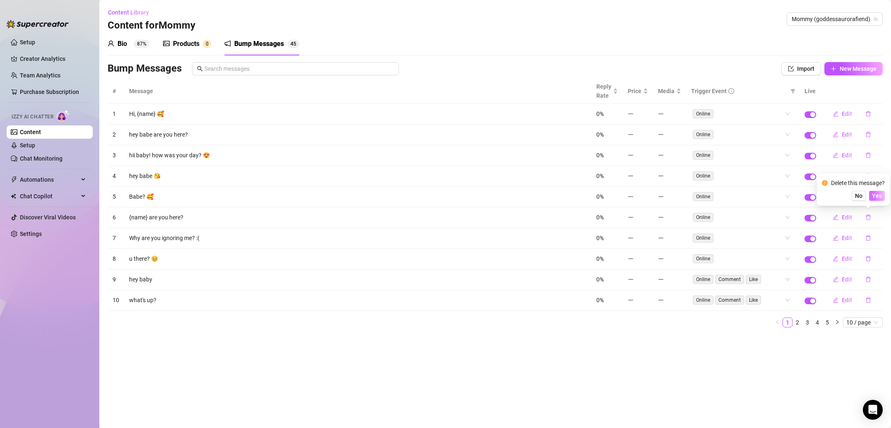
click at [879, 198] on span "Yes" at bounding box center [877, 195] width 10 height 7
click at [35, 45] on link "Setup" at bounding box center [27, 42] width 15 height 7
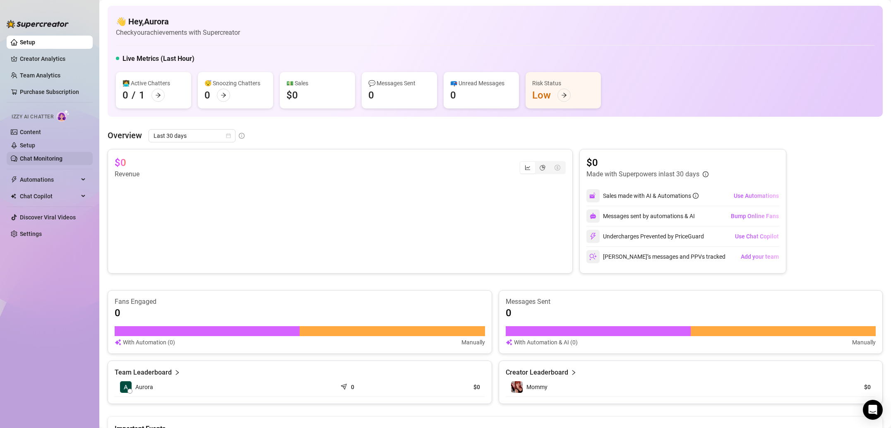
click at [47, 162] on link "Chat Monitoring" at bounding box center [41, 158] width 43 height 7
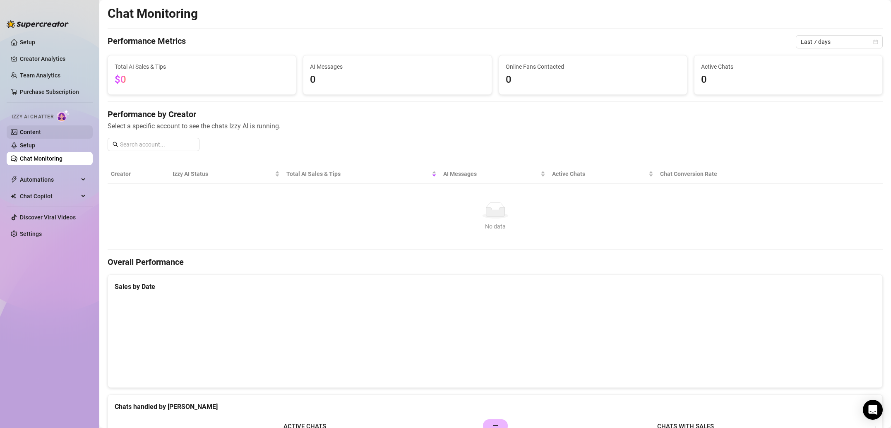
click at [41, 132] on link "Content" at bounding box center [30, 132] width 21 height 7
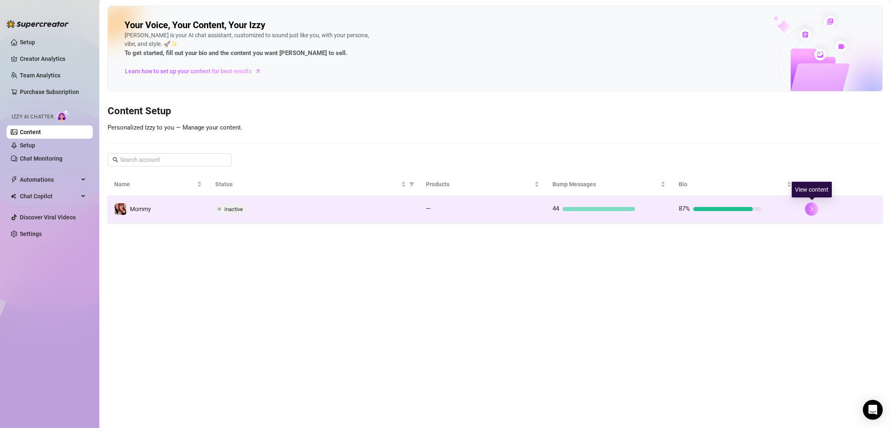
click at [811, 209] on icon "right" at bounding box center [812, 209] width 6 height 6
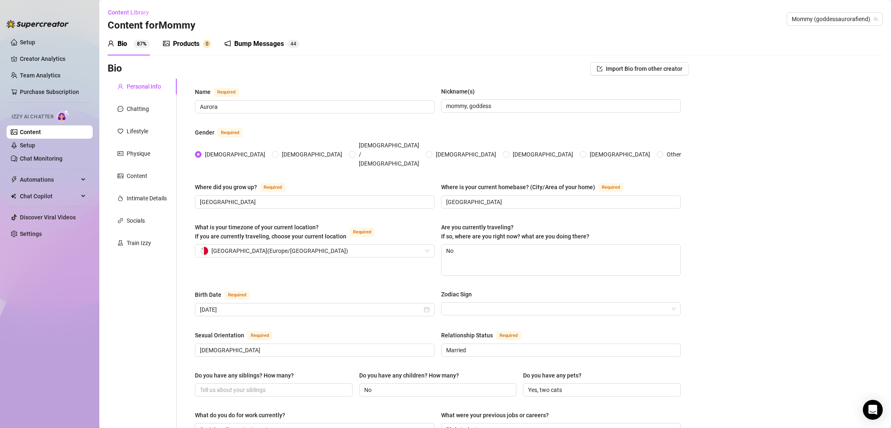
click at [260, 43] on div "Bump Messages" at bounding box center [259, 44] width 50 height 10
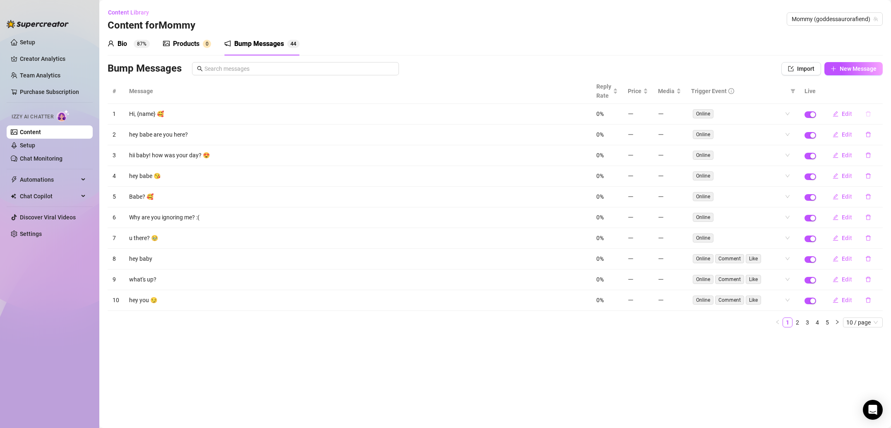
click at [868, 115] on icon "delete" at bounding box center [868, 114] width 6 height 6
click at [883, 93] on button "Yes" at bounding box center [877, 92] width 16 height 10
click at [868, 114] on icon "delete" at bounding box center [868, 114] width 6 height 6
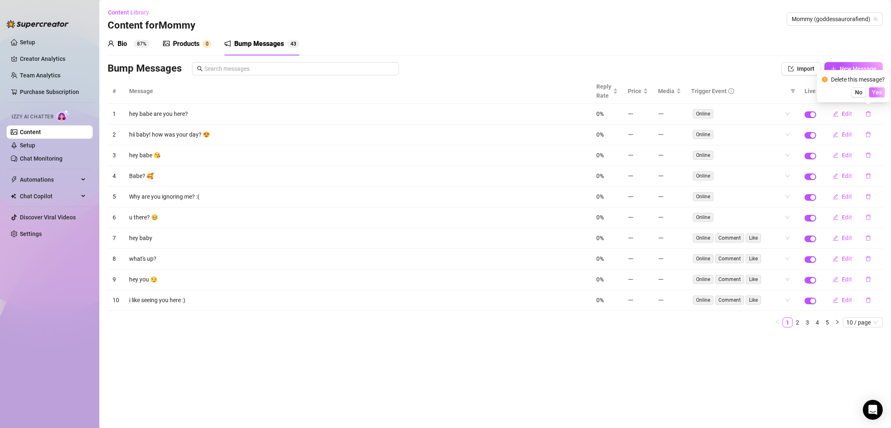
click at [875, 94] on span "Yes" at bounding box center [877, 92] width 10 height 7
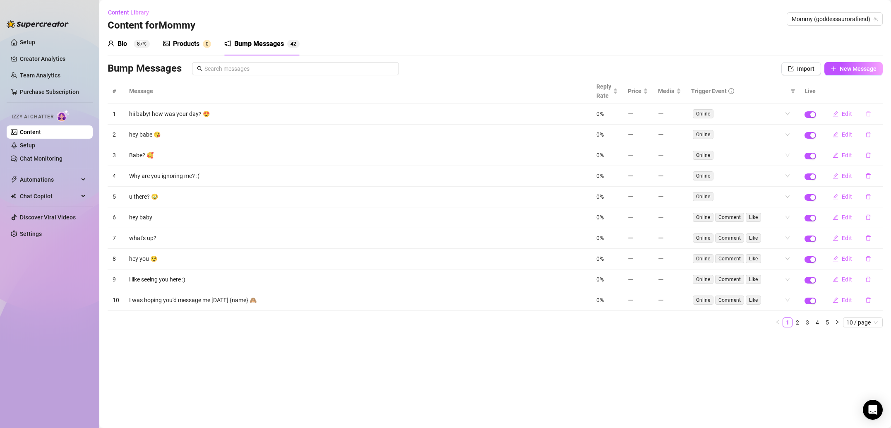
click at [870, 115] on icon "delete" at bounding box center [868, 114] width 6 height 6
click at [885, 92] on button "Yes" at bounding box center [877, 92] width 16 height 10
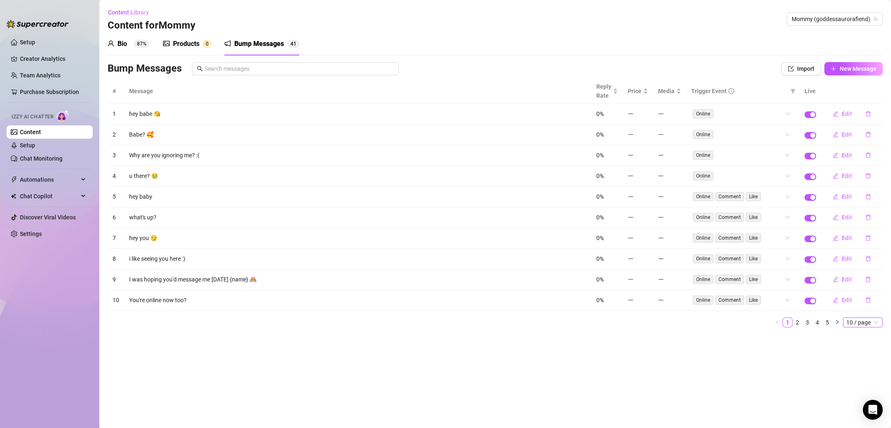
click at [873, 323] on span "10 / page" at bounding box center [862, 322] width 33 height 9
click at [863, 376] on div "100 / page" at bounding box center [864, 377] width 28 height 9
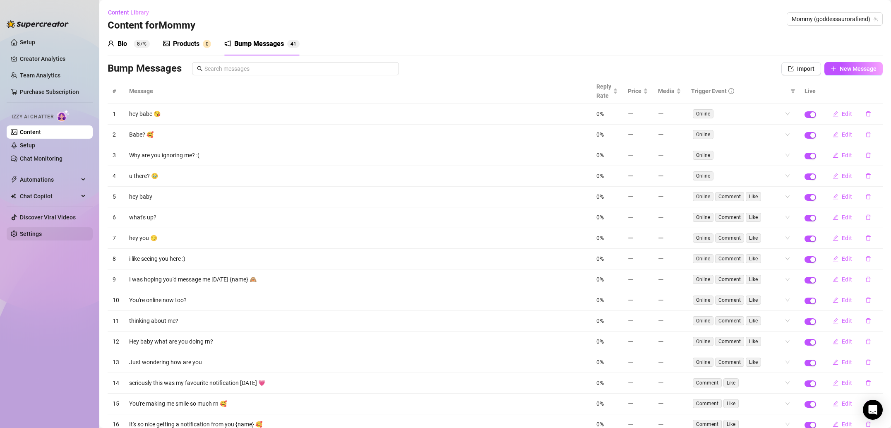
click at [32, 236] on link "Settings" at bounding box center [31, 234] width 22 height 7
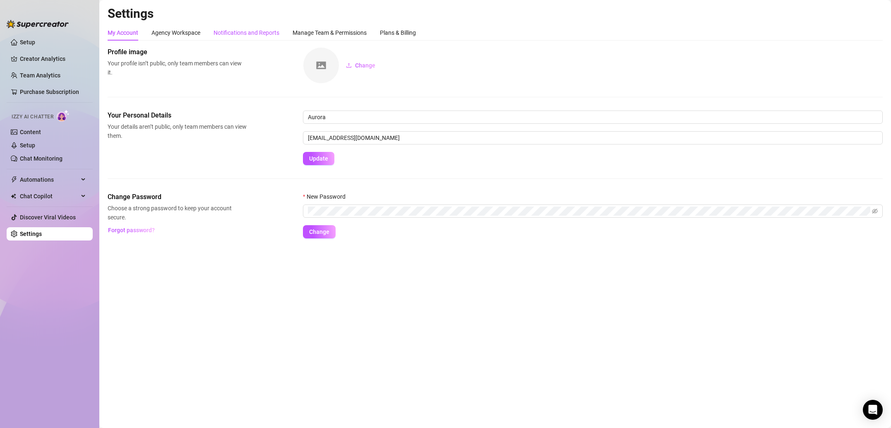
click at [267, 33] on div "Notifications and Reports" at bounding box center [247, 32] width 66 height 9
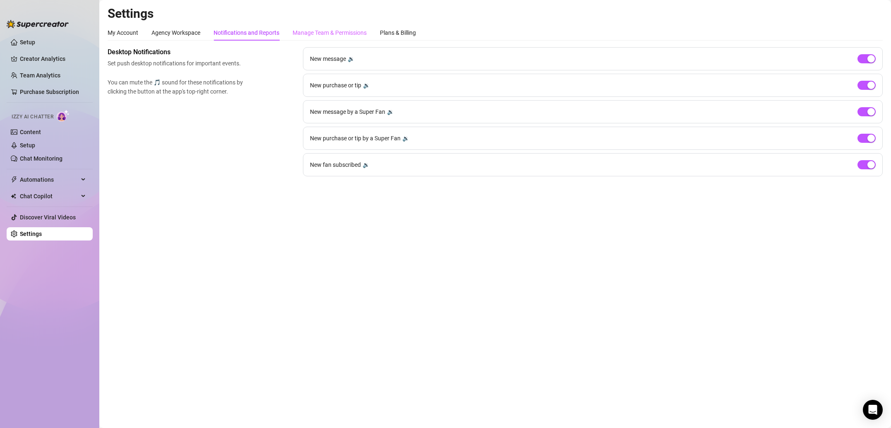
click at [343, 26] on div "Manage Team & Permissions" at bounding box center [330, 33] width 74 height 16
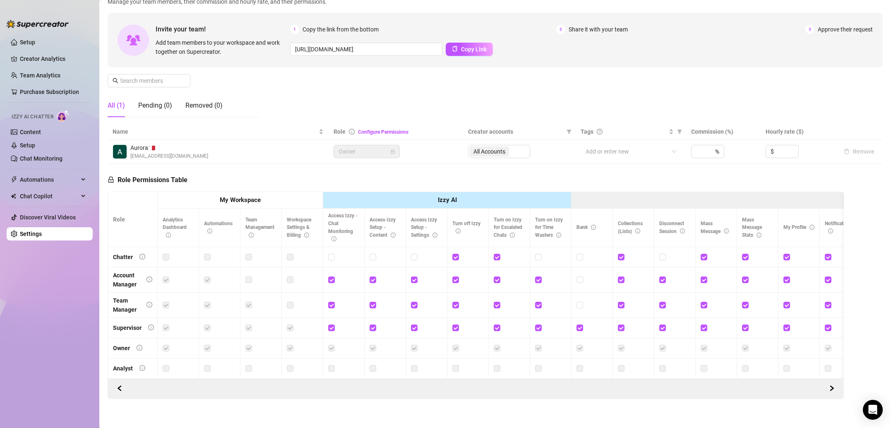
scroll to position [67, 0]
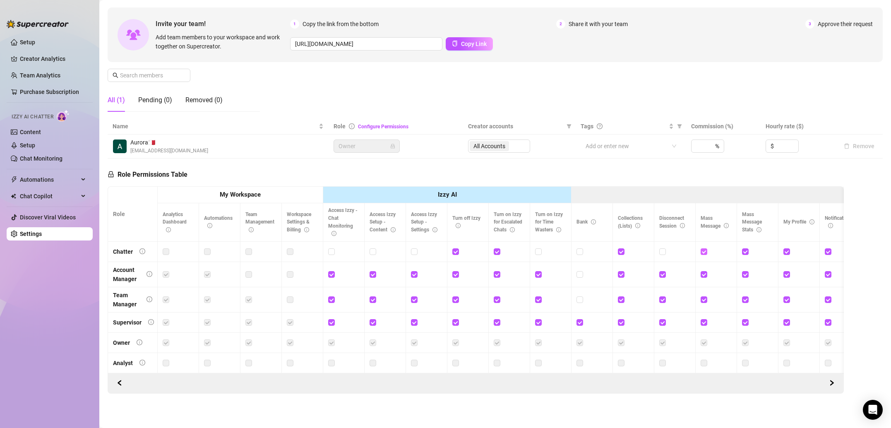
click at [705, 253] on input "checkbox" at bounding box center [704, 251] width 6 height 6
click at [706, 275] on input "checkbox" at bounding box center [704, 274] width 6 height 6
click at [705, 299] on input "checkbox" at bounding box center [704, 299] width 6 height 6
click at [704, 321] on input "checkbox" at bounding box center [704, 322] width 6 height 6
click at [704, 276] on input "checkbox" at bounding box center [704, 274] width 6 height 6
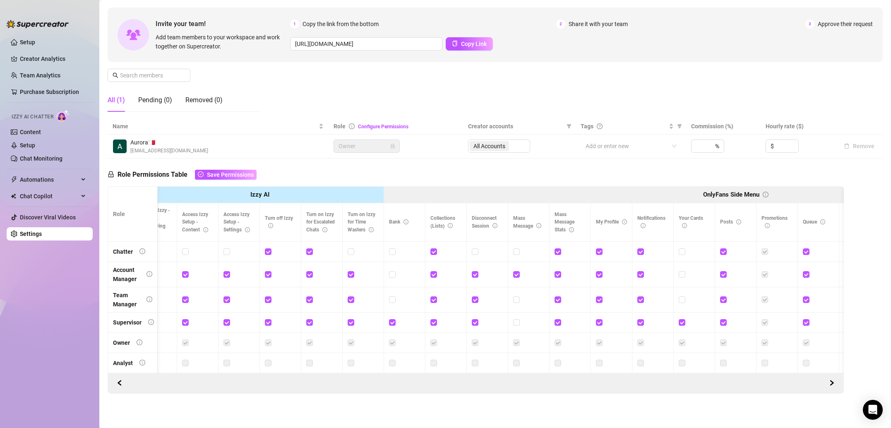
scroll to position [0, 0]
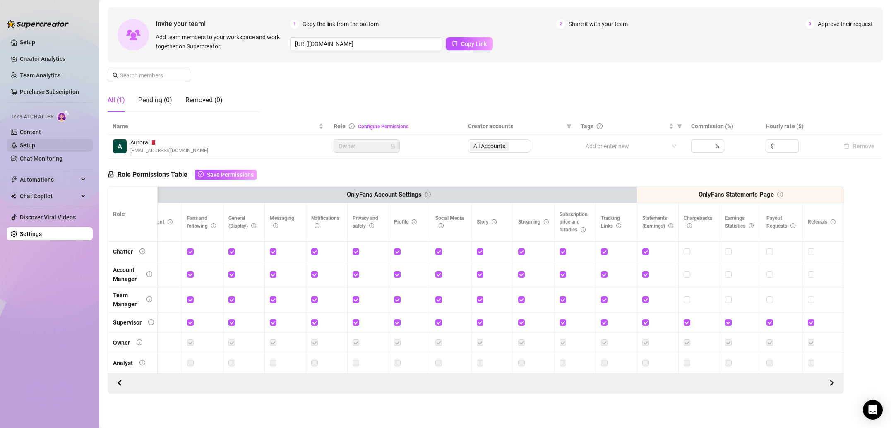
click at [35, 149] on link "Setup" at bounding box center [27, 145] width 15 height 7
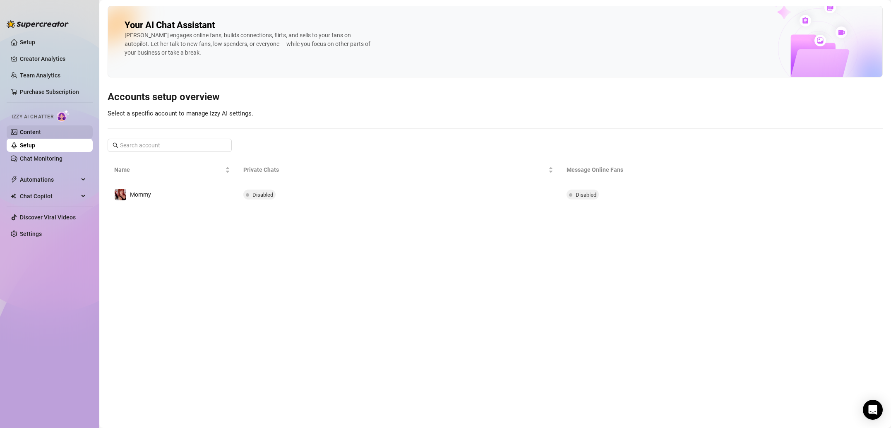
click at [41, 130] on link "Content" at bounding box center [30, 132] width 21 height 7
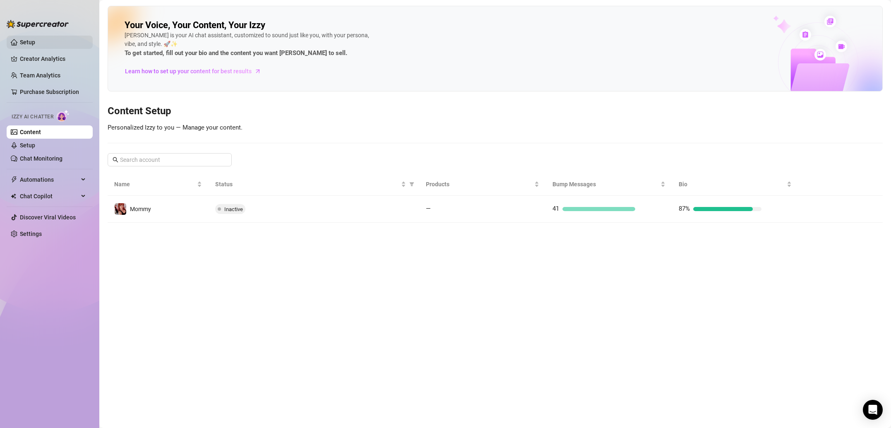
click at [35, 46] on link "Setup" at bounding box center [27, 42] width 15 height 7
